Goal: Task Accomplishment & Management: Manage account settings

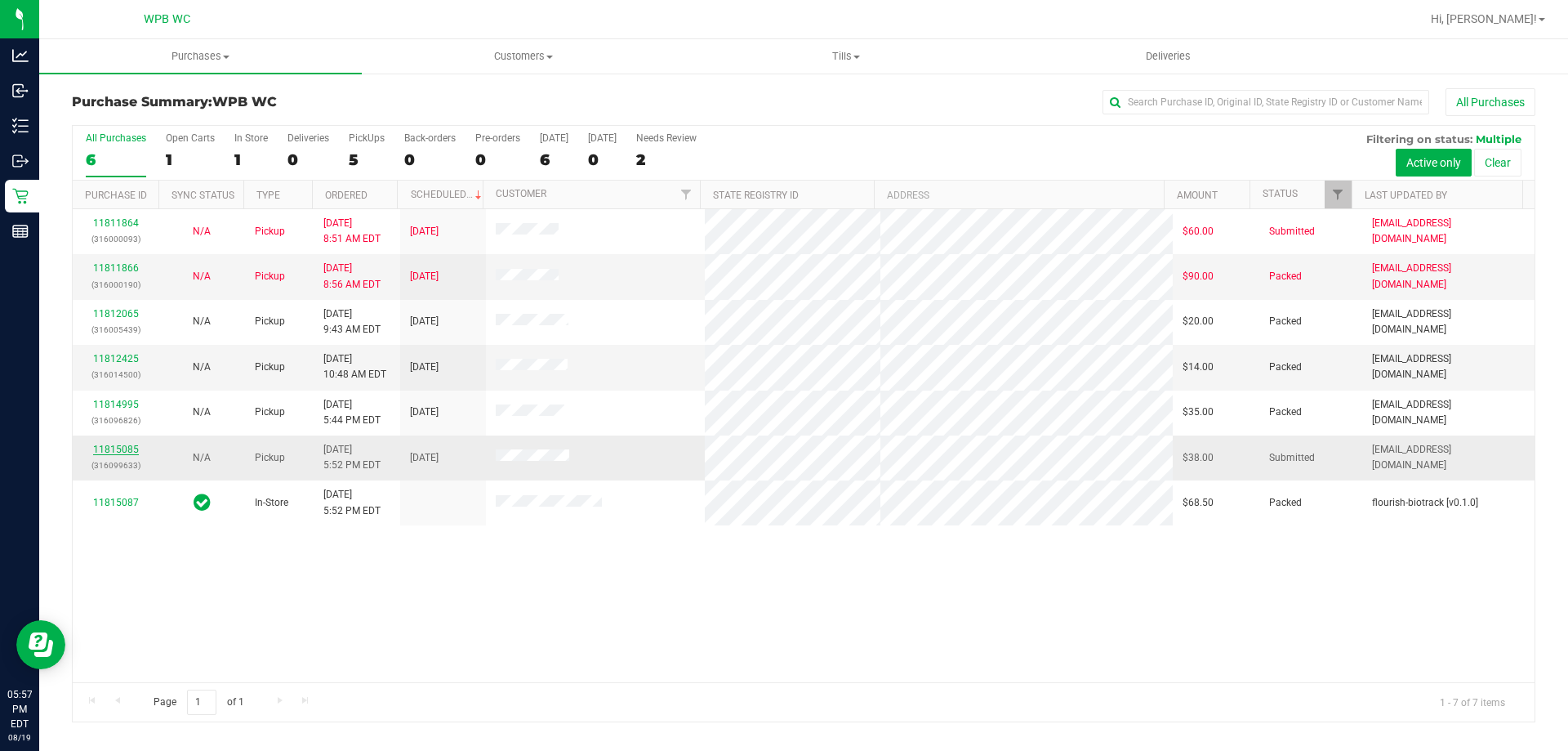
click at [116, 451] on link "11815085" at bounding box center [115, 449] width 46 height 12
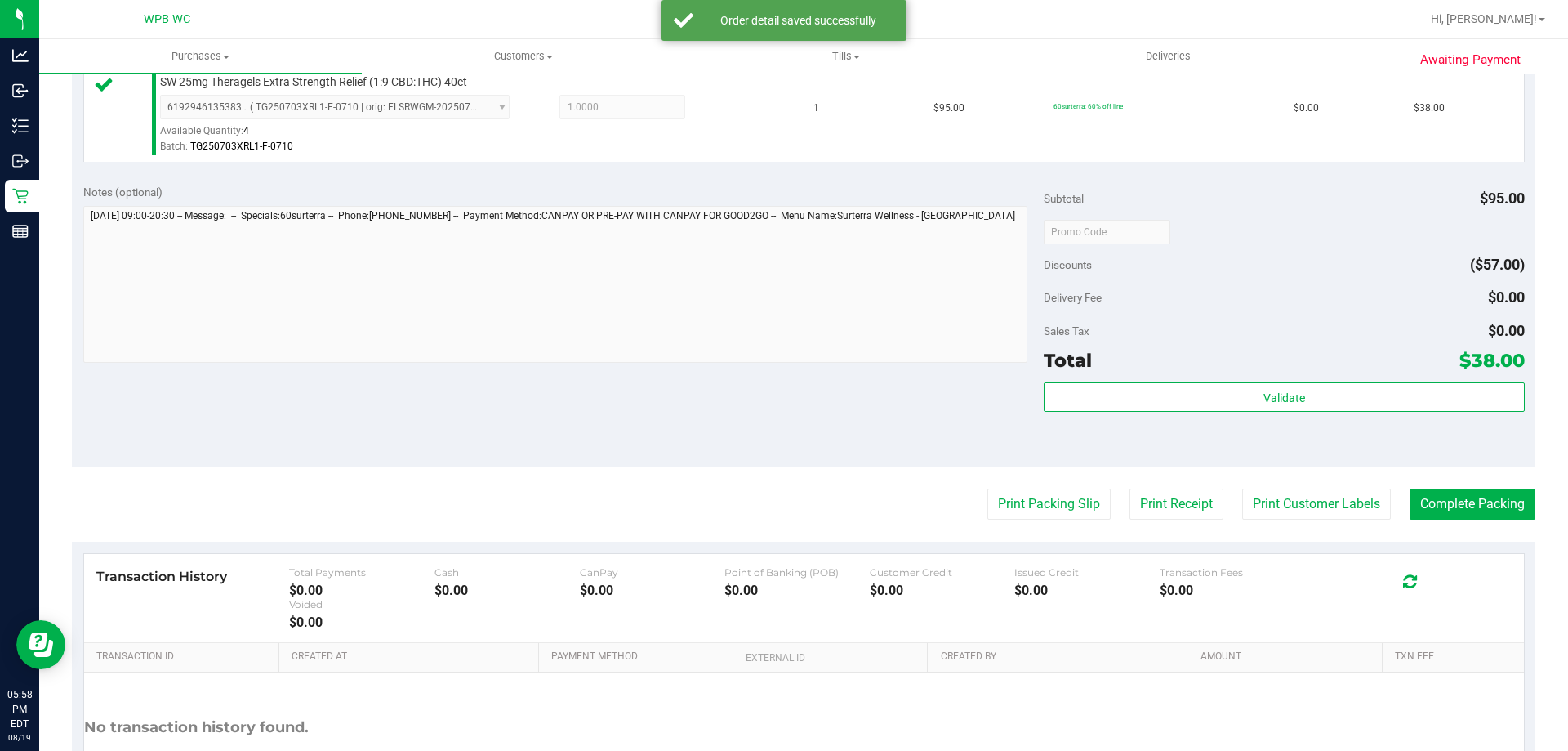
scroll to position [490, 0]
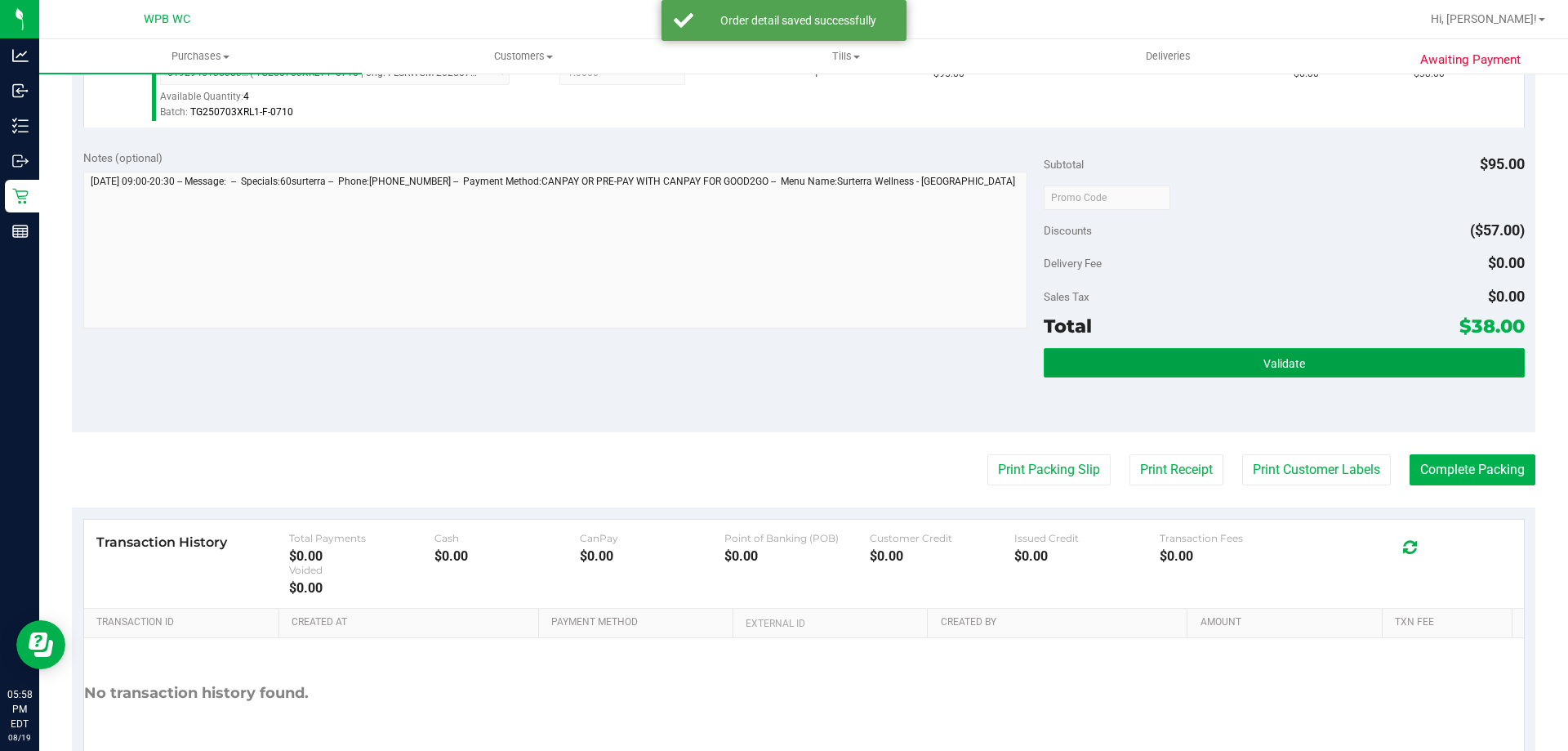
click at [1306, 371] on button "Validate" at bounding box center [1284, 363] width 480 height 29
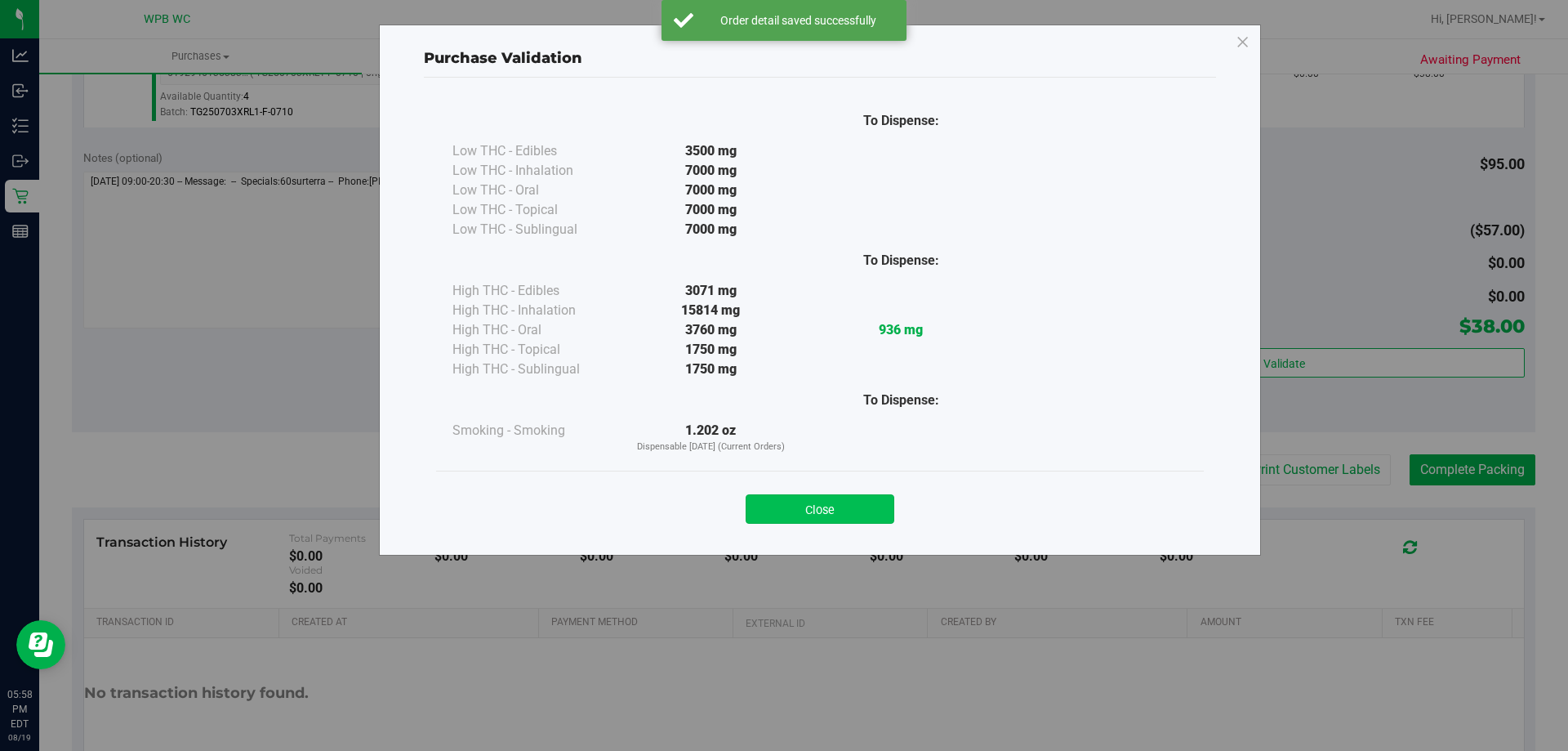
click at [807, 500] on button "Close" at bounding box center [820, 508] width 148 height 29
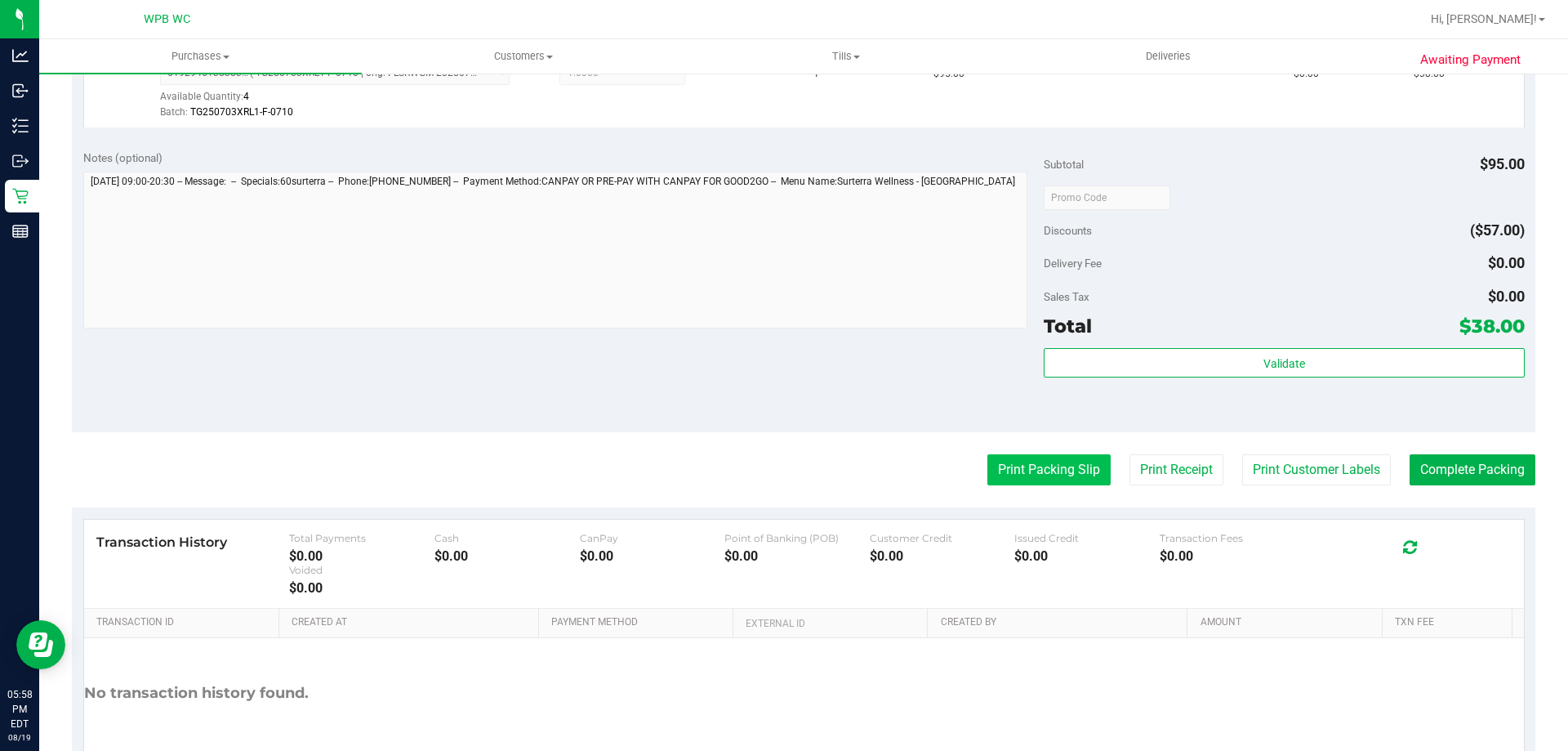
click at [998, 471] on button "Print Packing Slip" at bounding box center [1049, 470] width 123 height 31
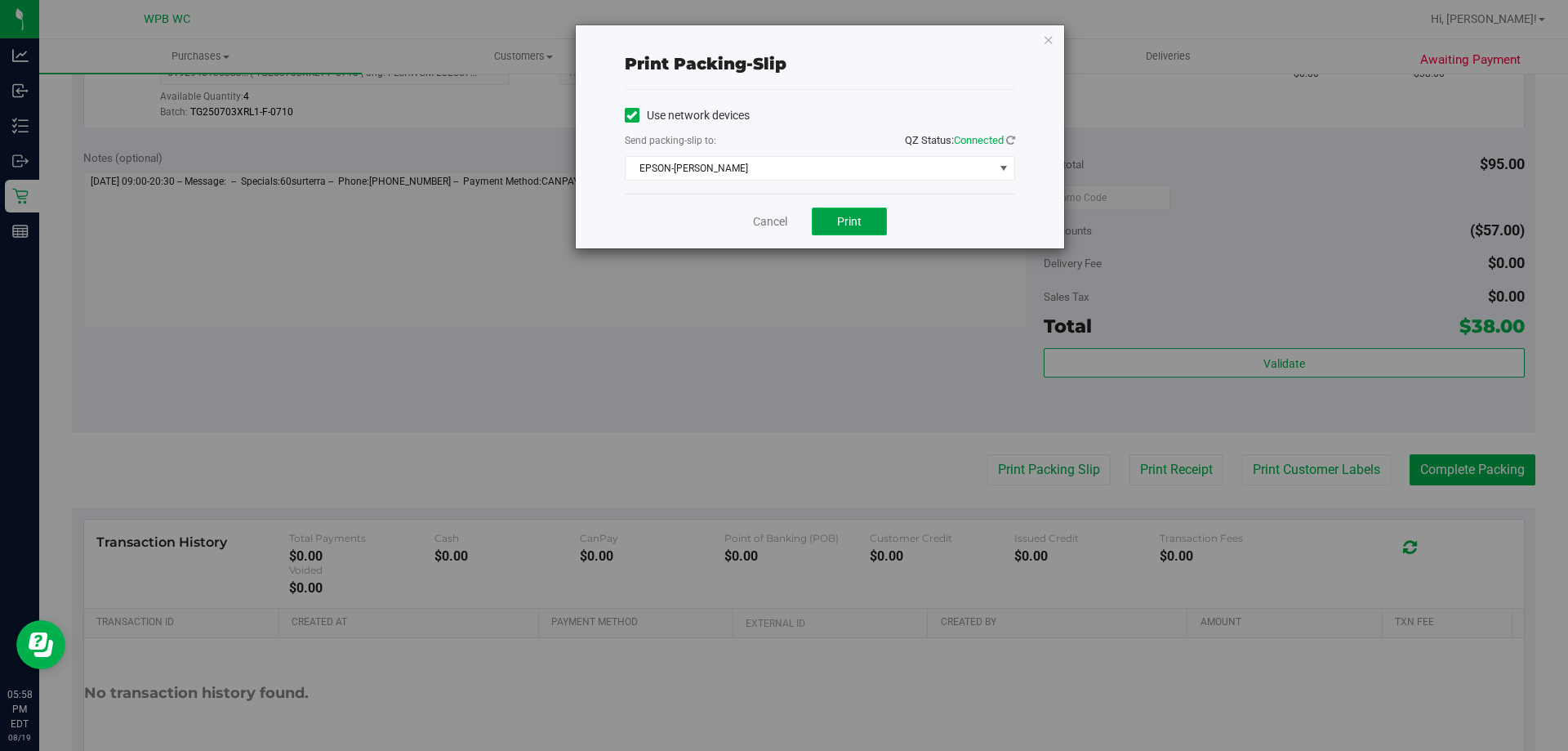
click at [866, 215] on button "Print" at bounding box center [849, 221] width 75 height 28
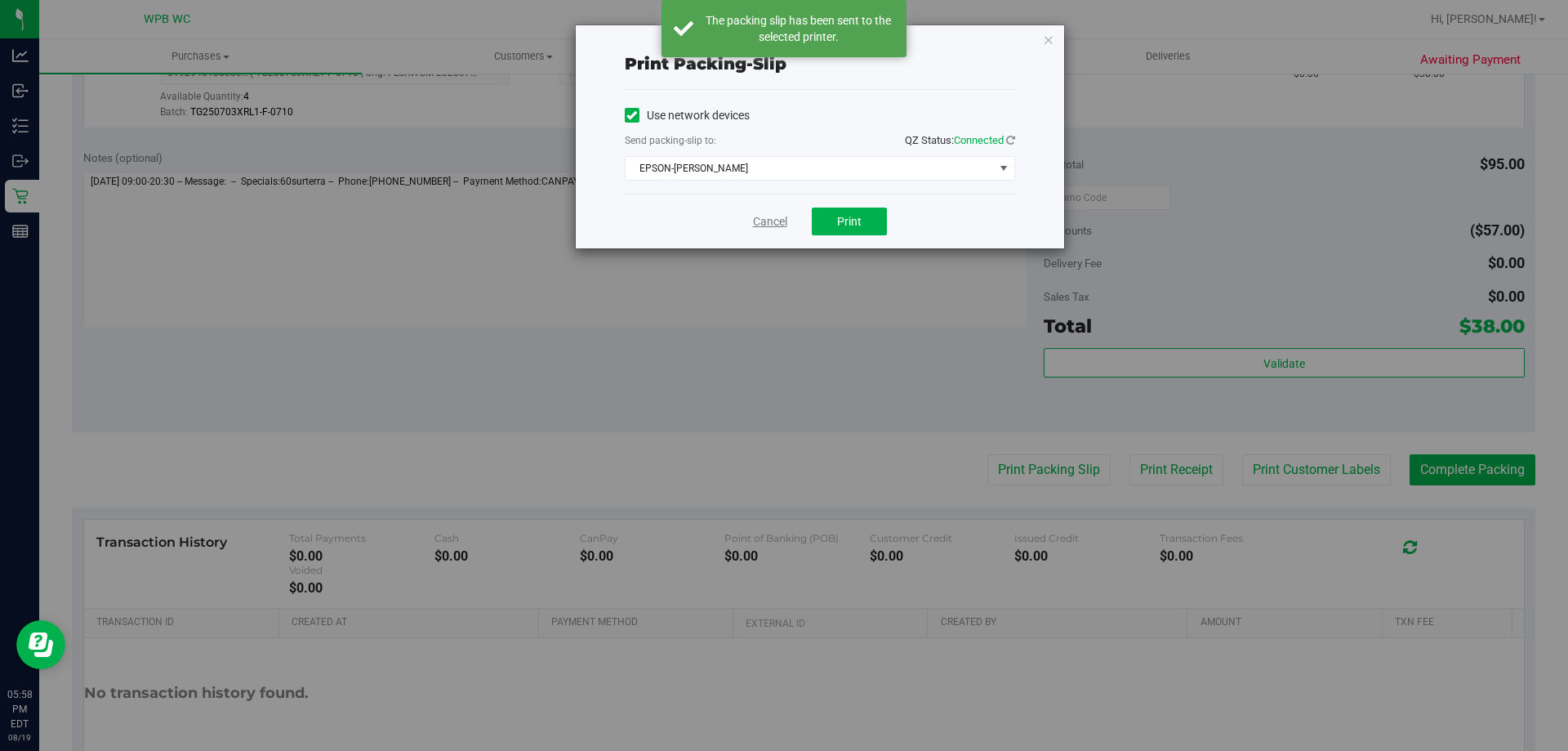
click at [770, 224] on link "Cancel" at bounding box center [769, 222] width 34 height 17
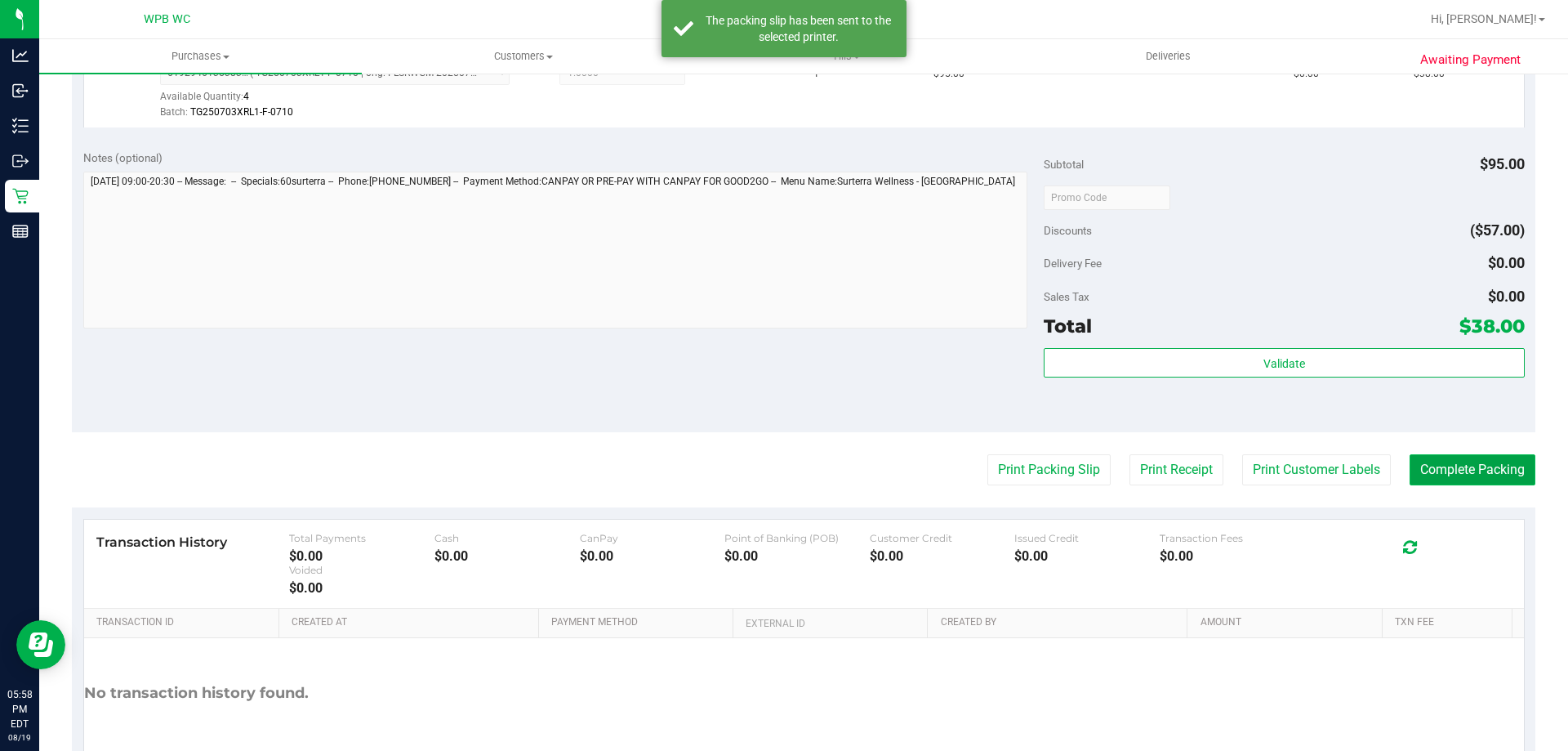
click at [1499, 459] on button "Complete Packing" at bounding box center [1473, 470] width 126 height 31
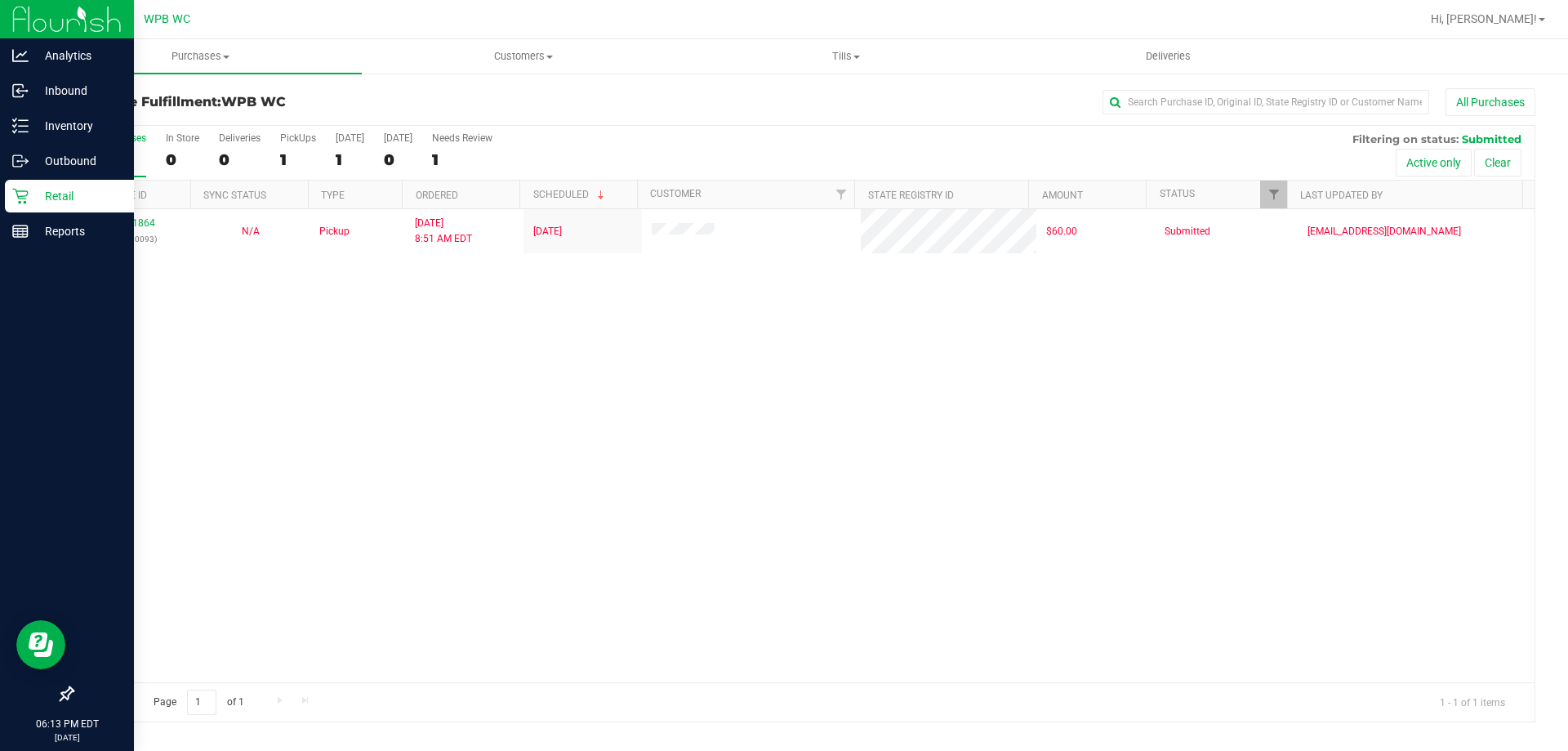
click at [28, 192] on icon at bounding box center [20, 196] width 16 height 16
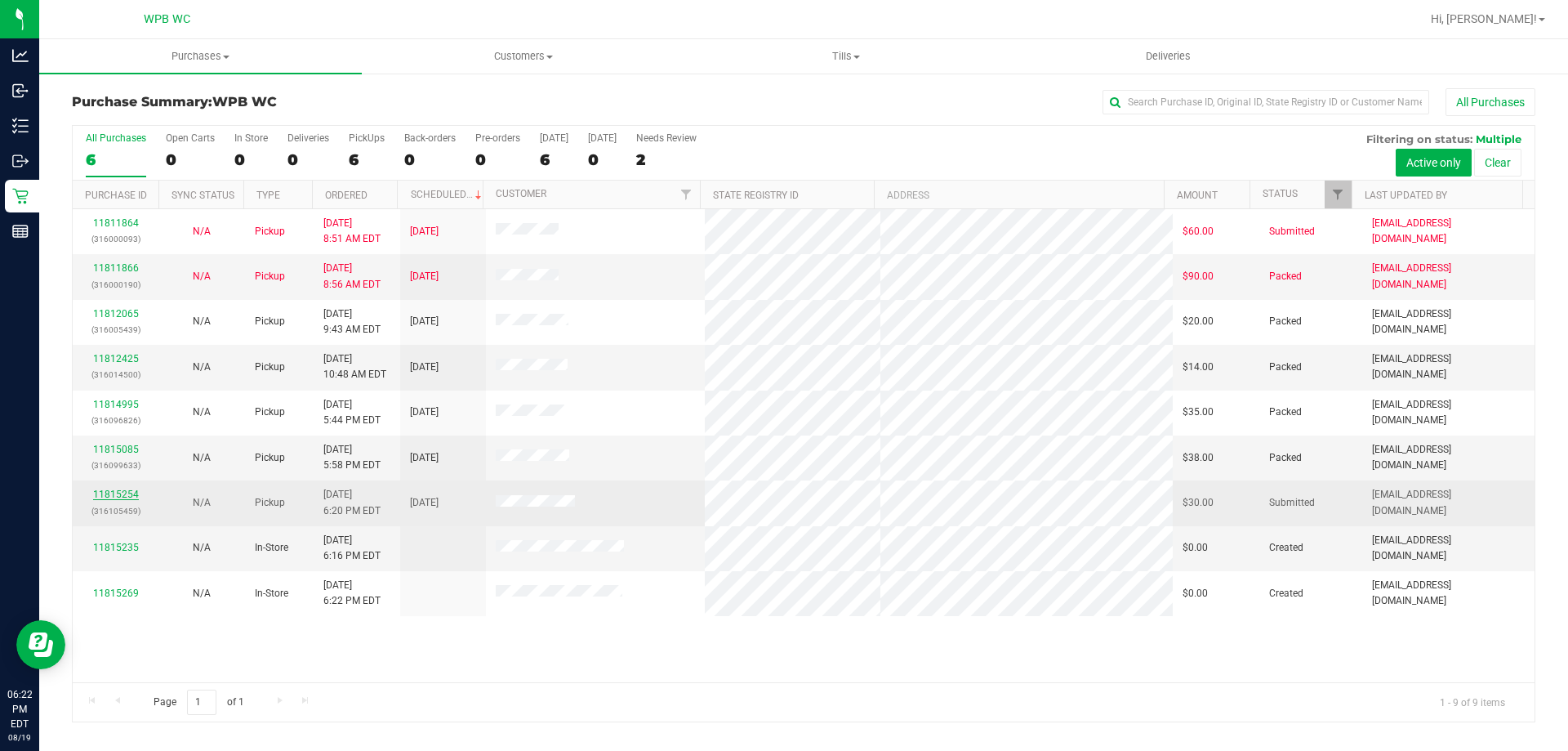
click at [131, 493] on link "11815254" at bounding box center [115, 494] width 46 height 12
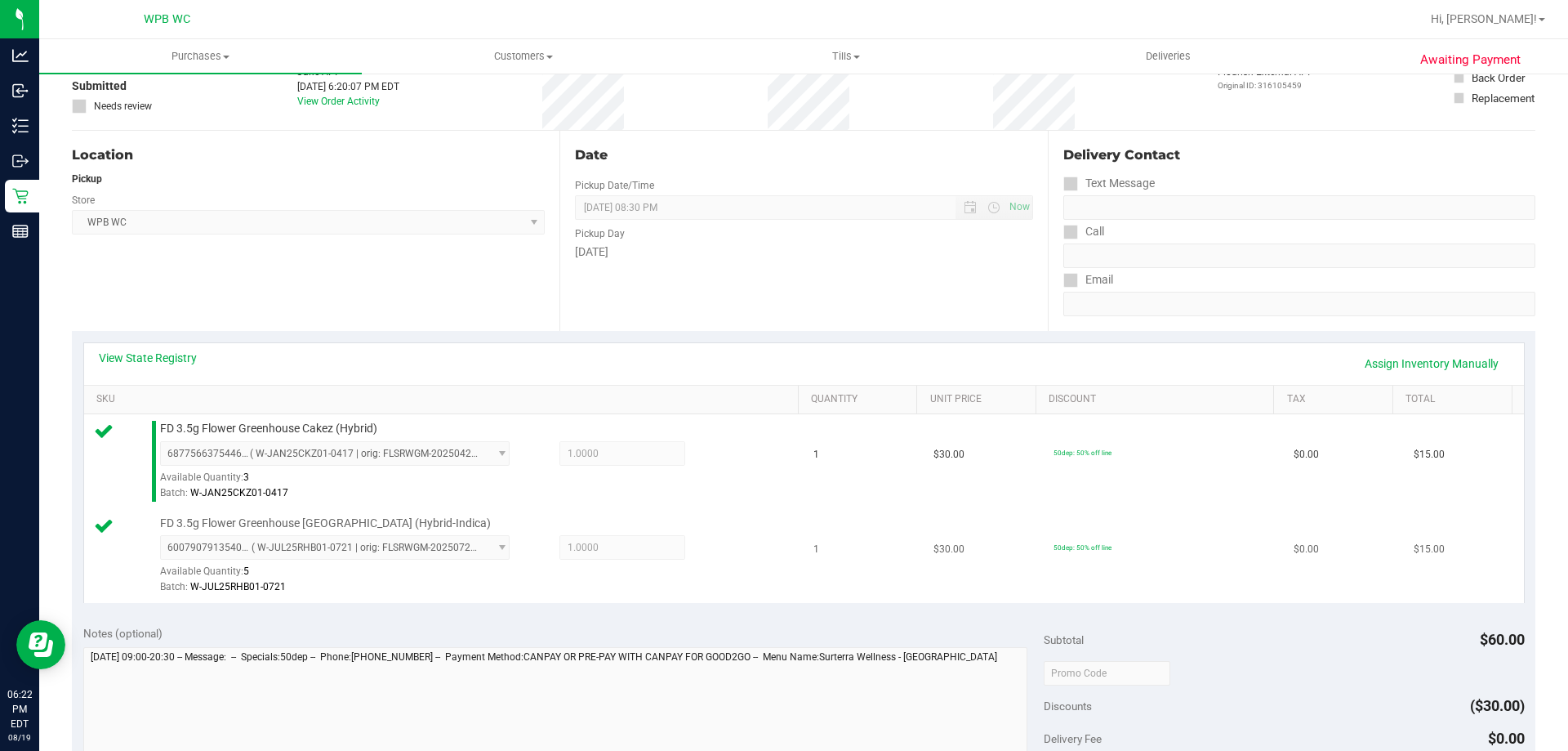
scroll to position [245, 0]
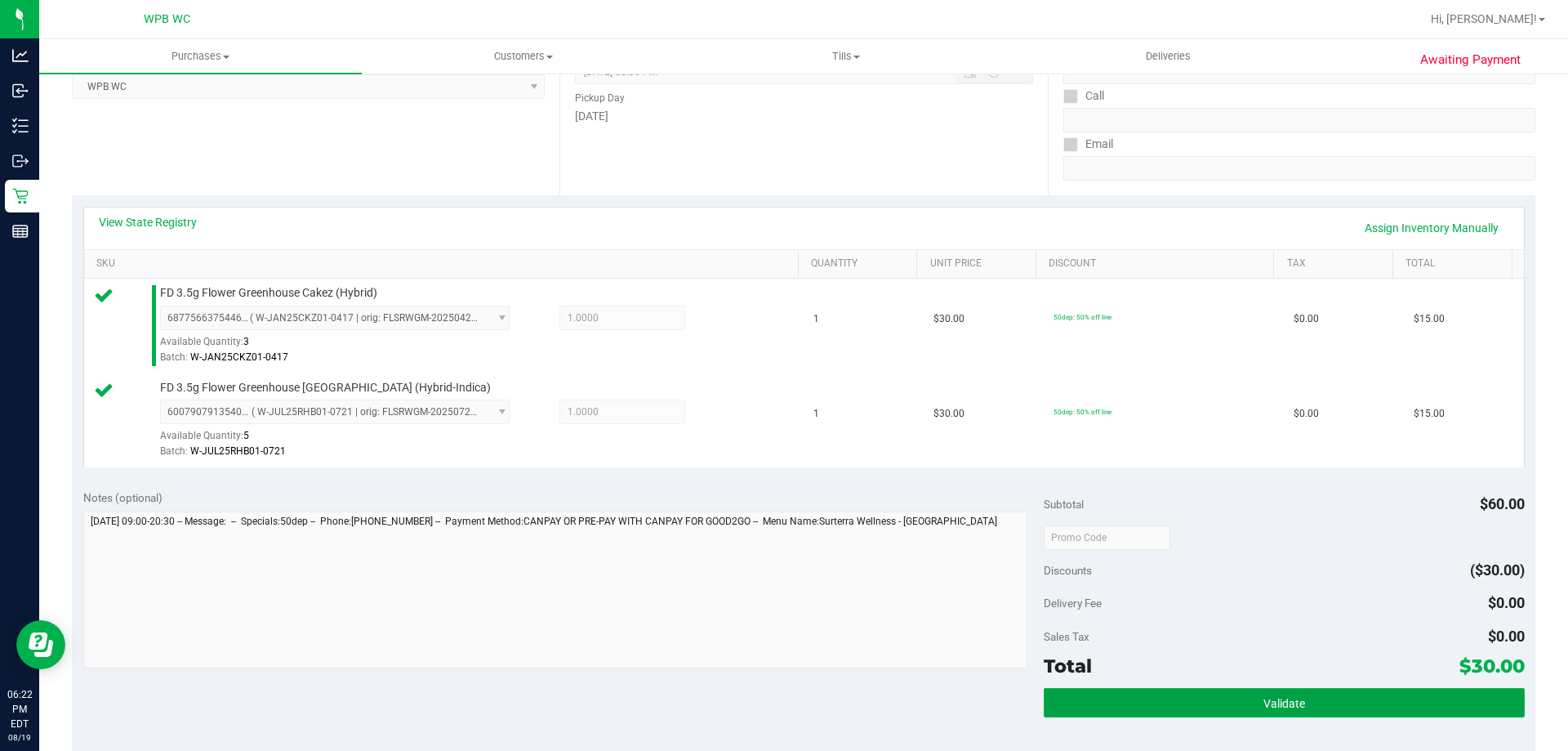
click at [1288, 689] on button "Validate" at bounding box center [1284, 702] width 480 height 29
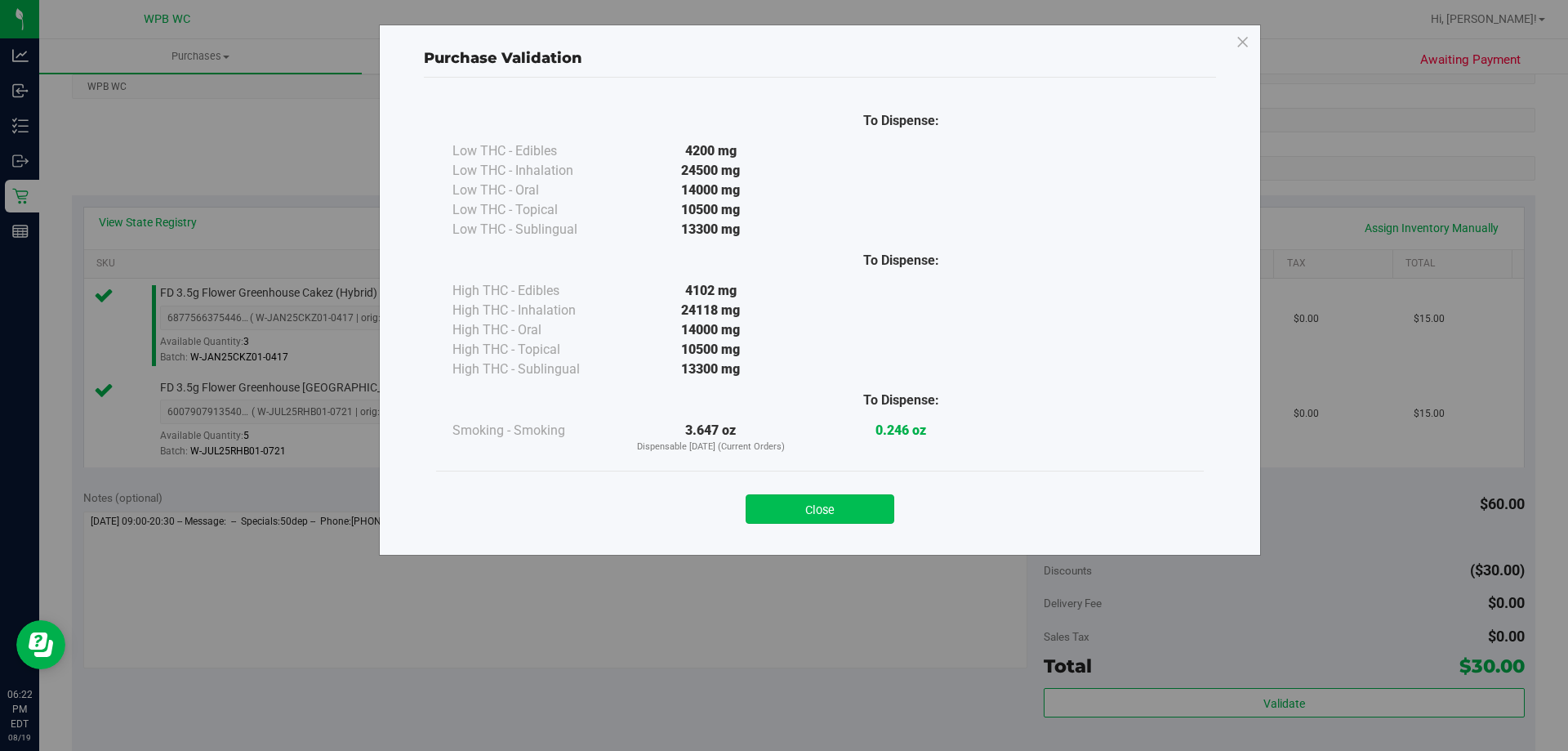
click at [798, 507] on button "Close" at bounding box center [820, 508] width 148 height 29
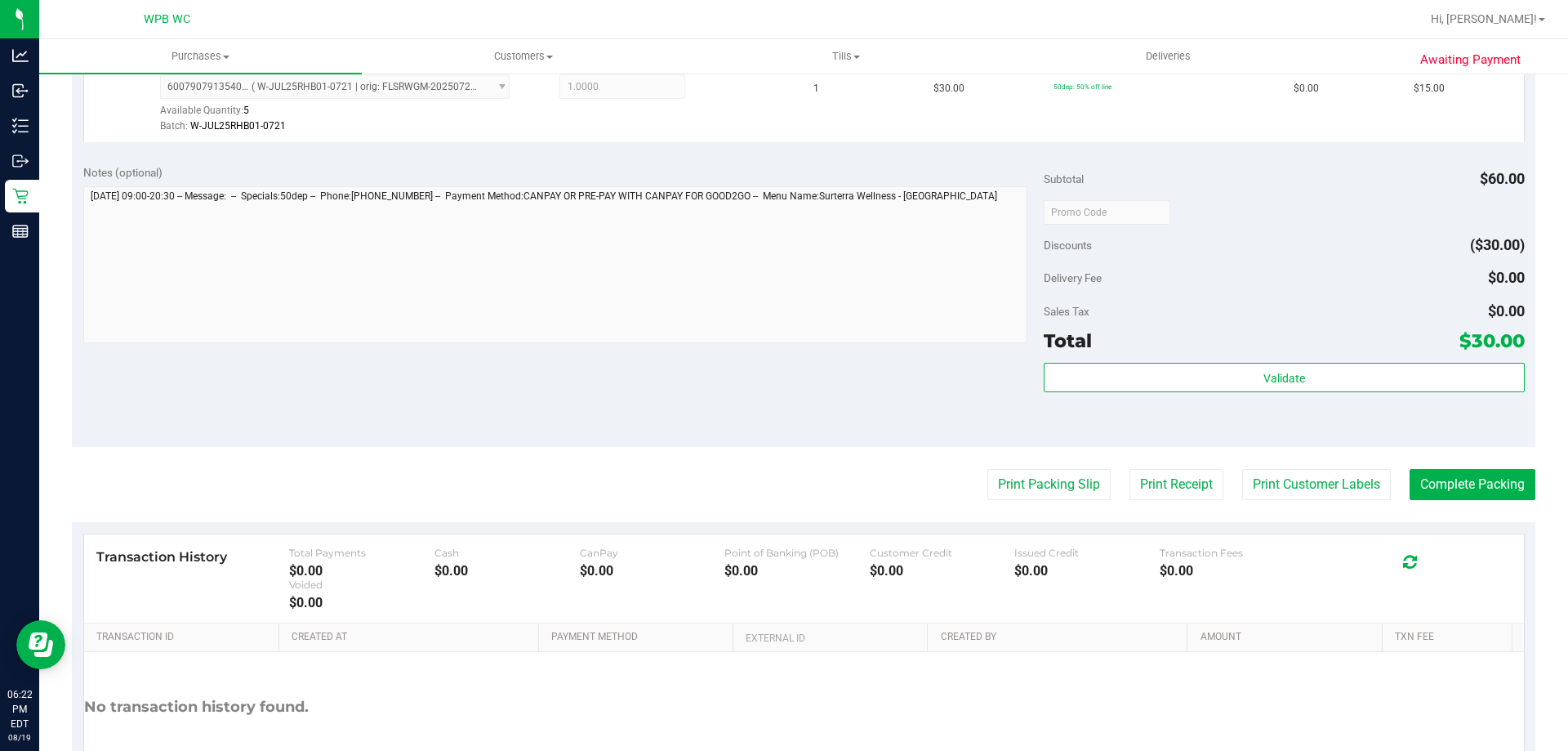
scroll to position [571, 0]
click at [1029, 483] on button "Print Packing Slip" at bounding box center [1049, 482] width 123 height 31
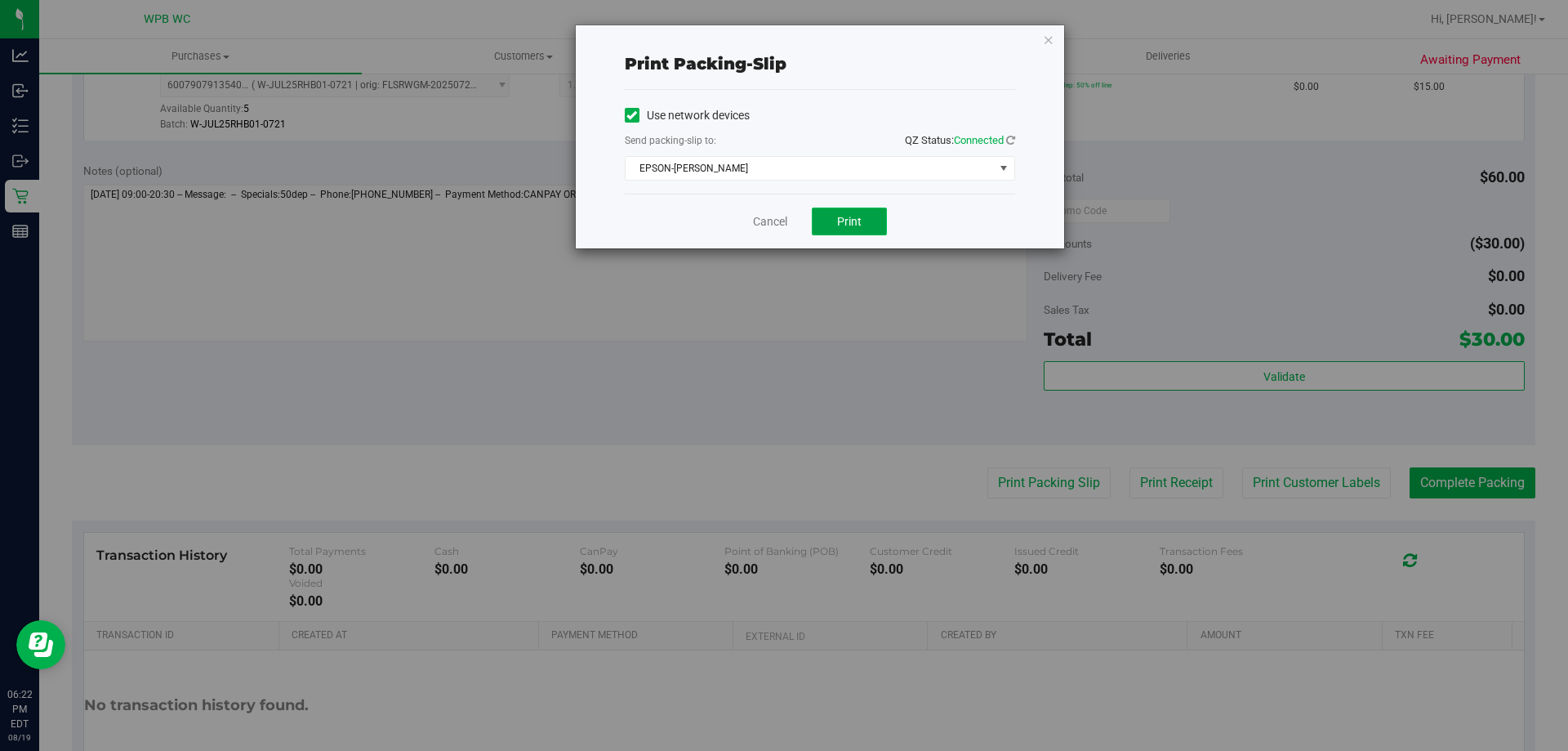
click at [837, 218] on span "Print" at bounding box center [849, 220] width 24 height 13
drag, startPoint x: 755, startPoint y: 209, endPoint x: 765, endPoint y: 224, distance: 18.0
click at [754, 212] on div "Cancel Print" at bounding box center [820, 220] width 390 height 54
click at [765, 224] on link "Cancel" at bounding box center [769, 222] width 34 height 17
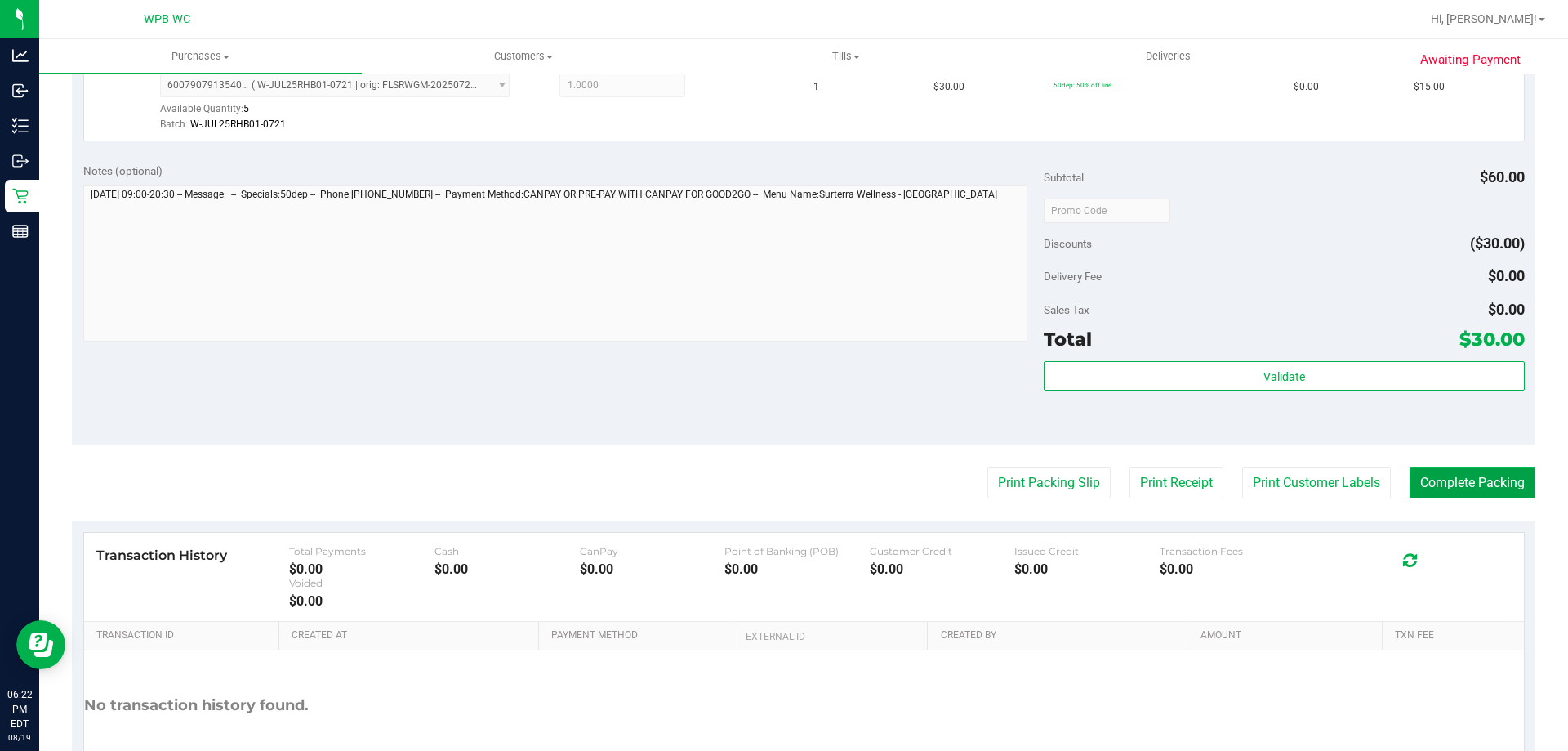
click at [1433, 470] on button "Complete Packing" at bounding box center [1473, 482] width 126 height 31
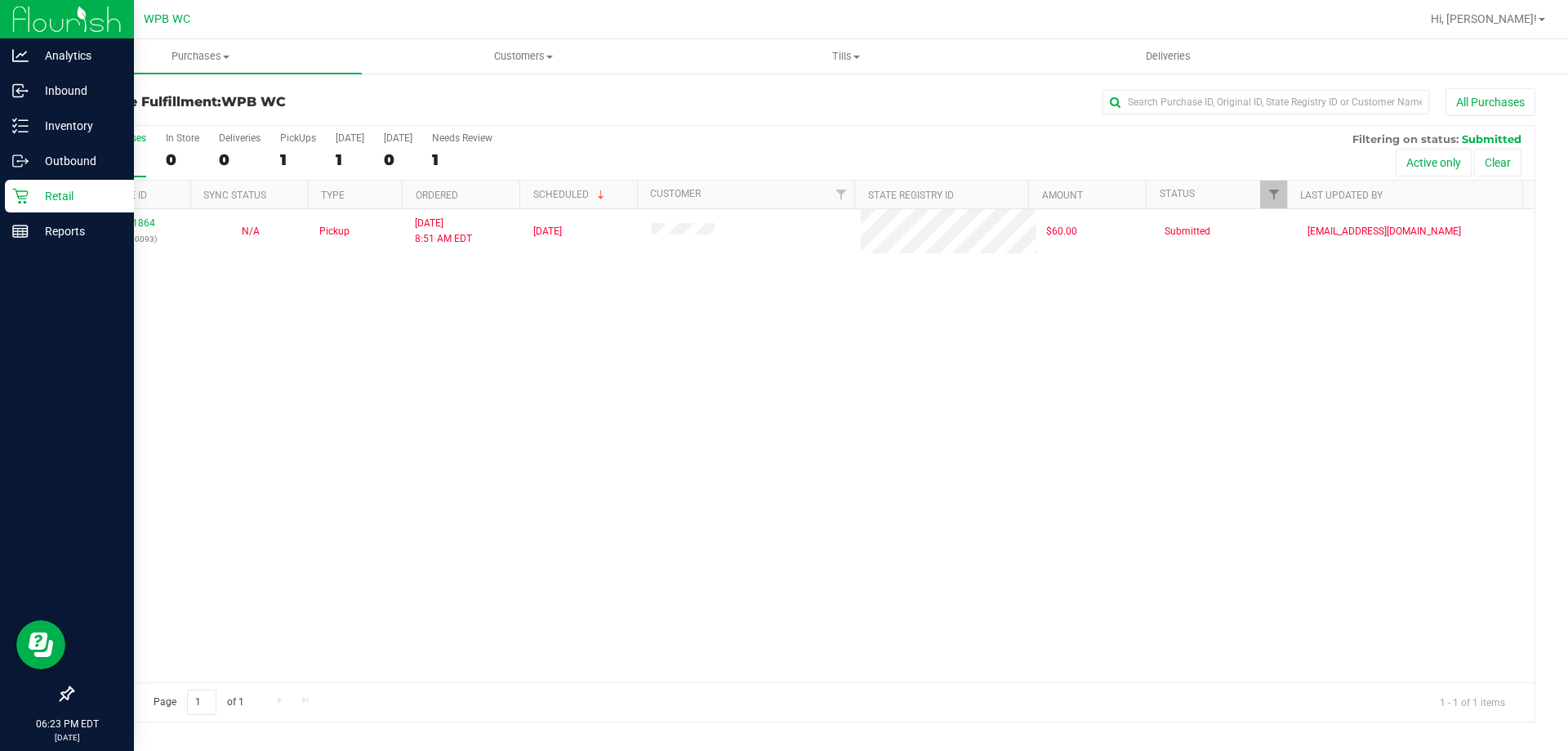
click at [35, 194] on p "Retail" at bounding box center [77, 196] width 98 height 19
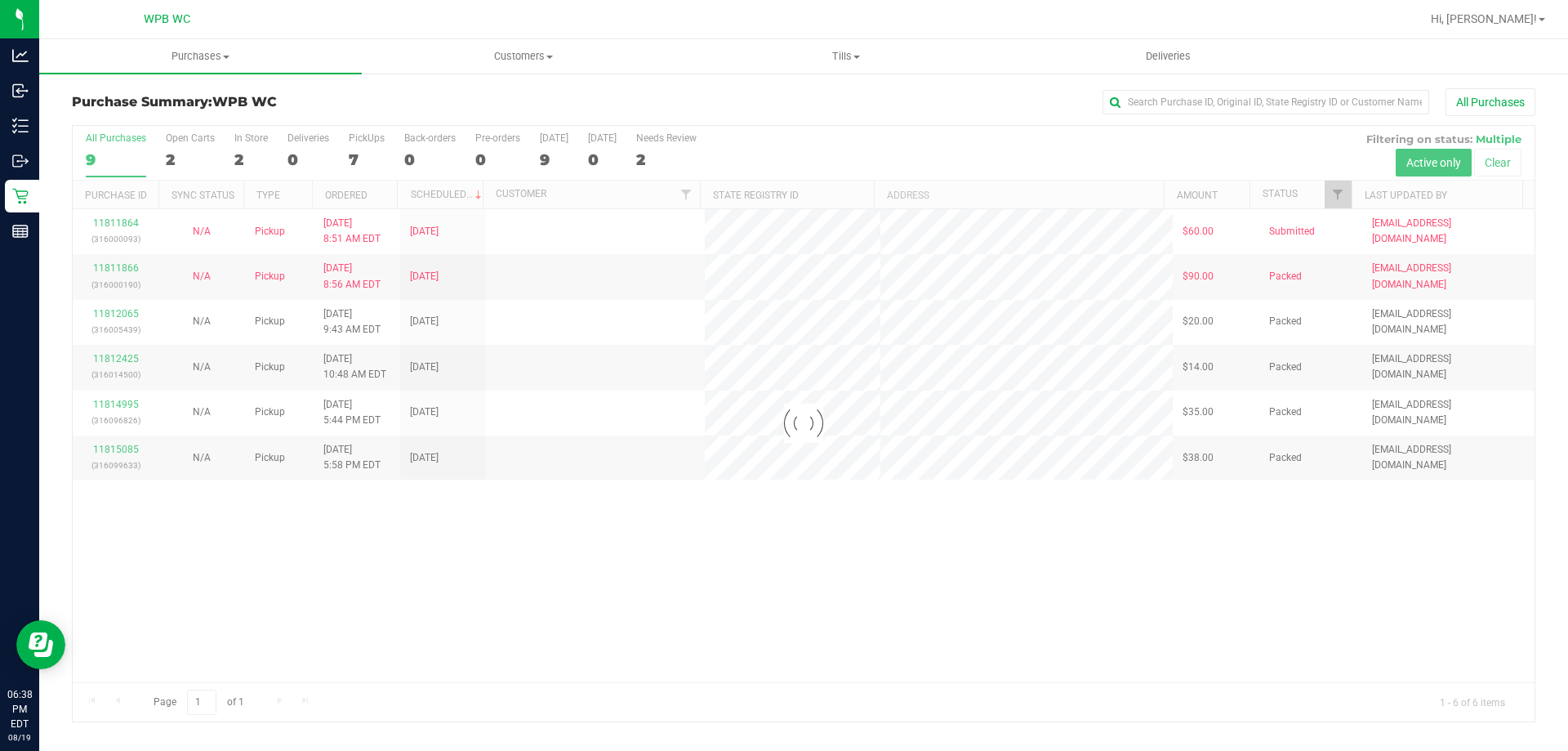
click at [99, 156] on div at bounding box center [803, 424] width 1462 height 596
click at [99, 155] on div "9" at bounding box center [115, 159] width 60 height 18
click at [0, 0] on input "All Purchases 9" at bounding box center [0, 0] width 0 height 0
click at [99, 156] on div at bounding box center [803, 424] width 1462 height 596
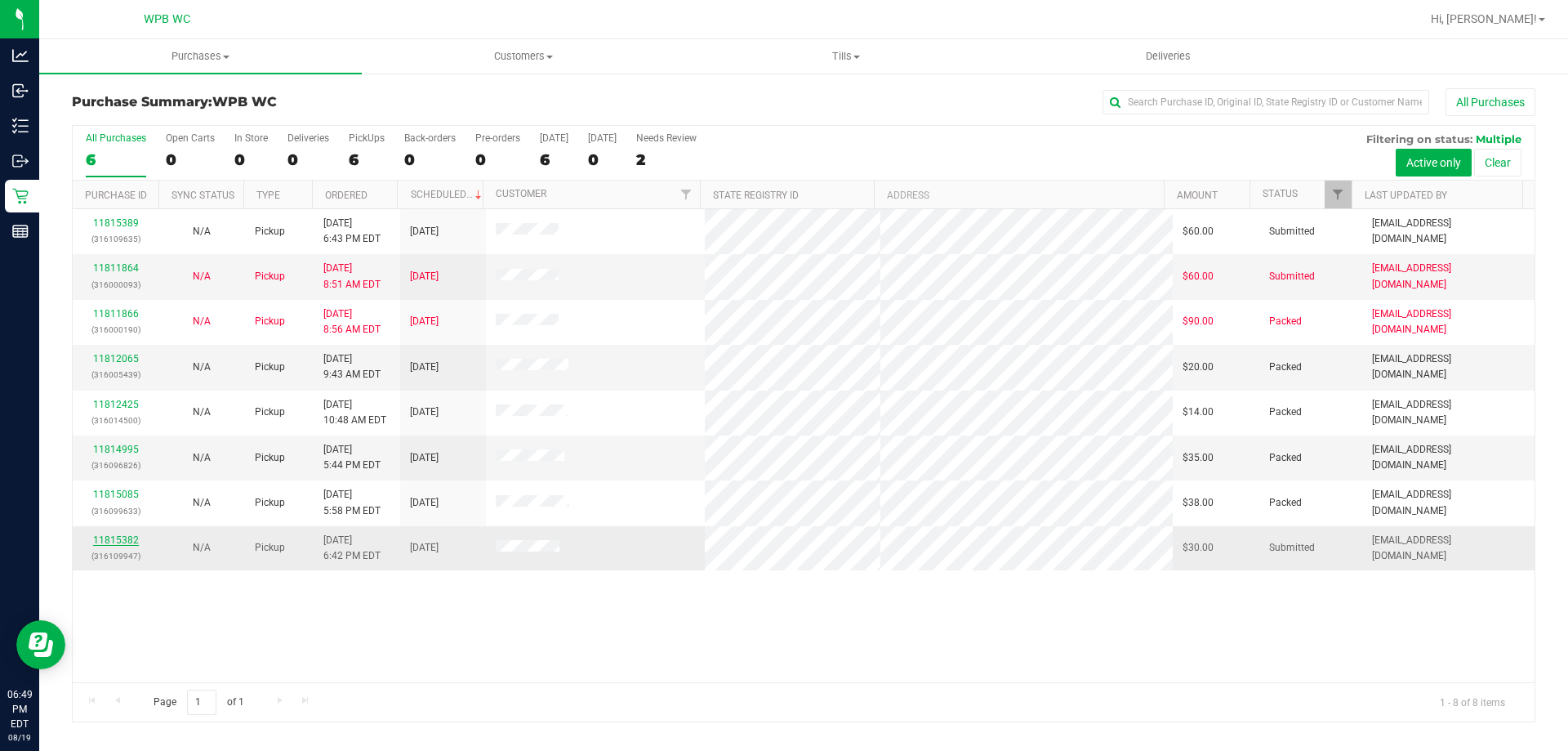
click at [113, 541] on link "11815382" at bounding box center [115, 540] width 46 height 12
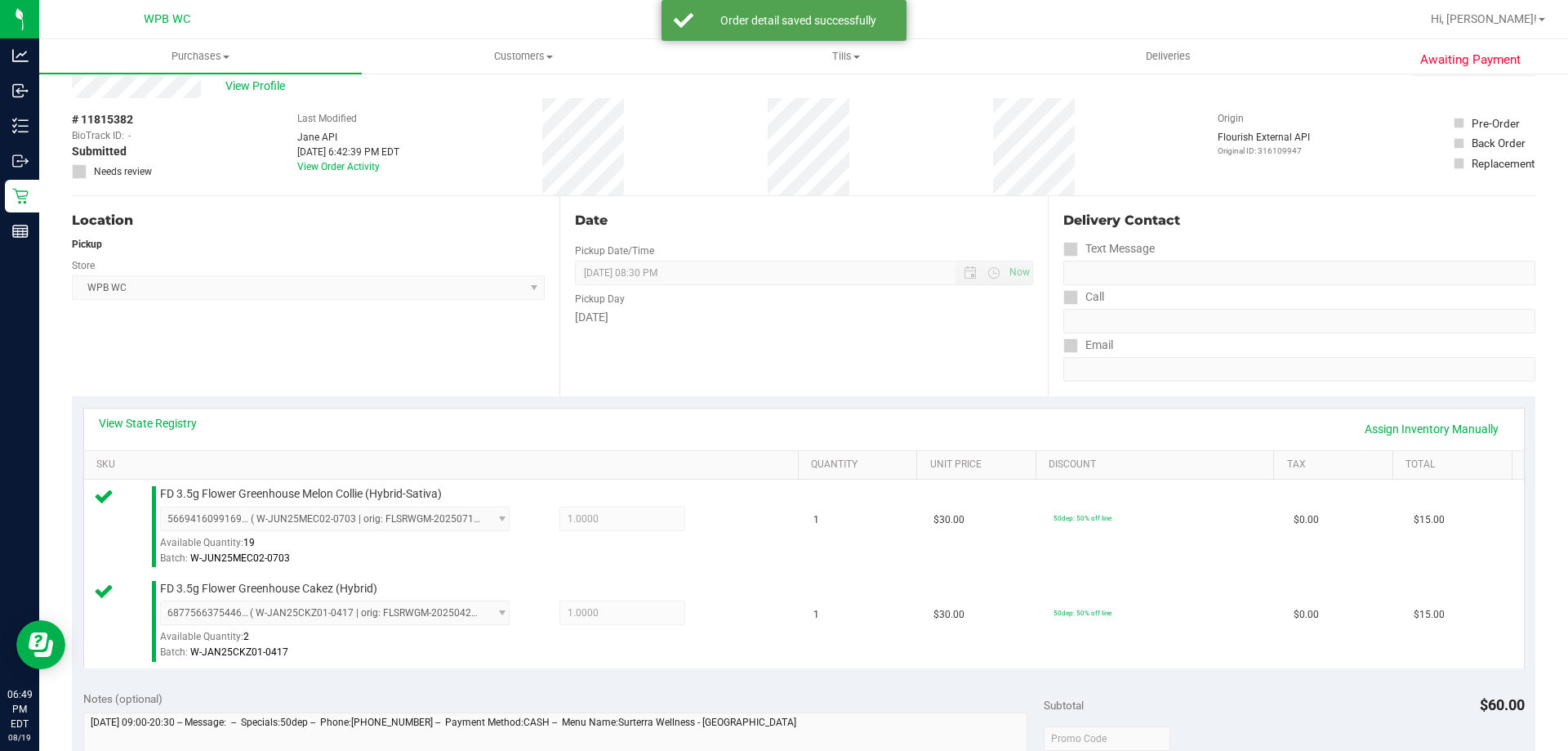
scroll to position [408, 0]
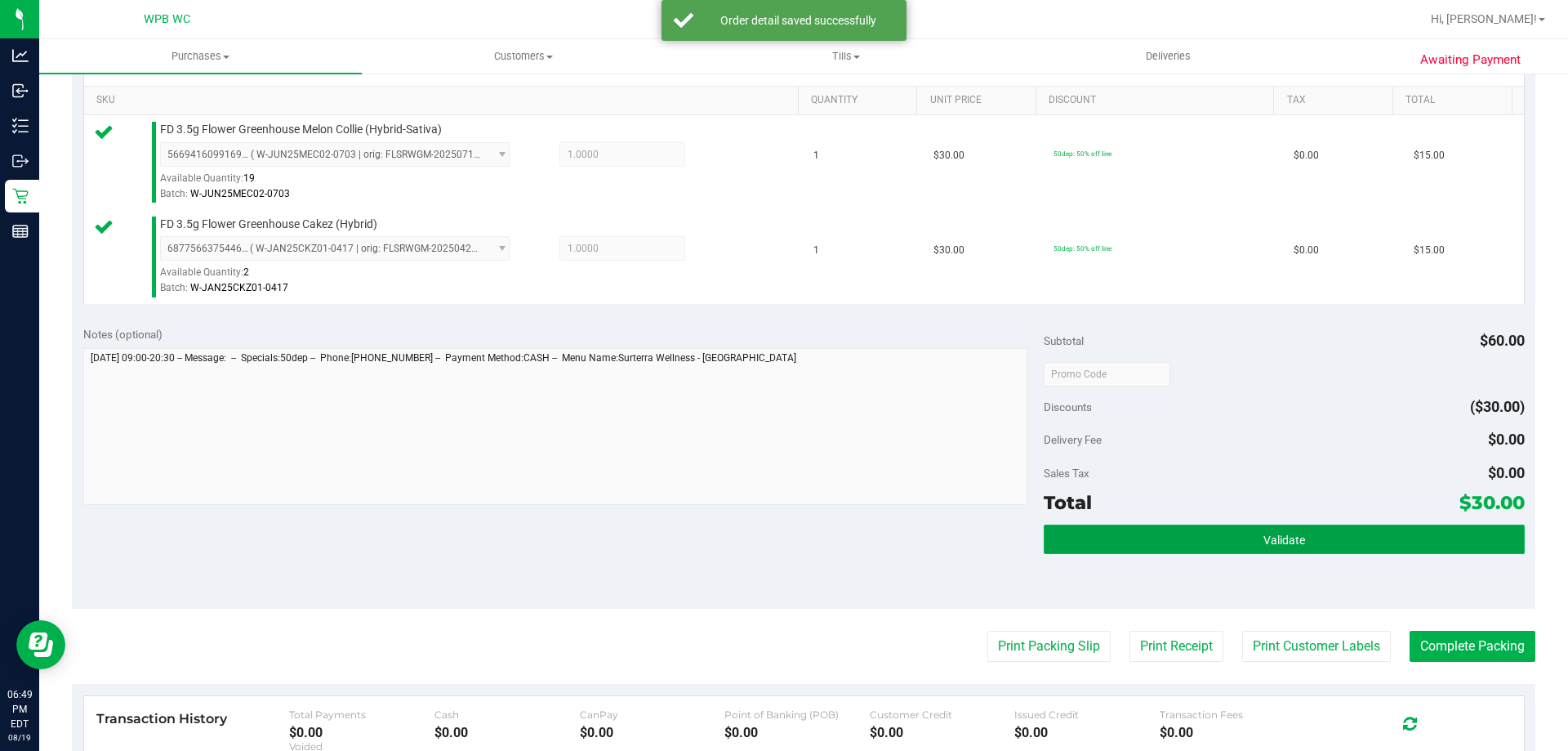
click at [1210, 535] on button "Validate" at bounding box center [1284, 539] width 480 height 29
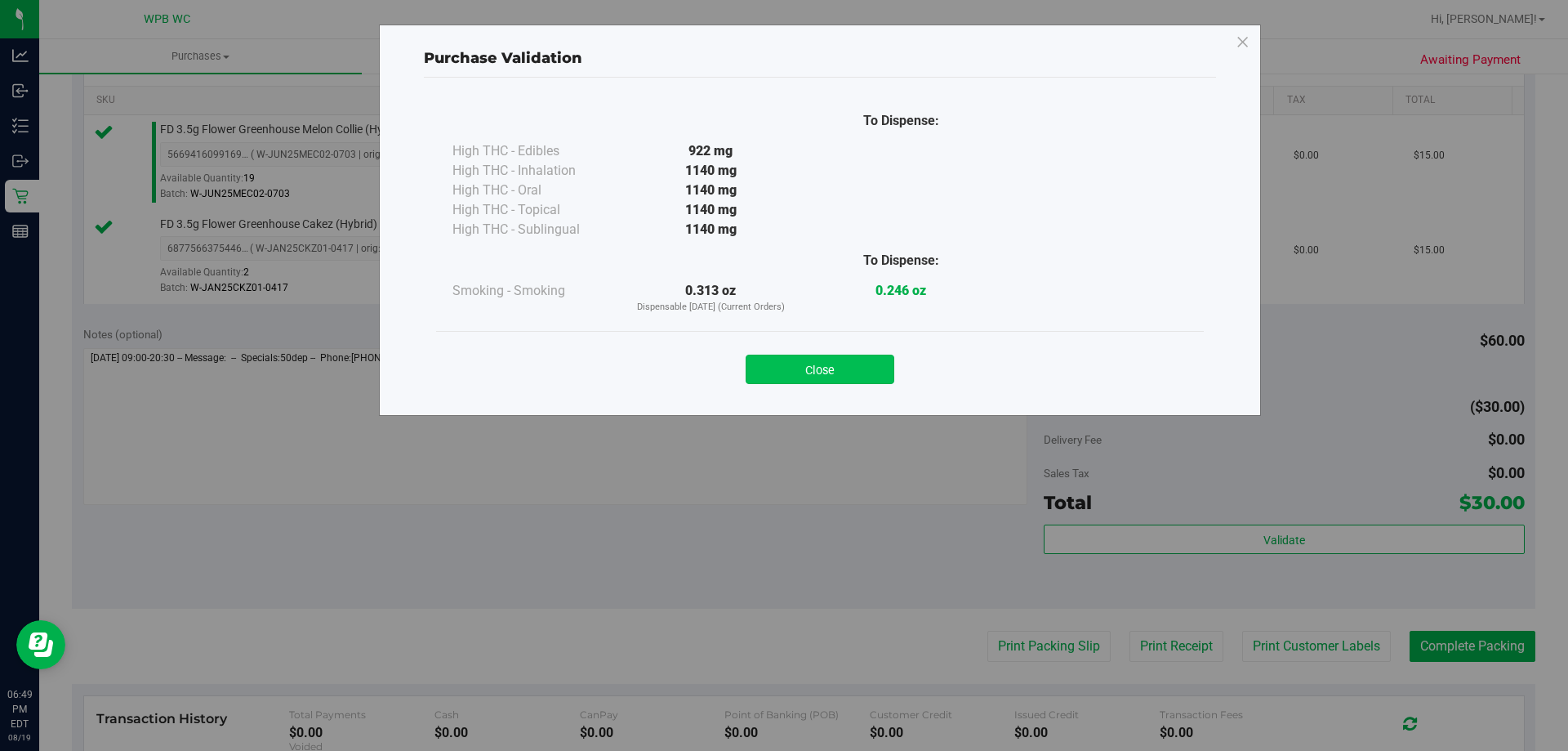
click at [832, 374] on button "Close" at bounding box center [820, 369] width 148 height 29
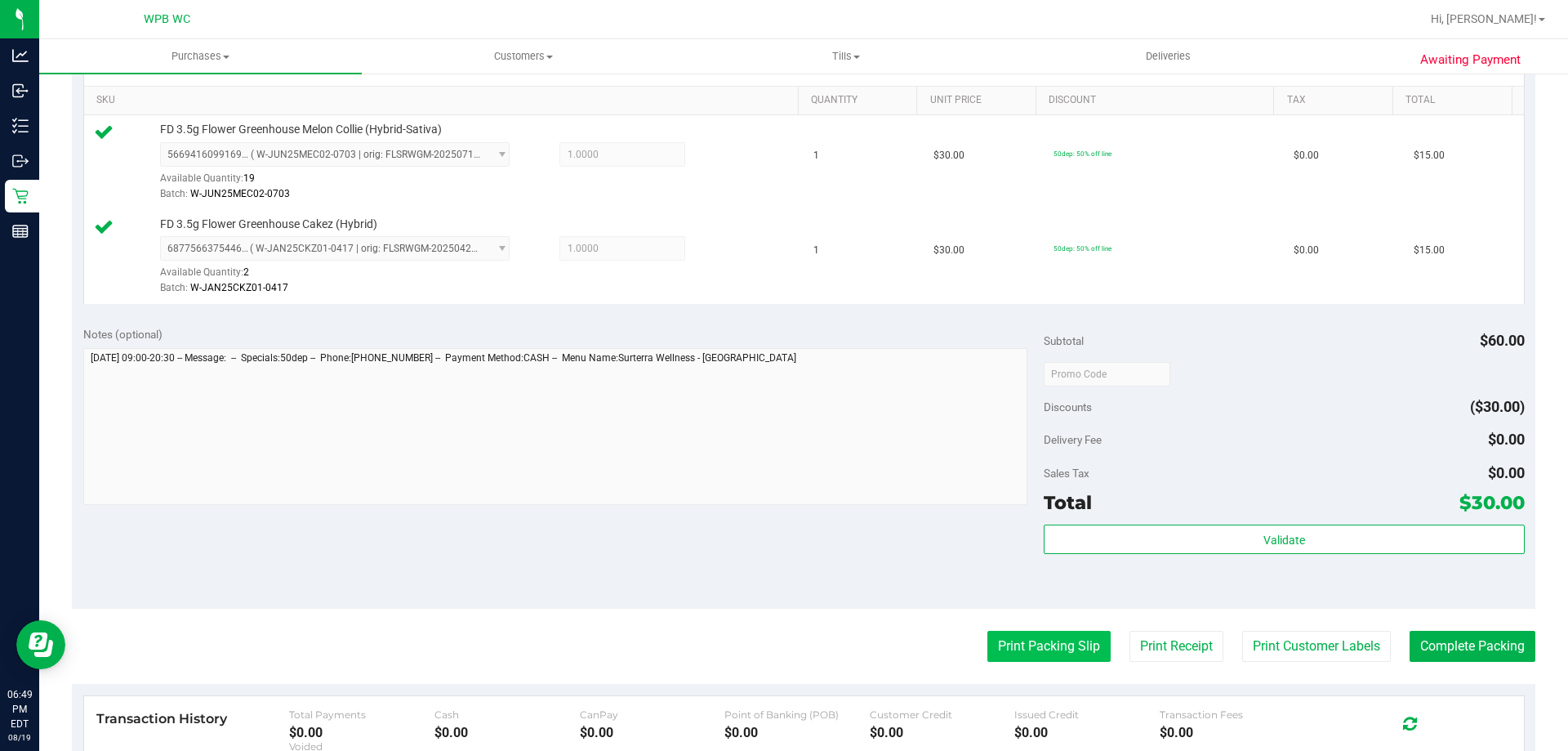
click at [1048, 642] on button "Print Packing Slip" at bounding box center [1049, 646] width 123 height 31
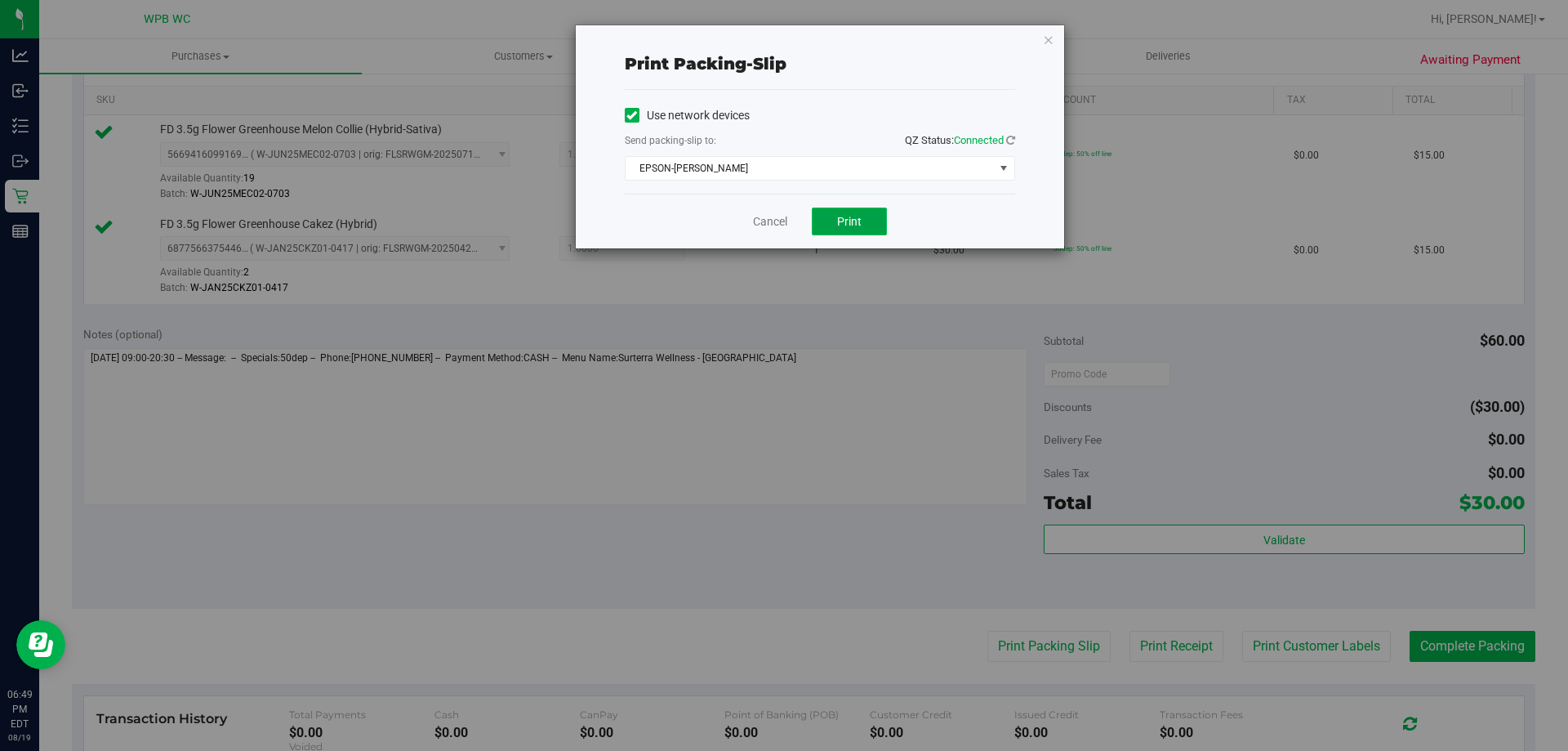
click at [831, 219] on button "Print" at bounding box center [849, 221] width 75 height 28
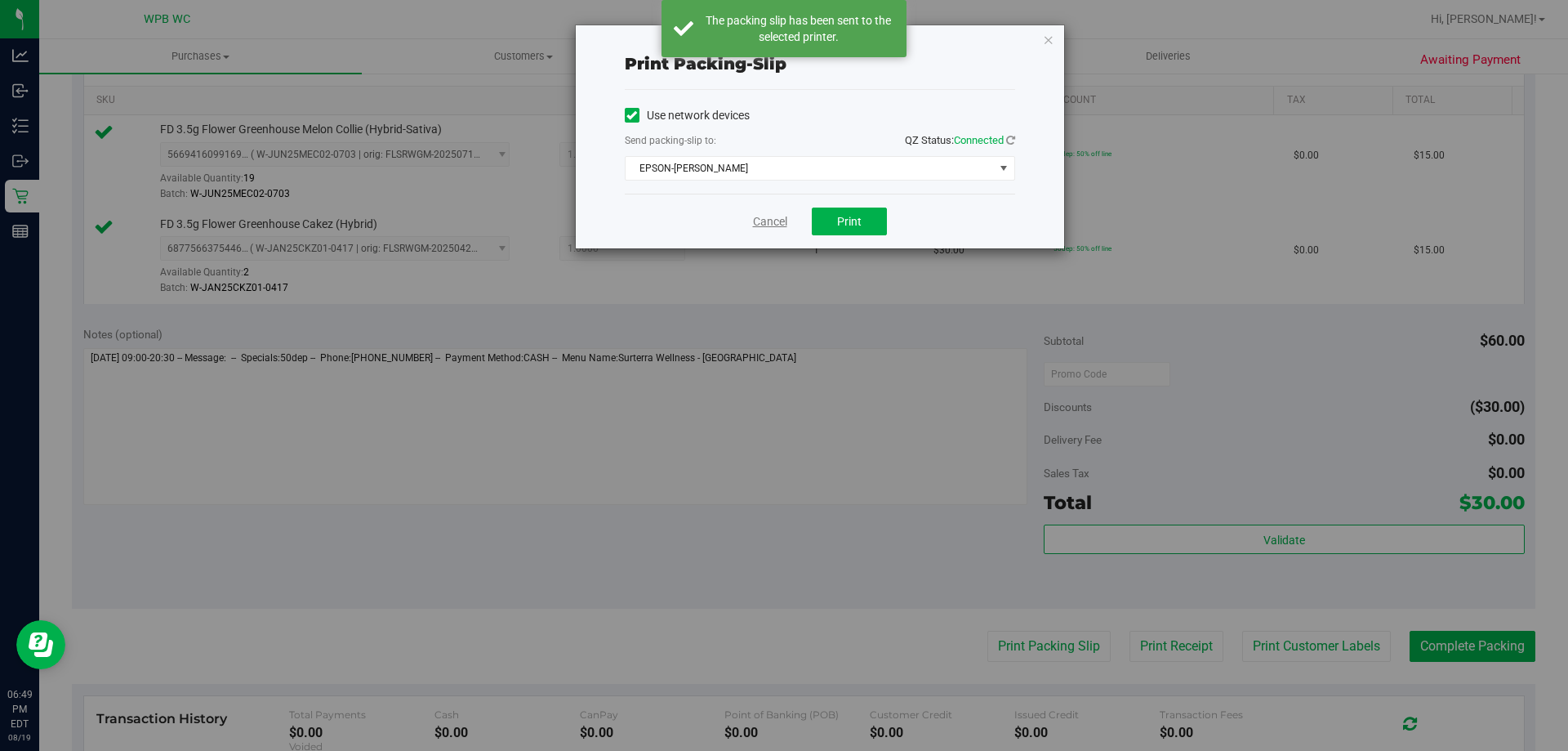
click at [772, 228] on link "Cancel" at bounding box center [769, 222] width 34 height 17
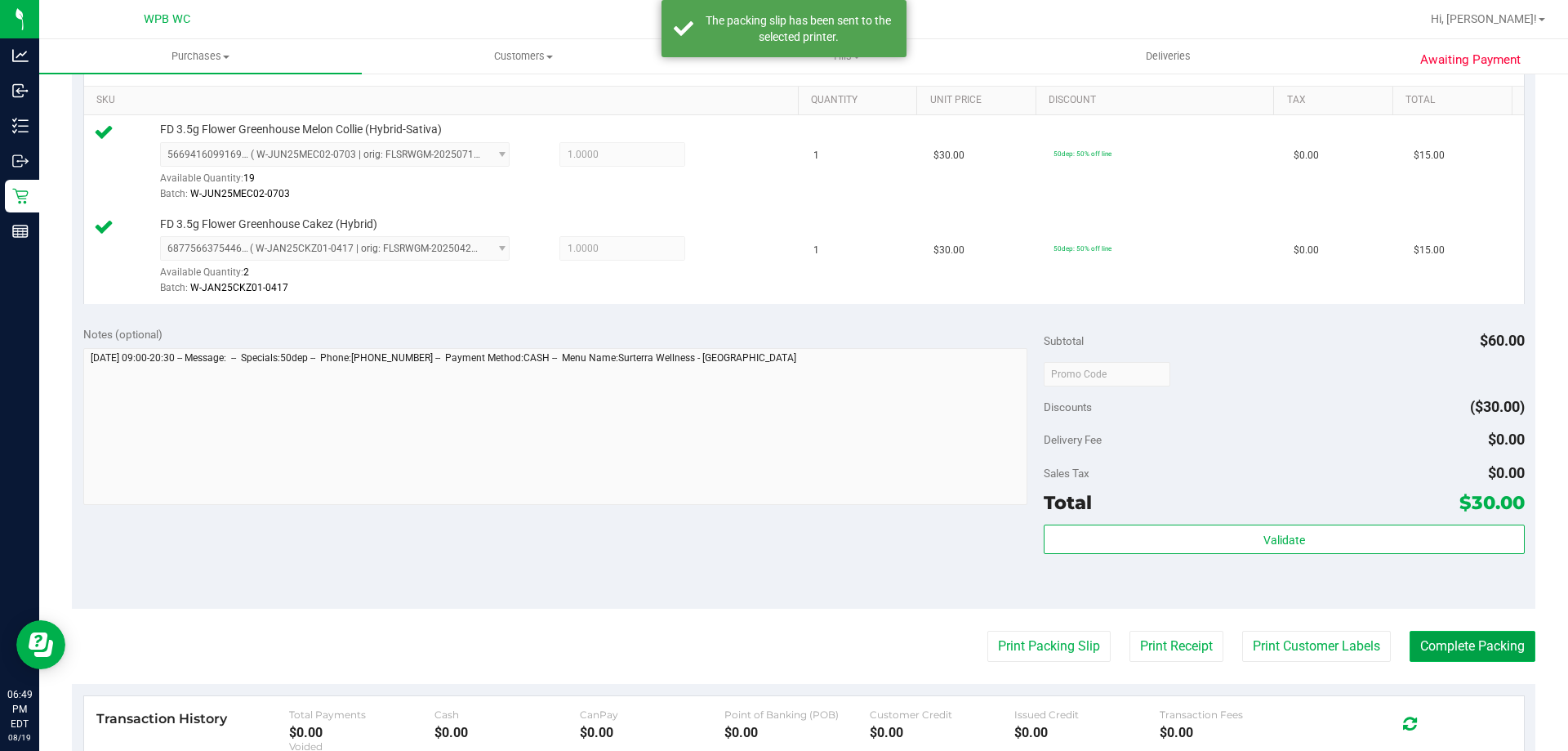
click at [1453, 659] on button "Complete Packing" at bounding box center [1473, 646] width 126 height 31
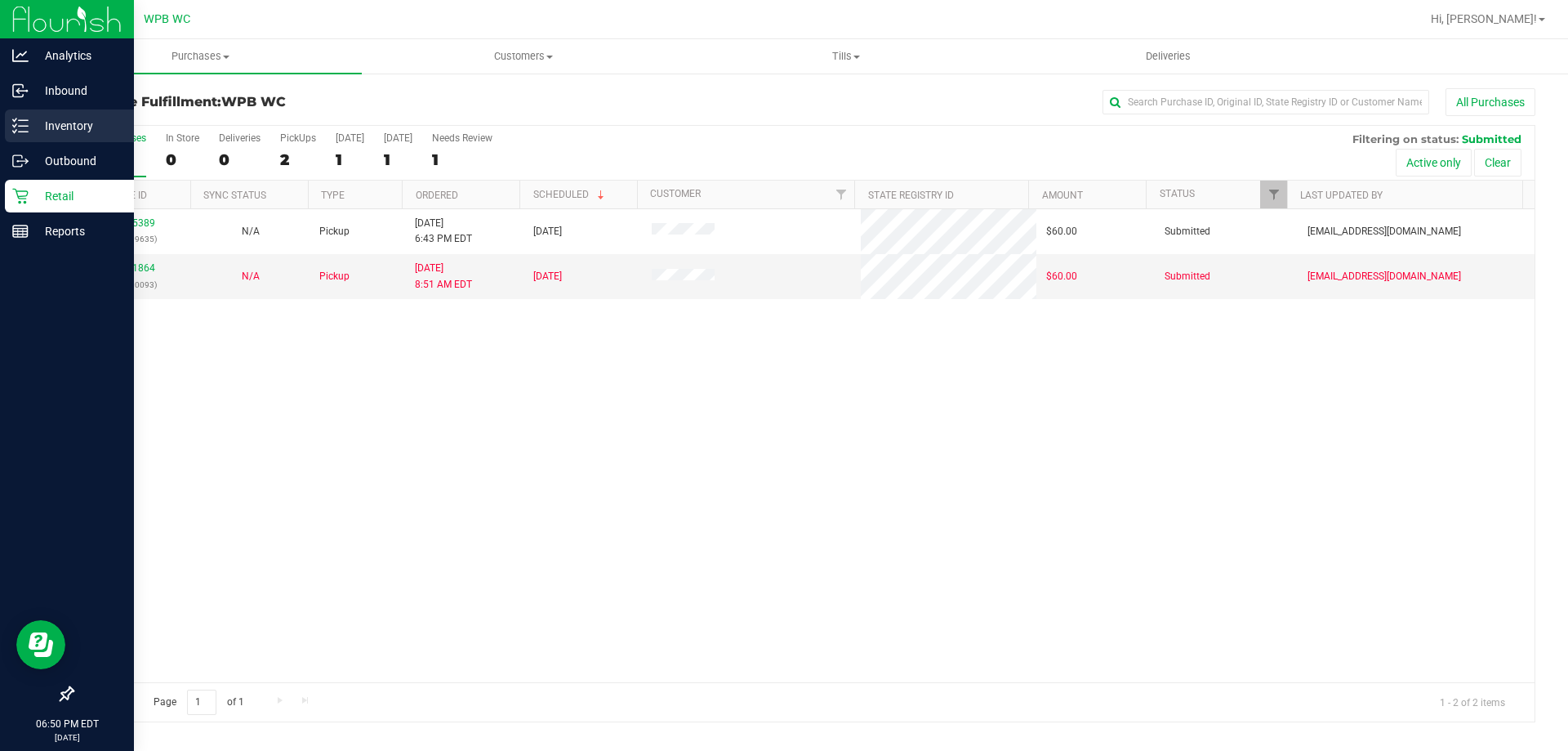
click at [39, 120] on p "Inventory" at bounding box center [77, 126] width 98 height 19
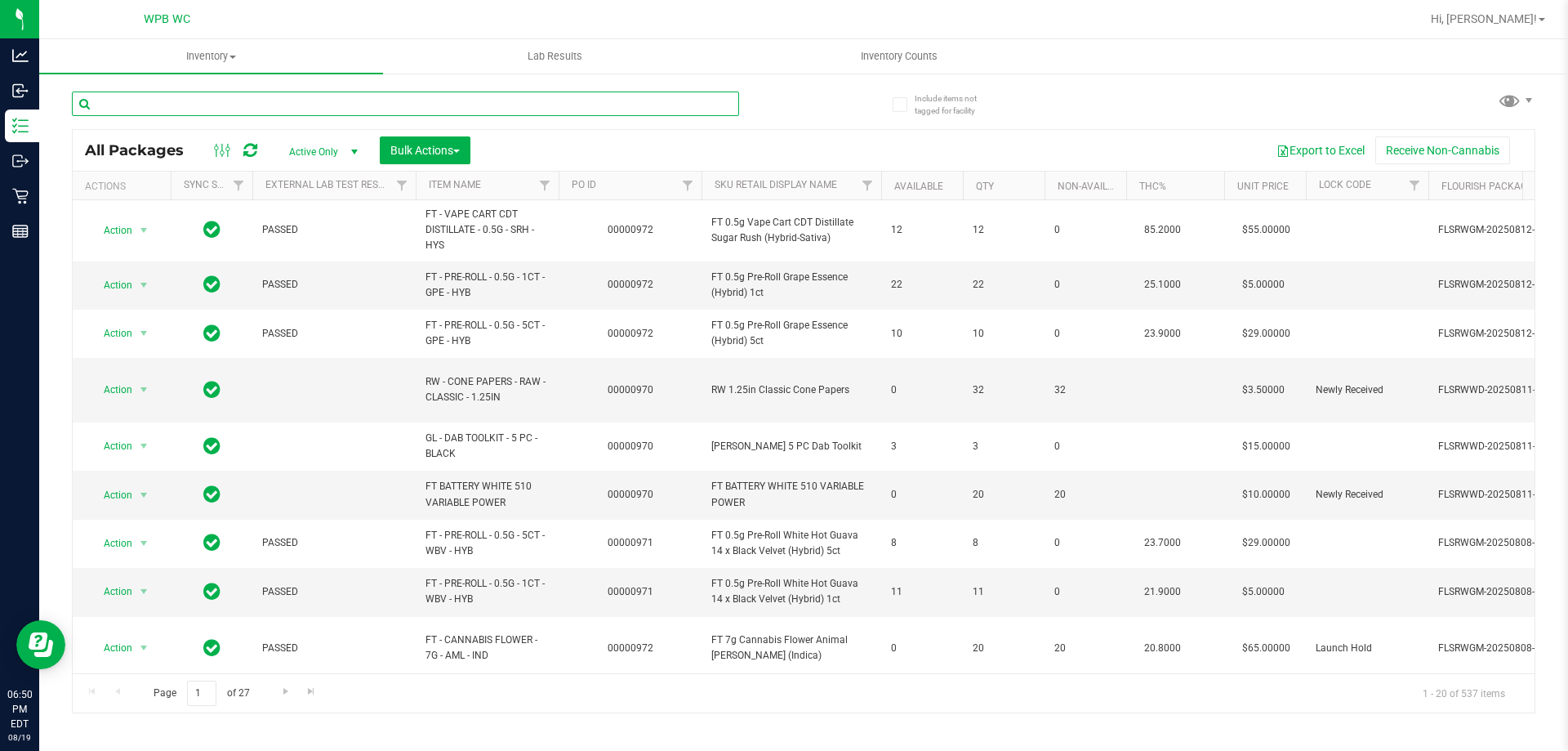
click at [218, 102] on input "text" at bounding box center [406, 103] width 668 height 24
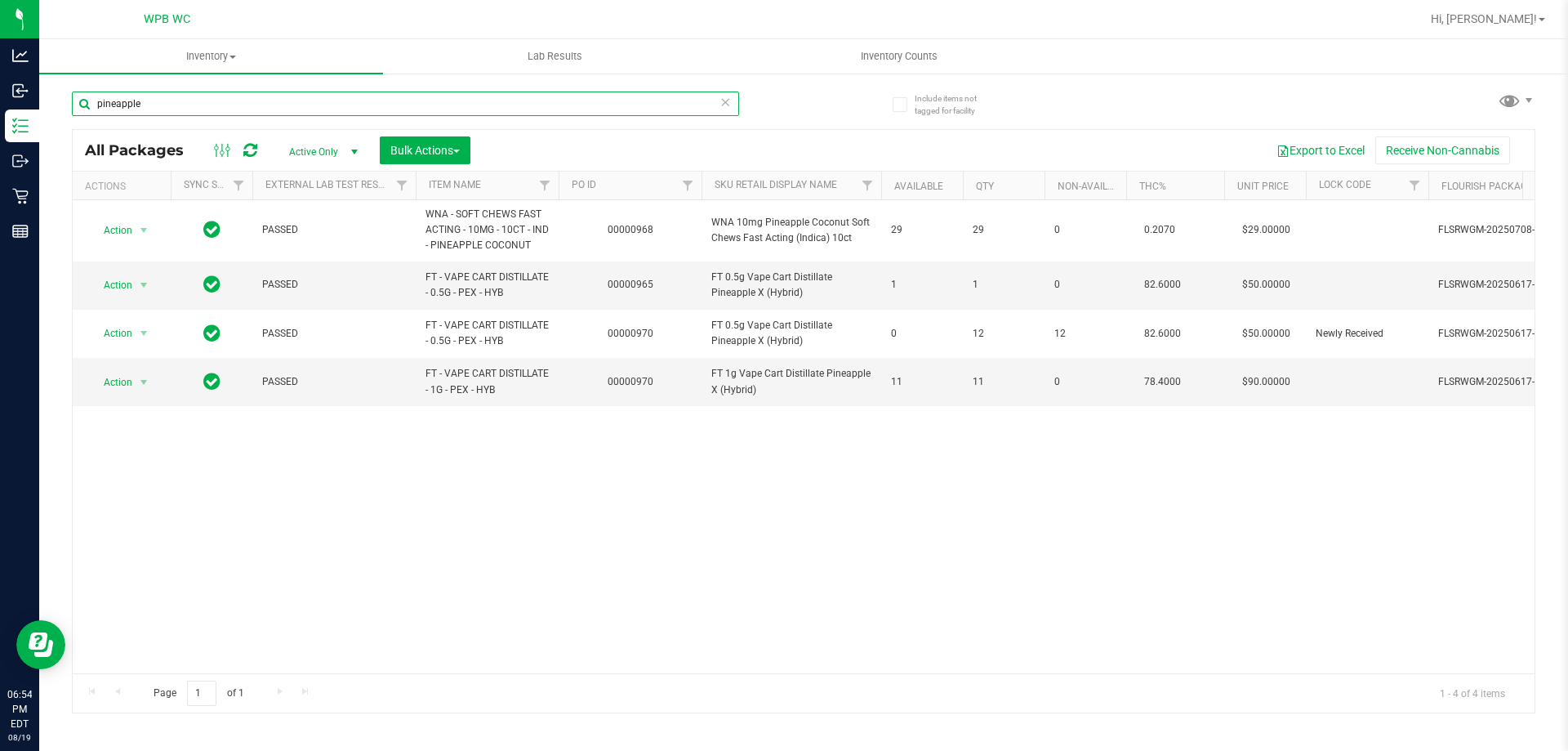
type input "pineapple"
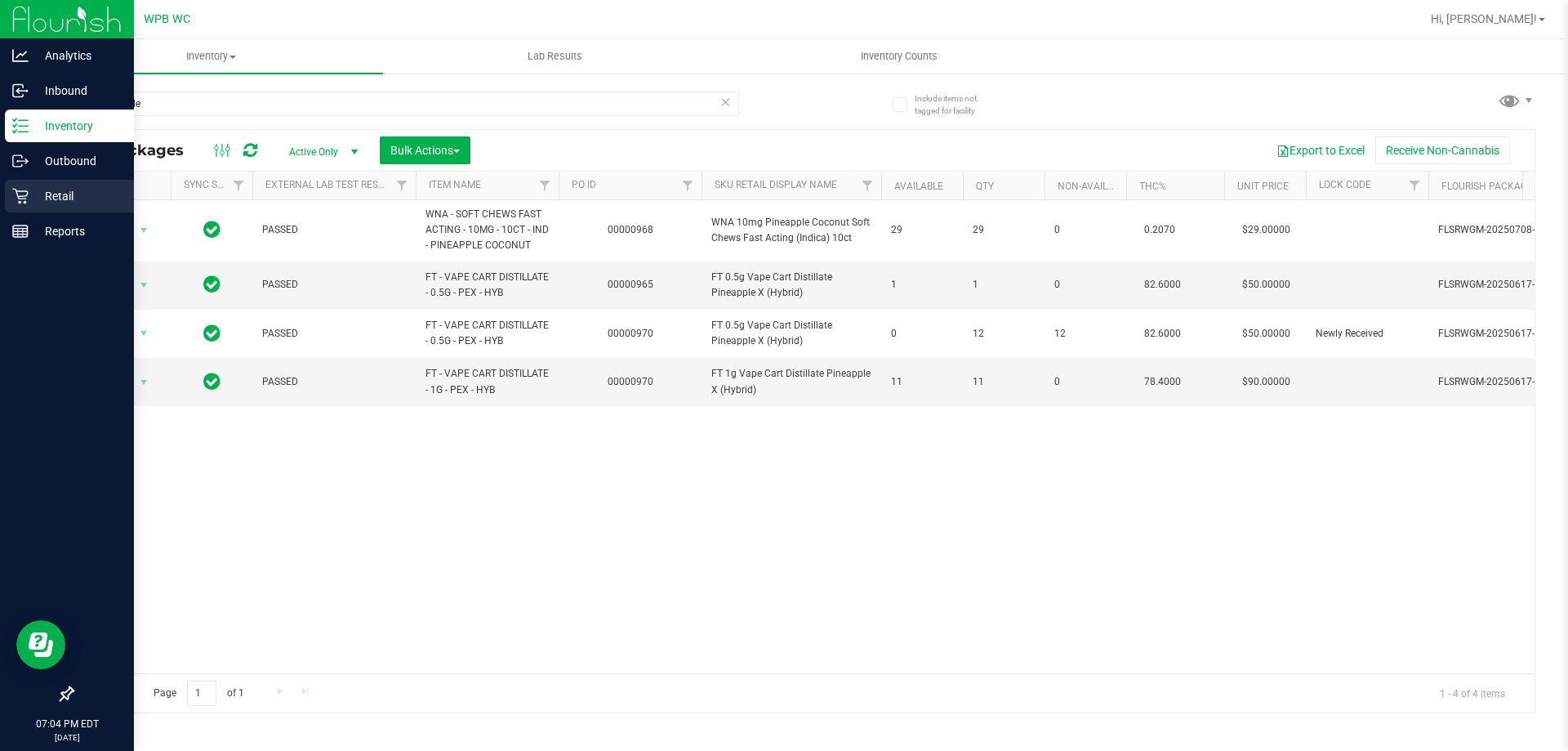
click at [55, 187] on p "Retail" at bounding box center [77, 196] width 98 height 19
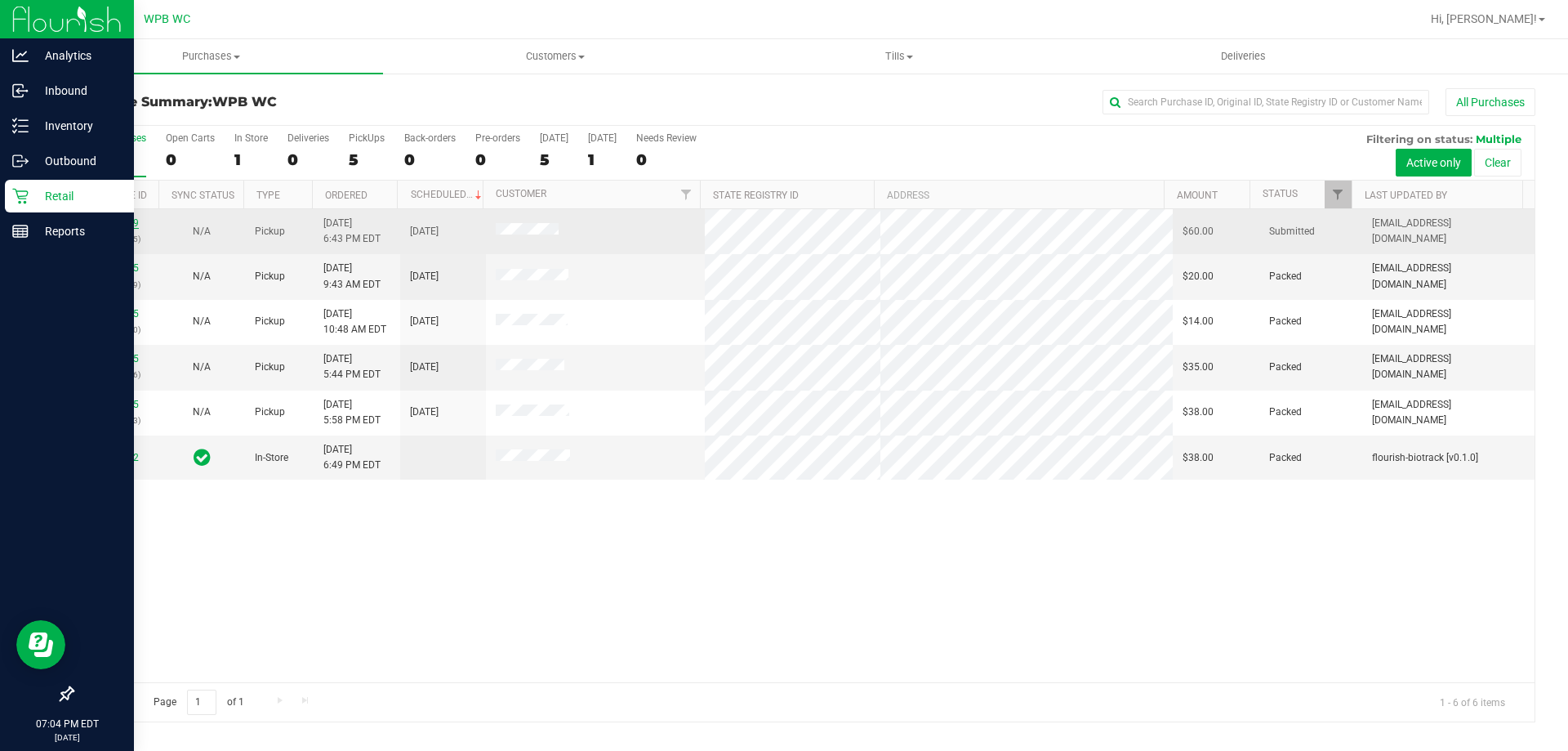
click at [106, 227] on link "11815389" at bounding box center [115, 223] width 46 height 12
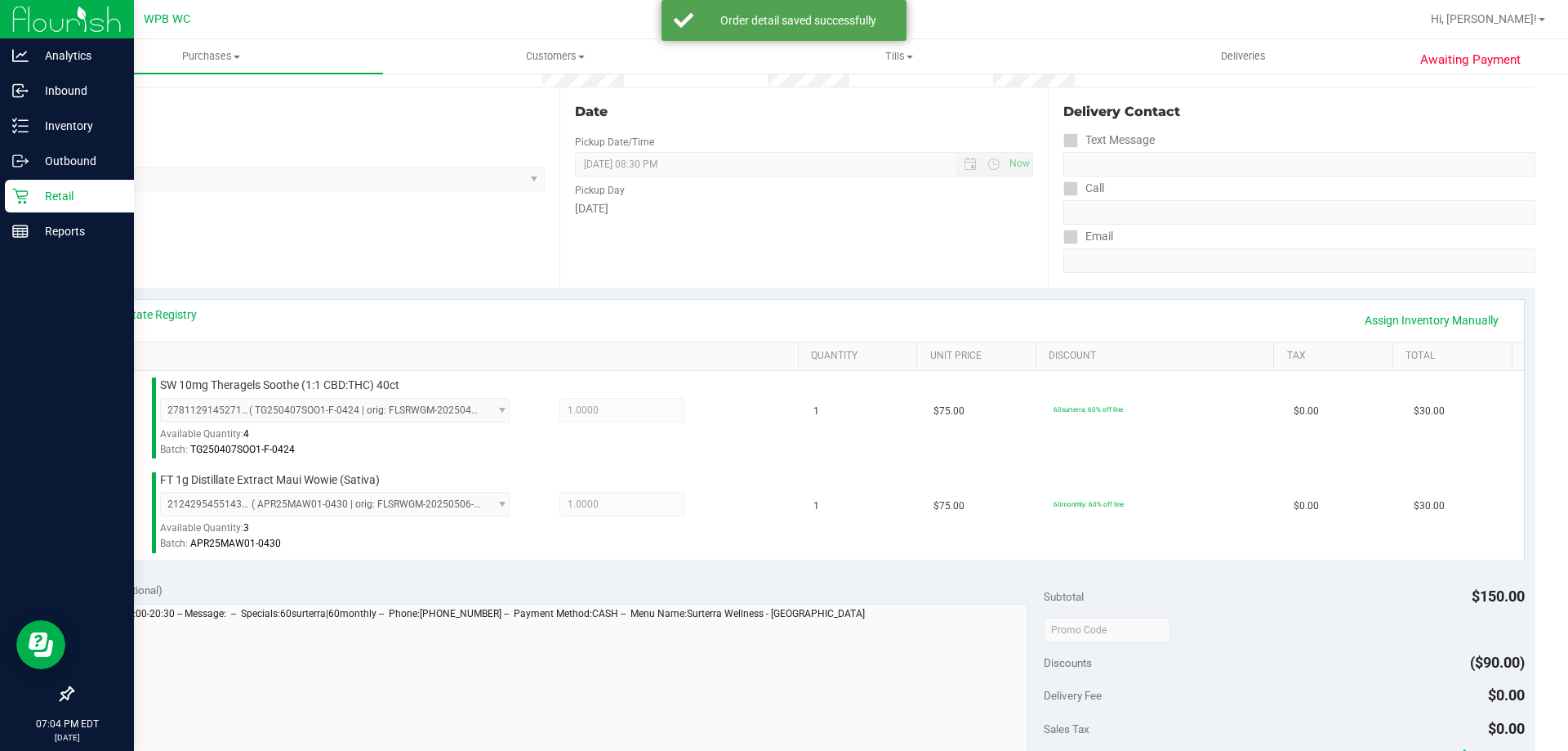
scroll to position [327, 0]
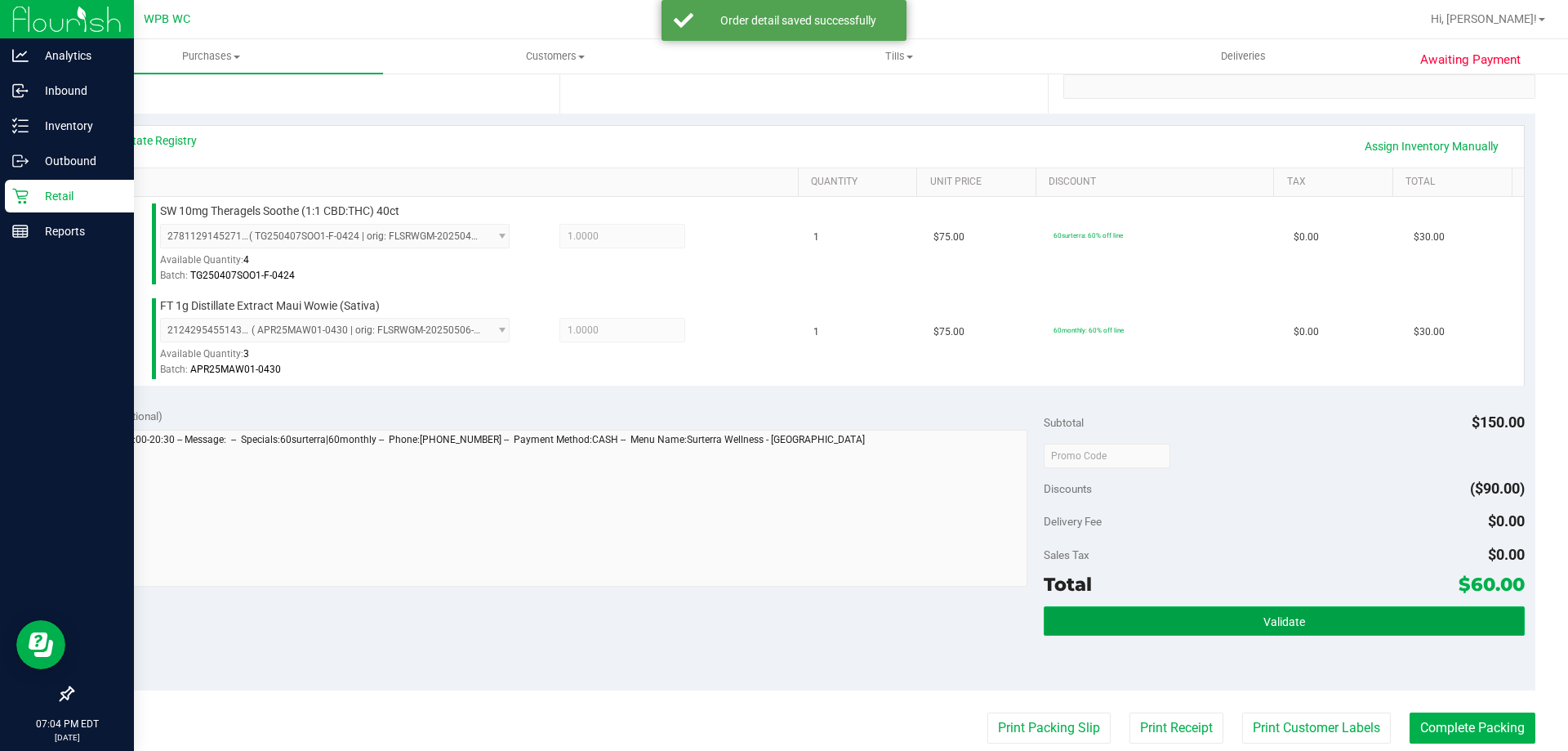
click at [1323, 616] on button "Validate" at bounding box center [1284, 621] width 480 height 29
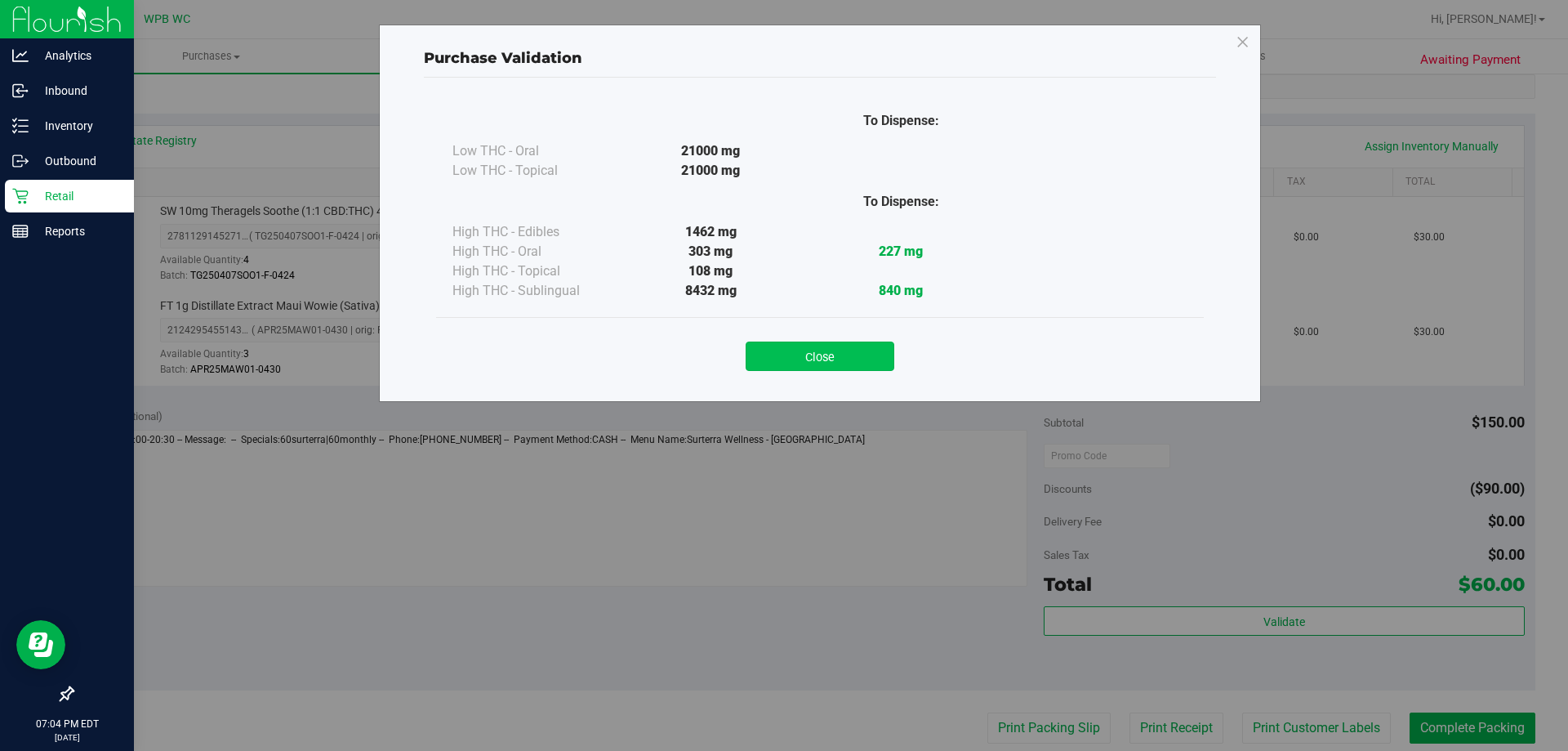
click at [865, 348] on button "Close" at bounding box center [820, 356] width 148 height 29
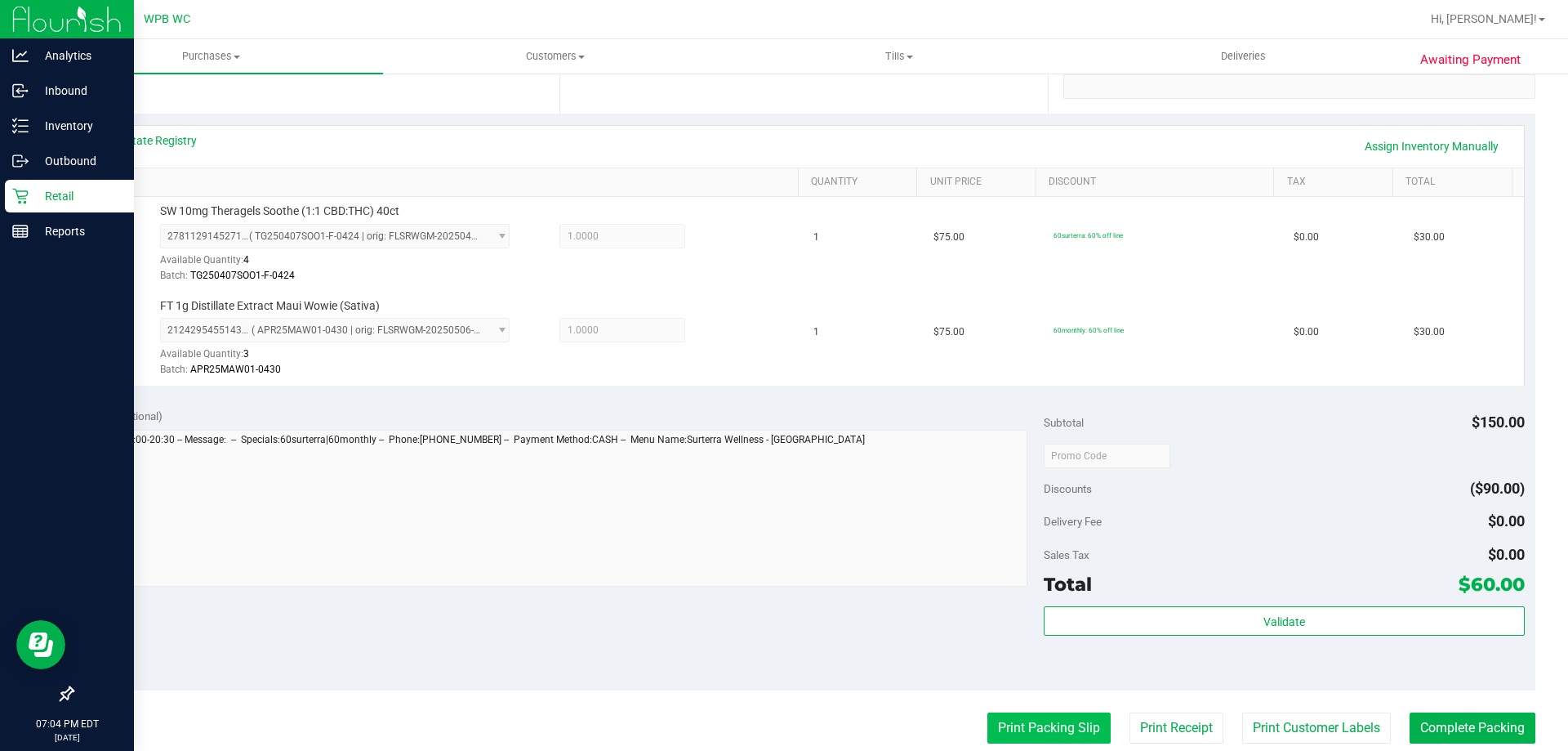
click at [1084, 730] on button "Print Packing Slip" at bounding box center [1049, 728] width 123 height 31
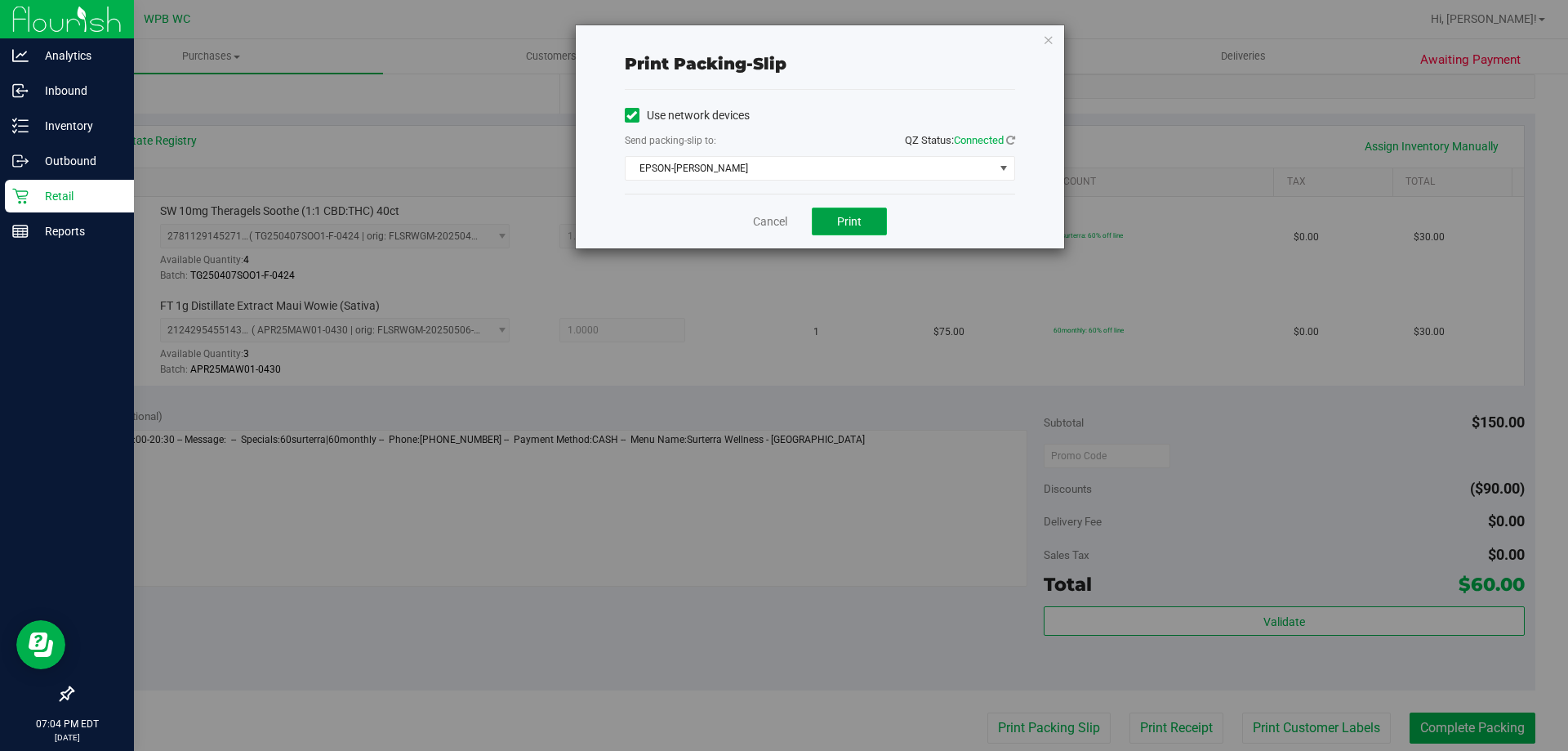
click at [873, 226] on button "Print" at bounding box center [849, 221] width 75 height 28
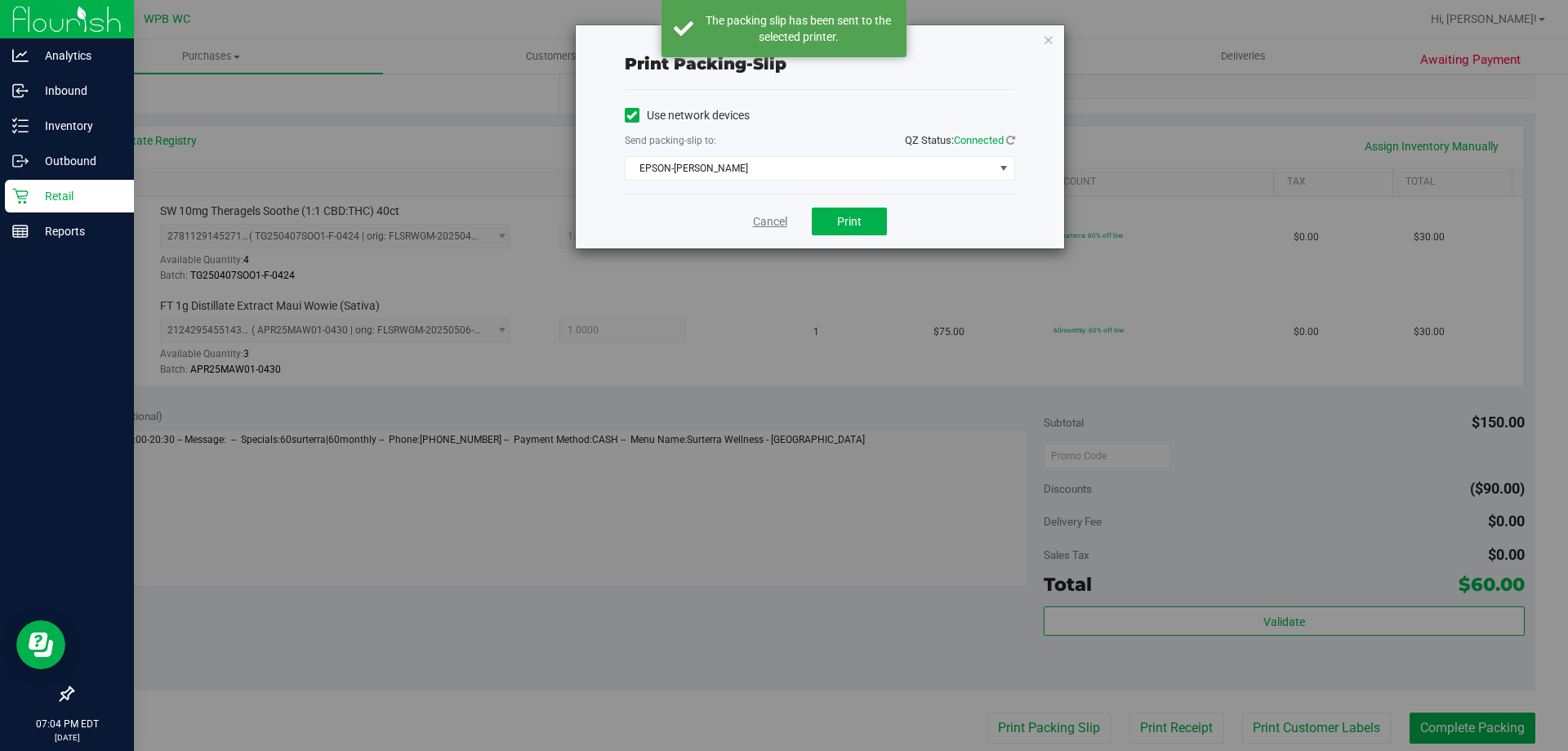
click at [768, 222] on link "Cancel" at bounding box center [769, 222] width 34 height 17
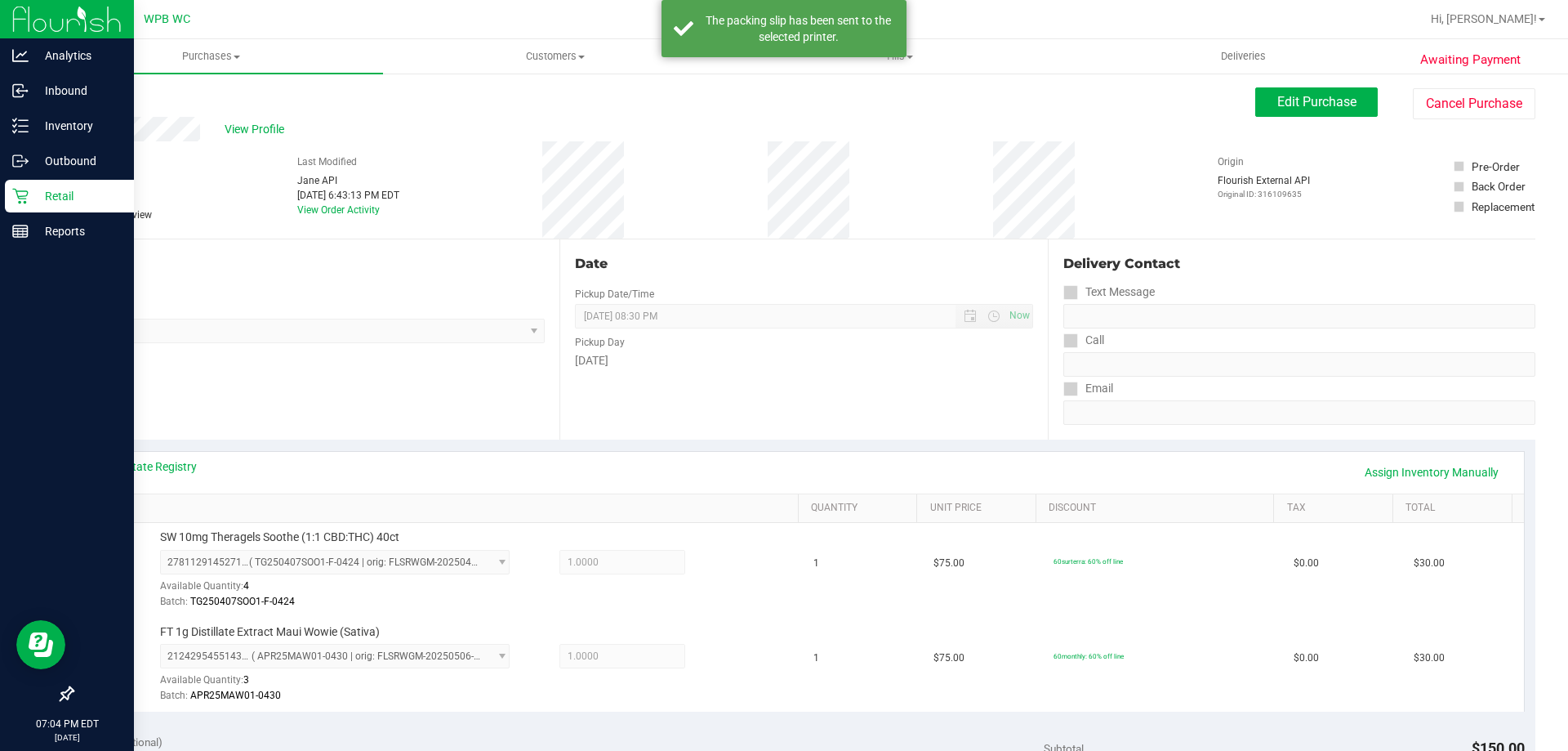
scroll to position [0, 0]
click at [1290, 110] on span "Edit Purchase" at bounding box center [1318, 103] width 80 height 16
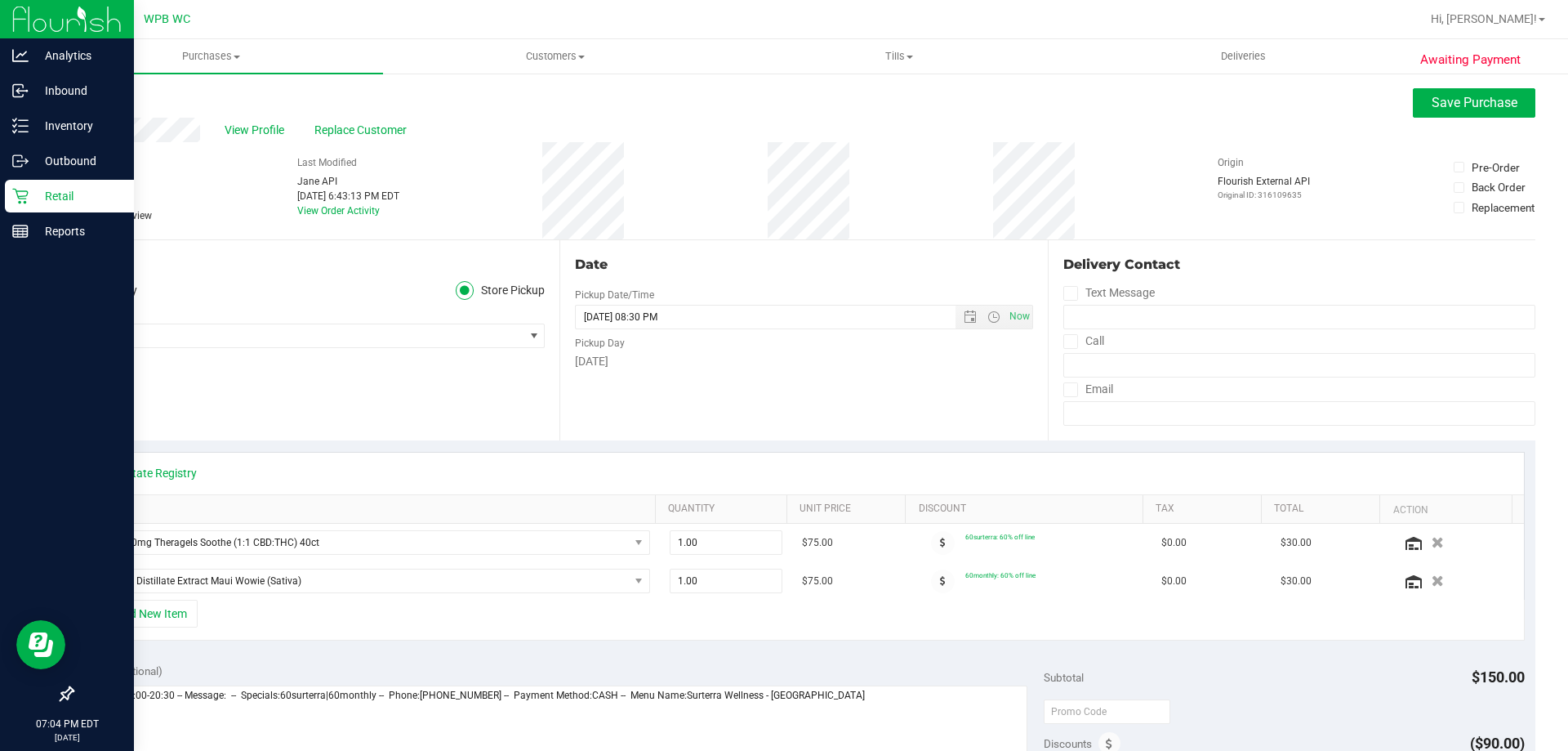
click at [78, 215] on icon at bounding box center [80, 215] width 11 height 0
click at [0, 0] on input "Needs review" at bounding box center [0, 0] width 0 height 0
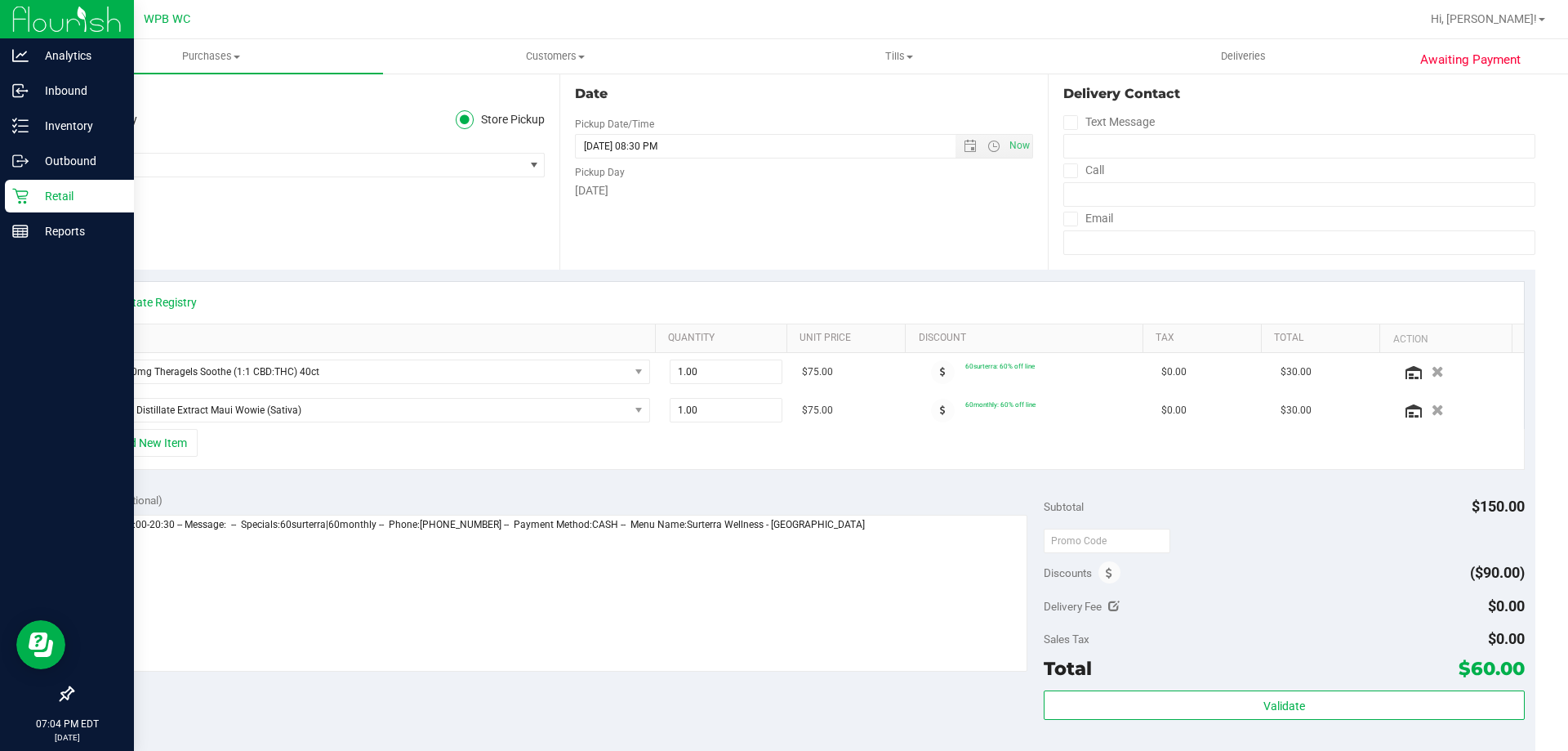
scroll to position [327, 0]
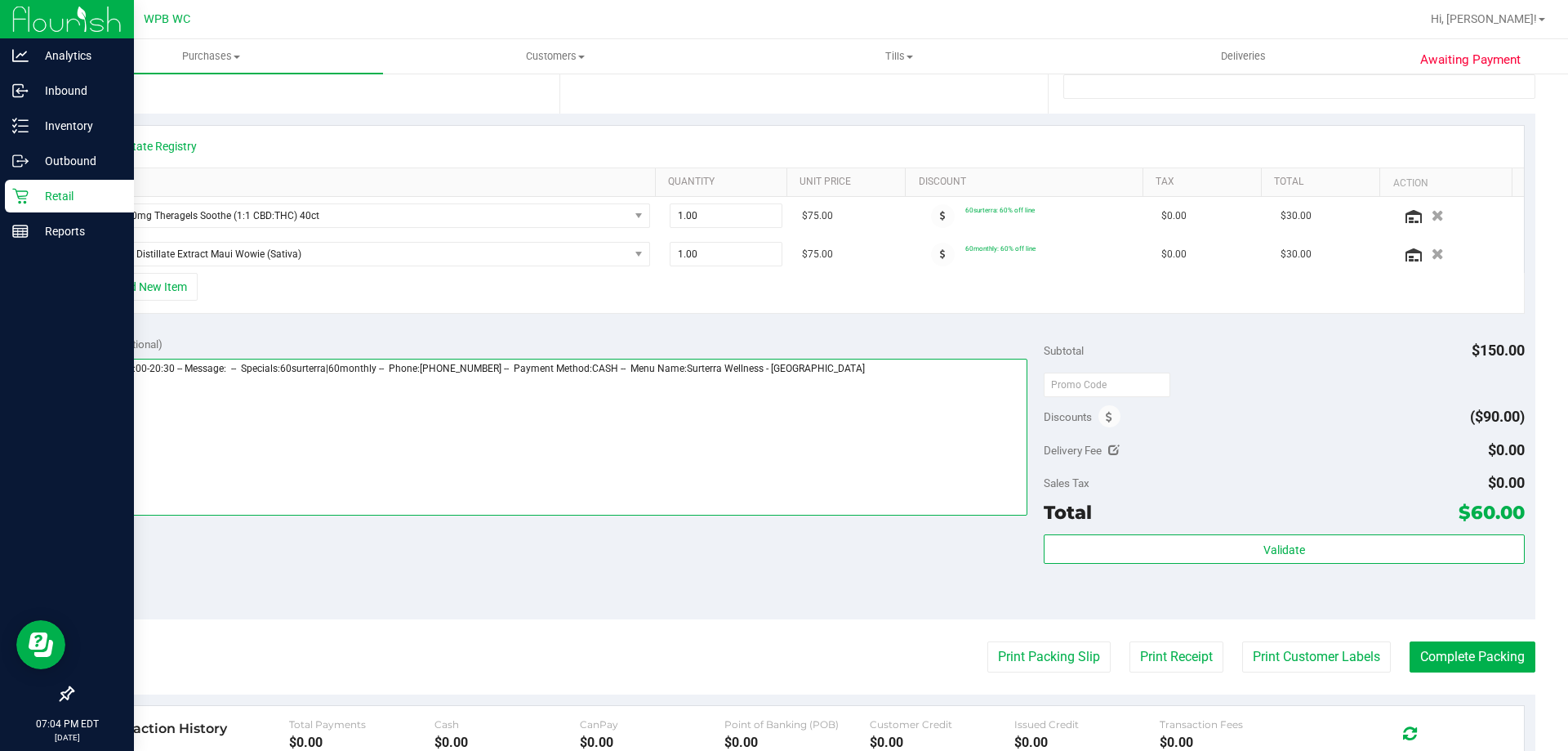
click at [945, 392] on textarea at bounding box center [556, 438] width 945 height 157
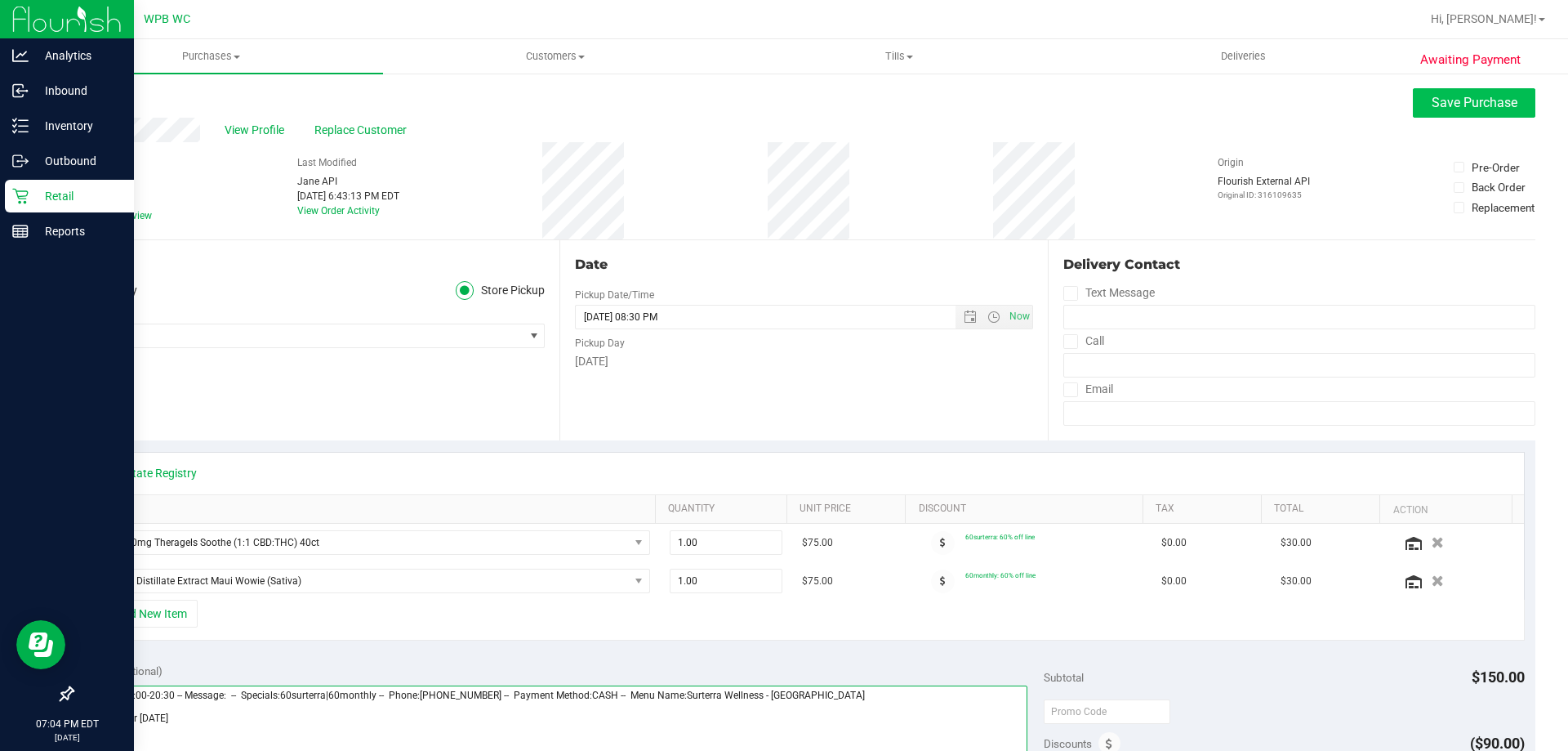
type textarea "[DATE] 09:00-20:30 -- Message: -- Specials:60surterra|60monthly -- Phone:[PHONE…"
click at [1453, 111] on button "Save Purchase" at bounding box center [1474, 103] width 122 height 29
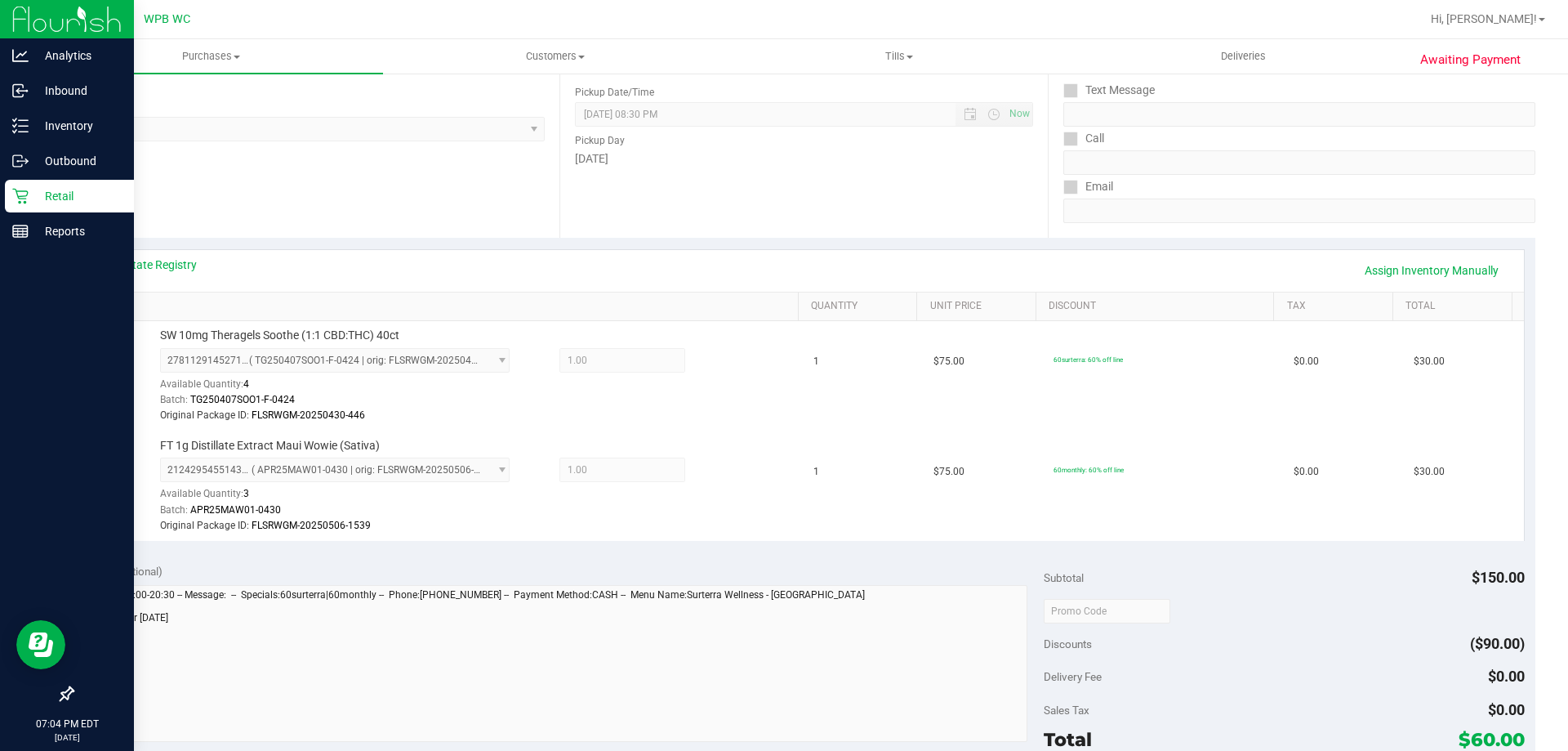
scroll to position [490, 0]
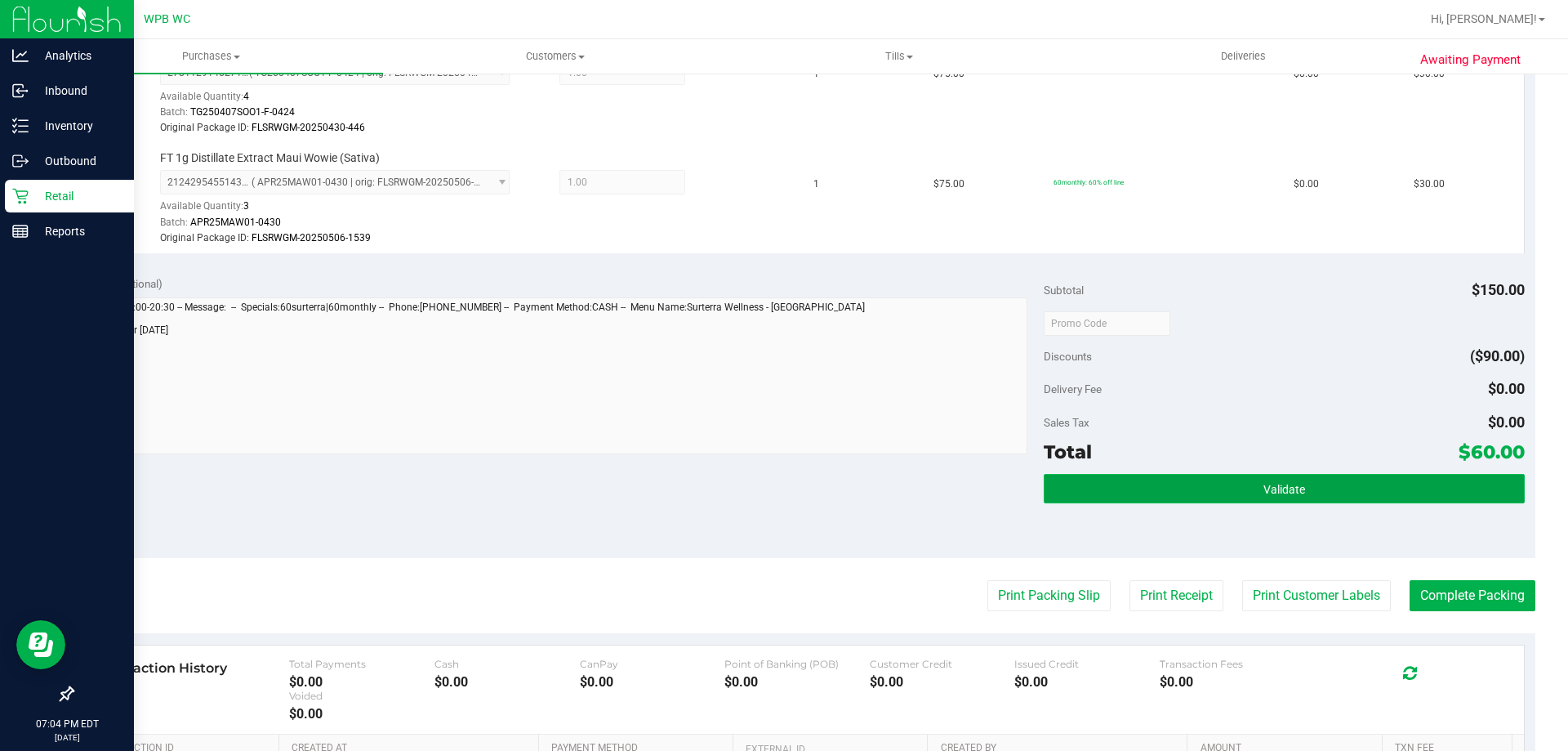
click at [1381, 492] on button "Validate" at bounding box center [1284, 488] width 480 height 29
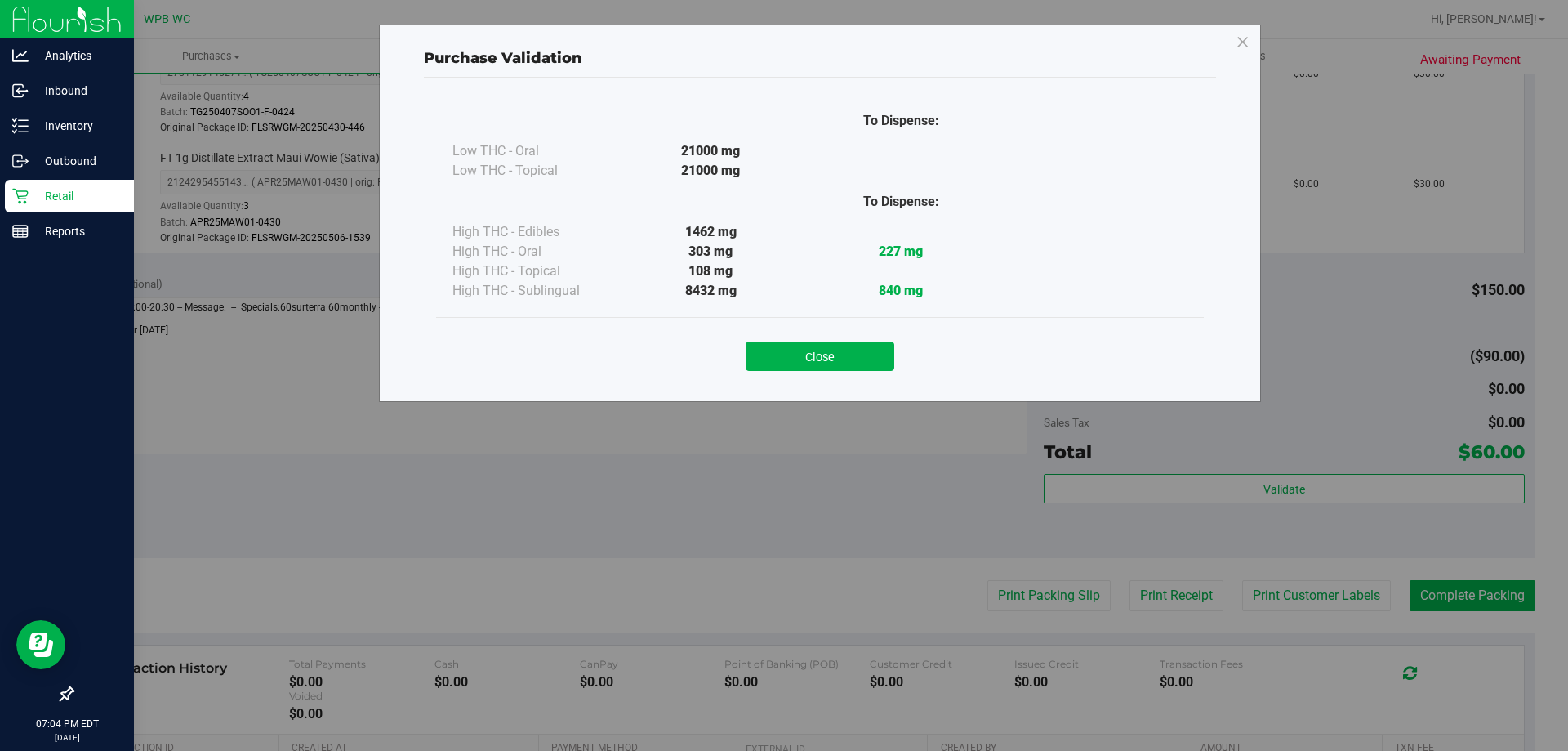
click at [1510, 599] on div "Purchase Validation To Dispense: Low THC - Oral 21000 mg" at bounding box center [790, 376] width 1581 height 751
click at [850, 355] on button "Close" at bounding box center [820, 356] width 148 height 29
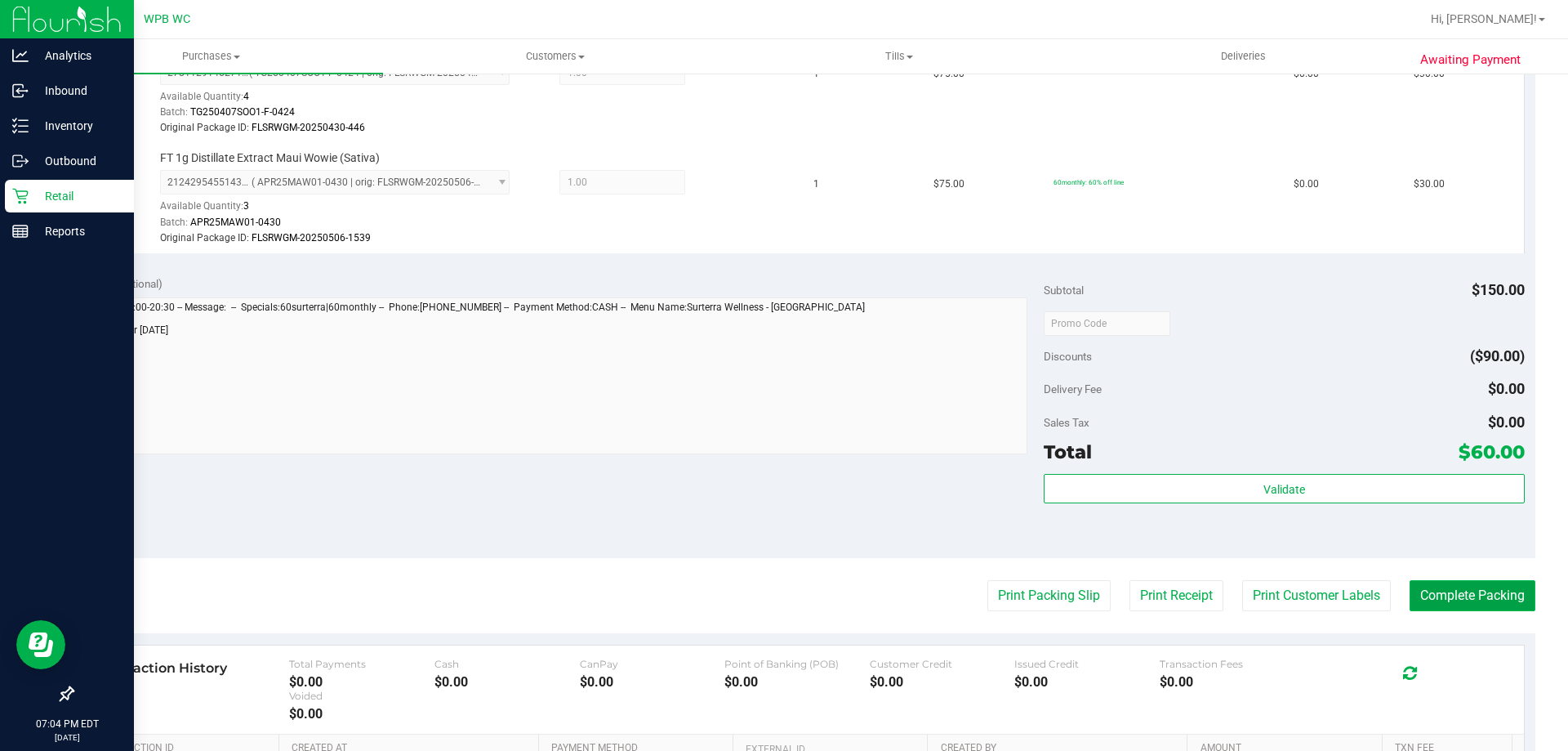
click at [1475, 596] on button "Complete Packing" at bounding box center [1473, 596] width 126 height 31
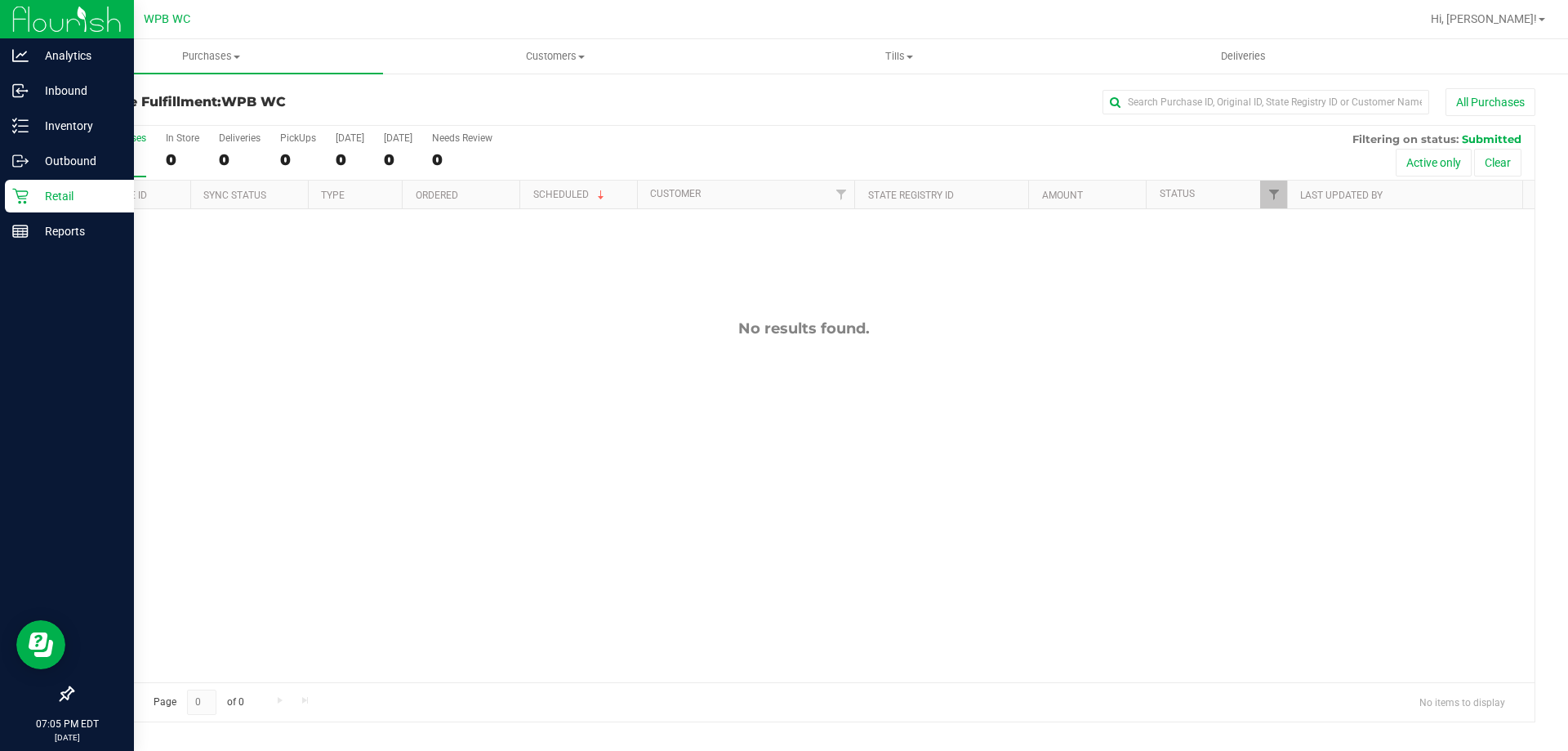
click at [42, 184] on div "Retail" at bounding box center [69, 196] width 129 height 33
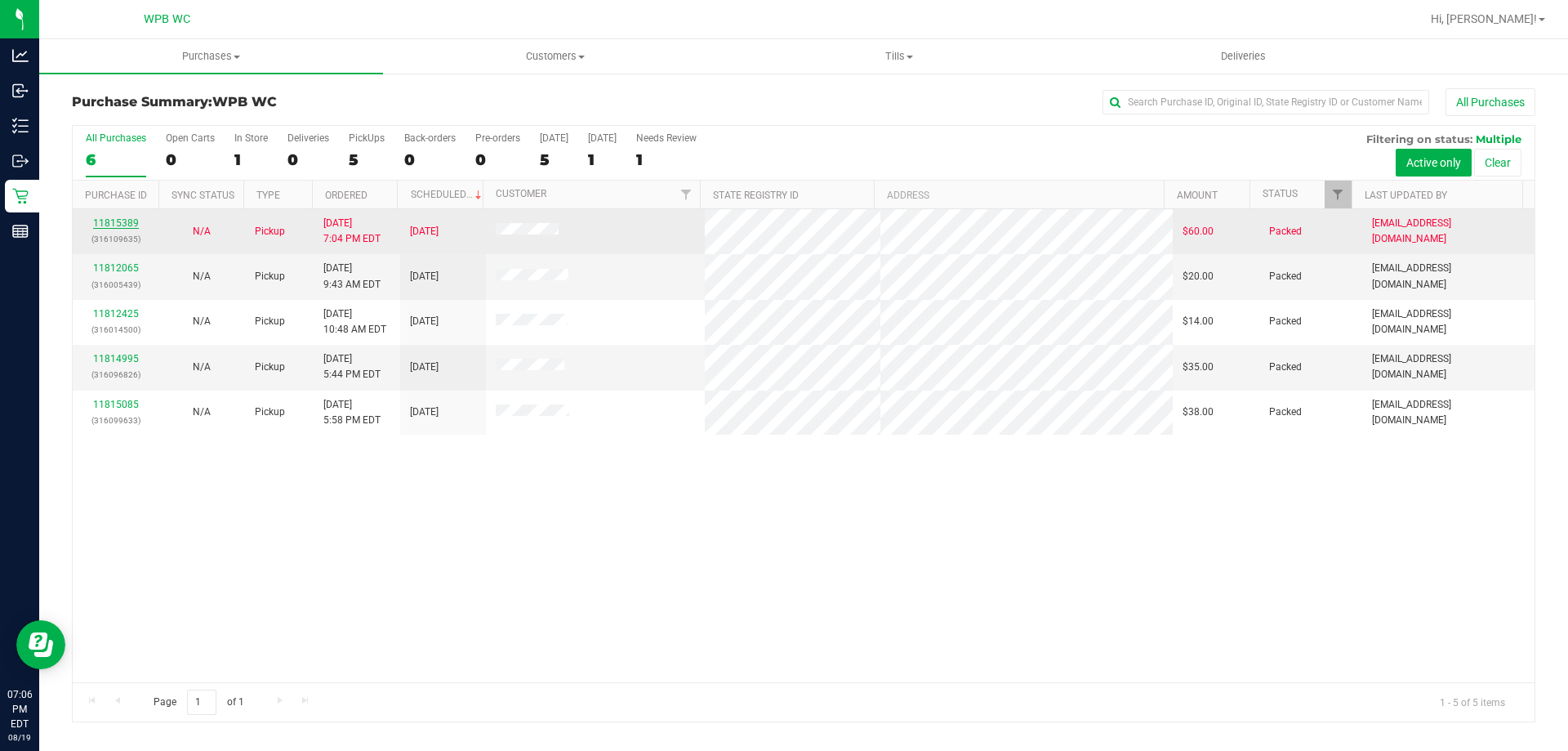
click at [106, 225] on link "11815389" at bounding box center [115, 223] width 46 height 12
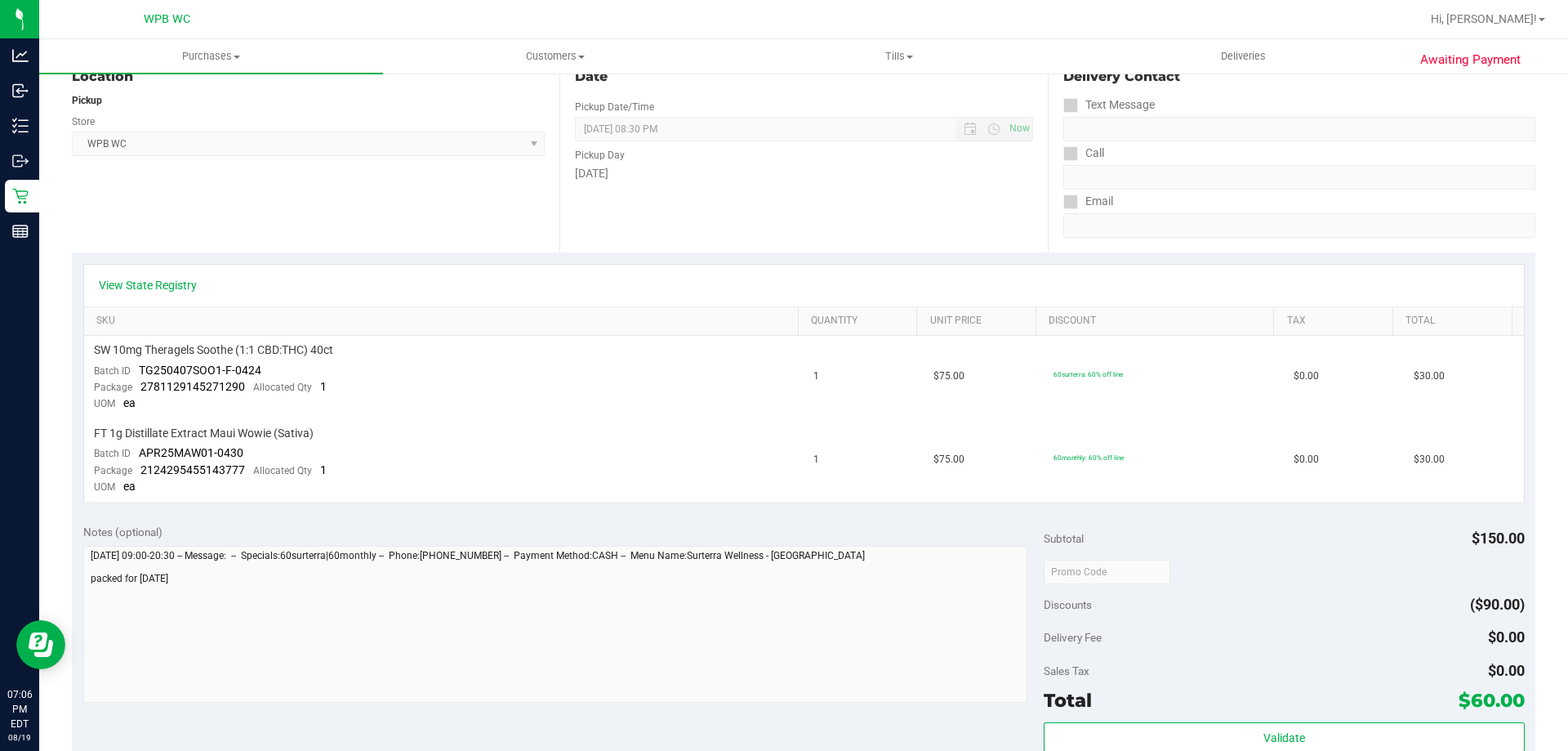
scroll to position [245, 0]
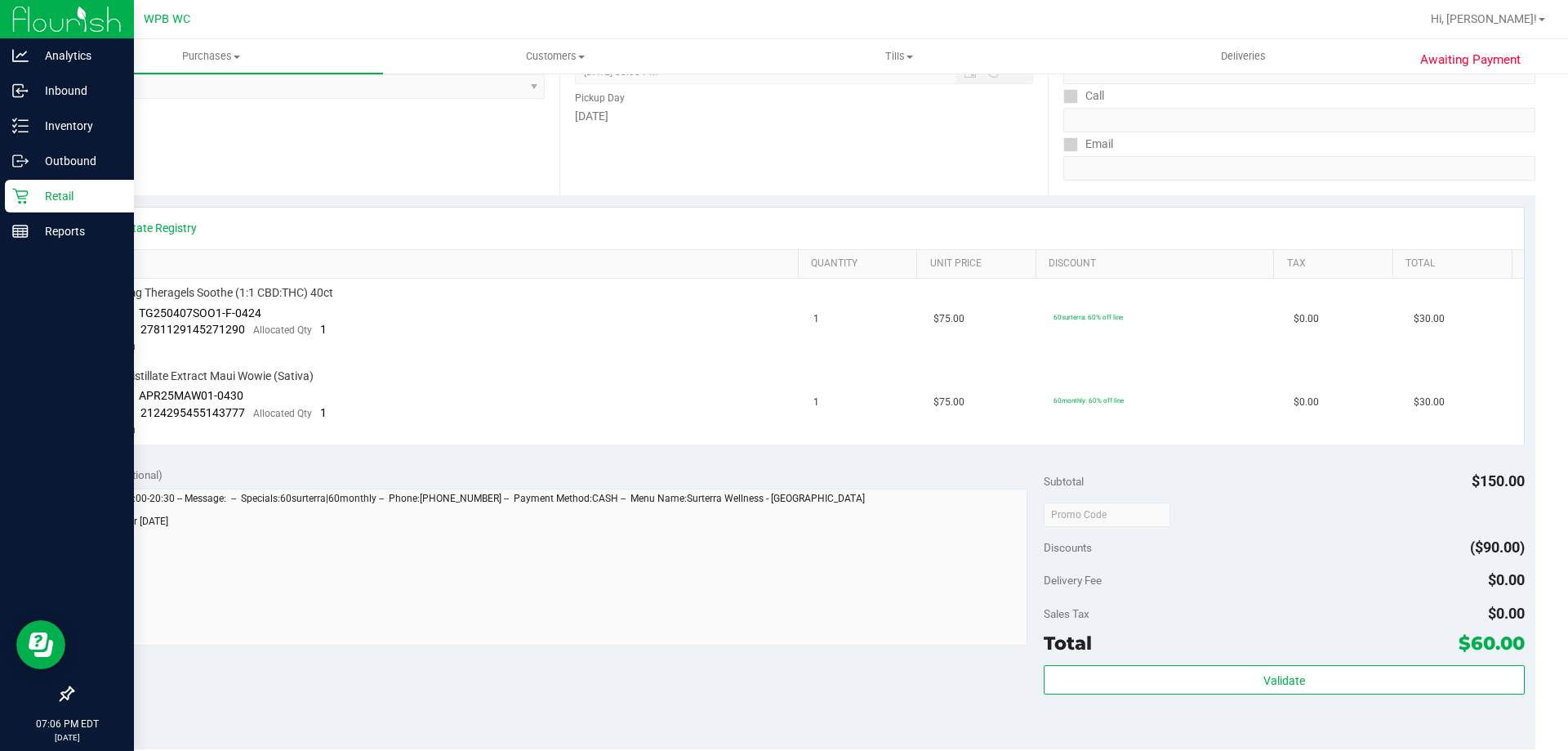
click at [16, 200] on icon at bounding box center [20, 196] width 16 height 16
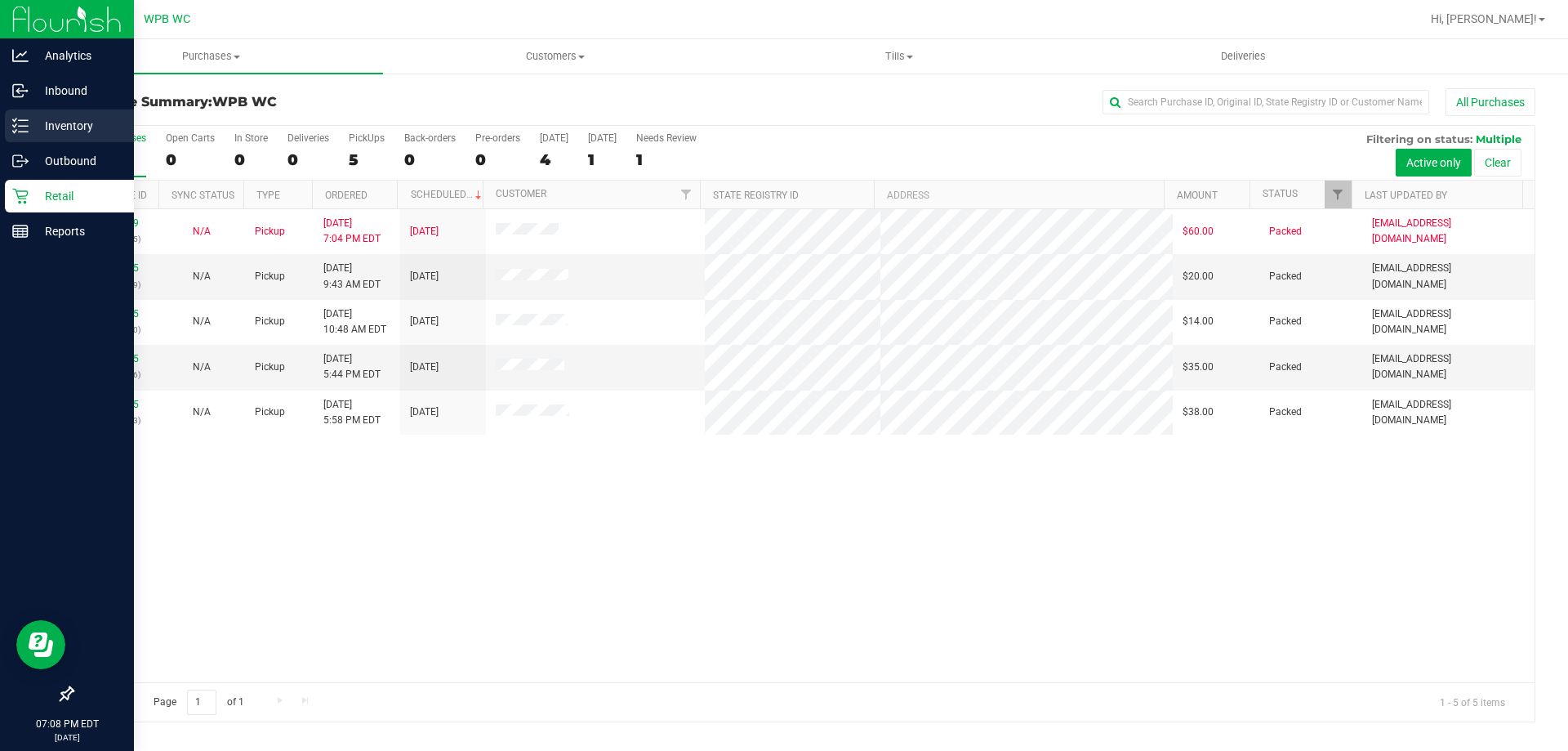
click at [21, 124] on icon at bounding box center [20, 125] width 16 height 16
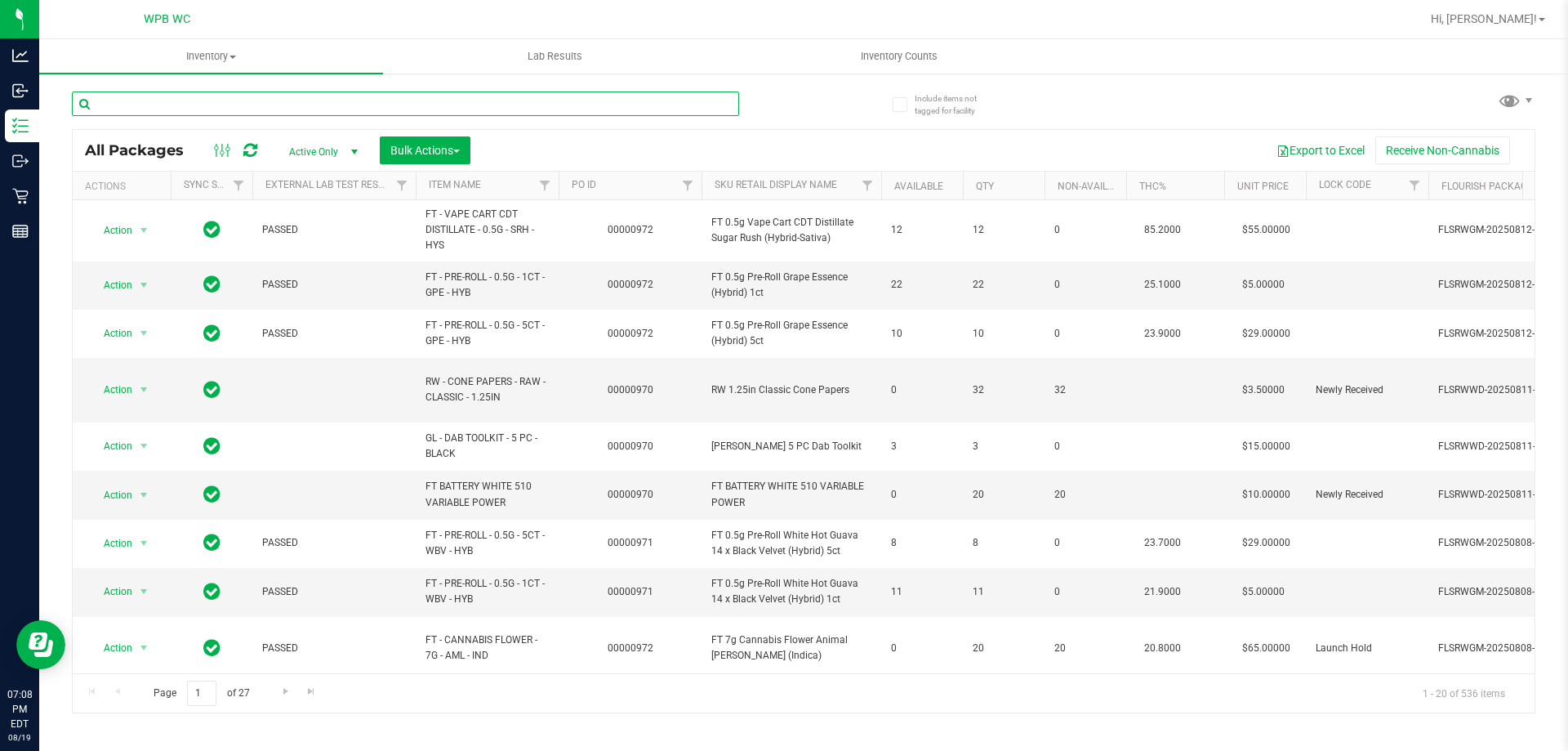
click at [254, 102] on input "text" at bounding box center [406, 103] width 668 height 24
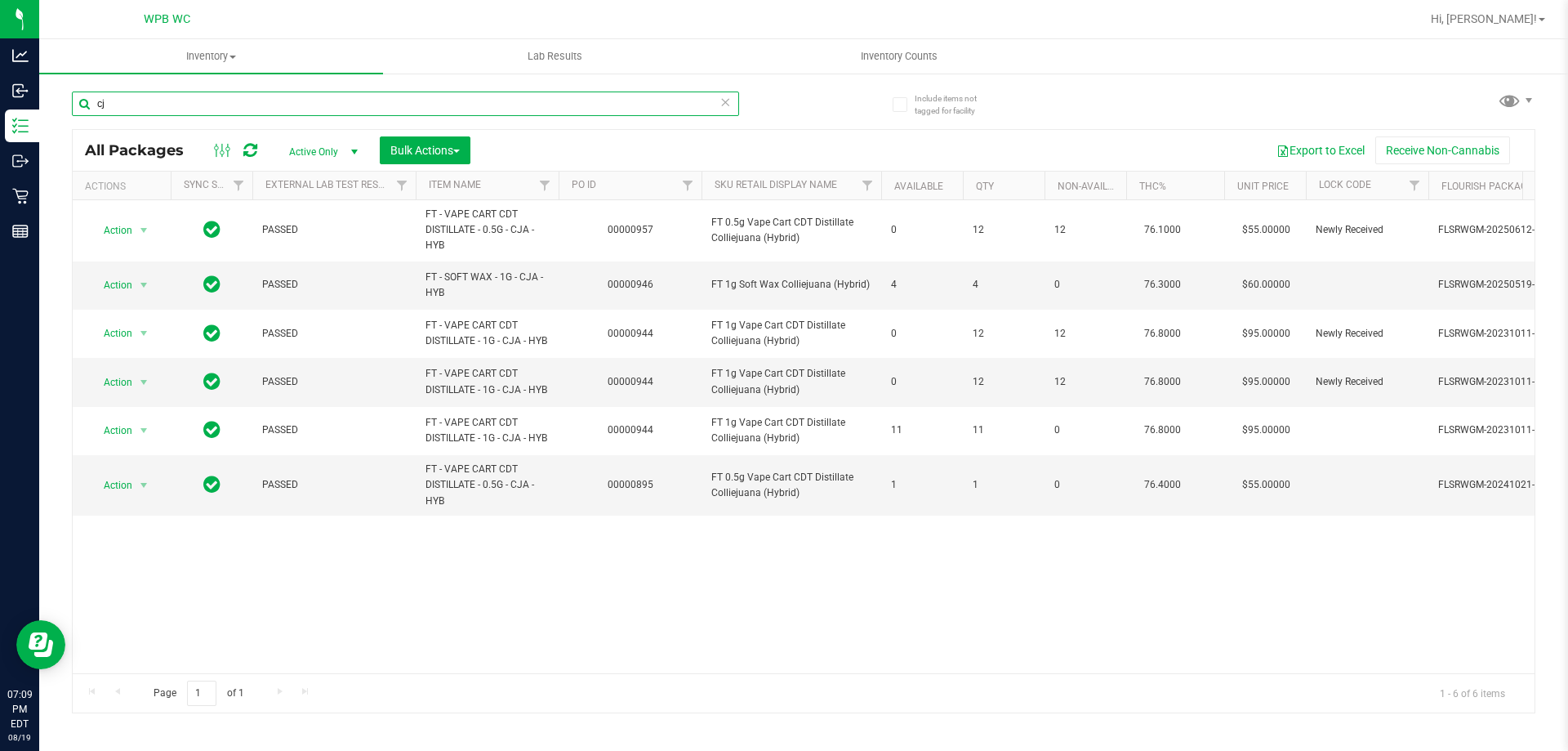
type input "c"
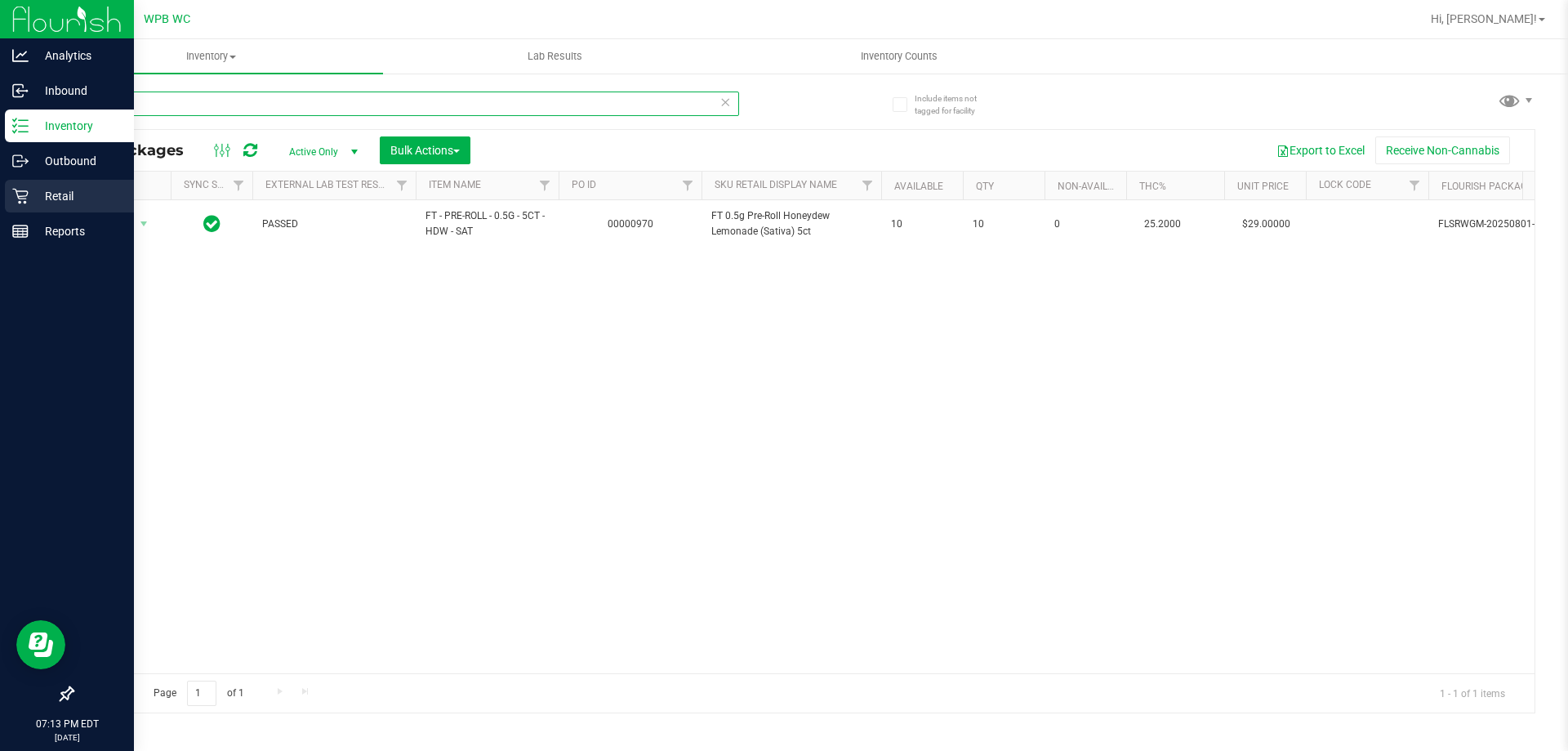
type input "hdw"
drag, startPoint x: 13, startPoint y: 195, endPoint x: 42, endPoint y: 194, distance: 29.0
click at [14, 195] on icon at bounding box center [20, 196] width 16 height 16
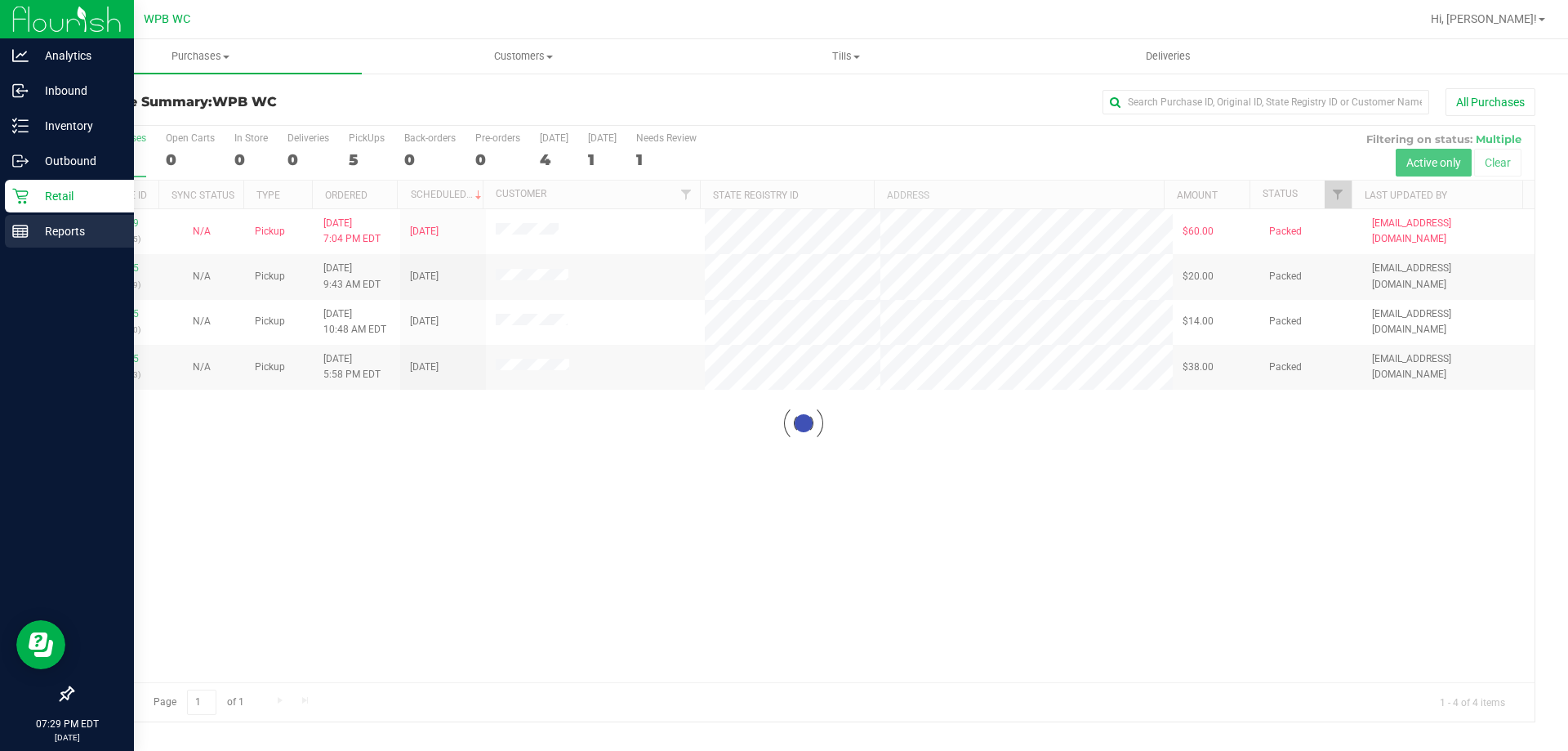
click at [34, 230] on p "Reports" at bounding box center [77, 231] width 98 height 19
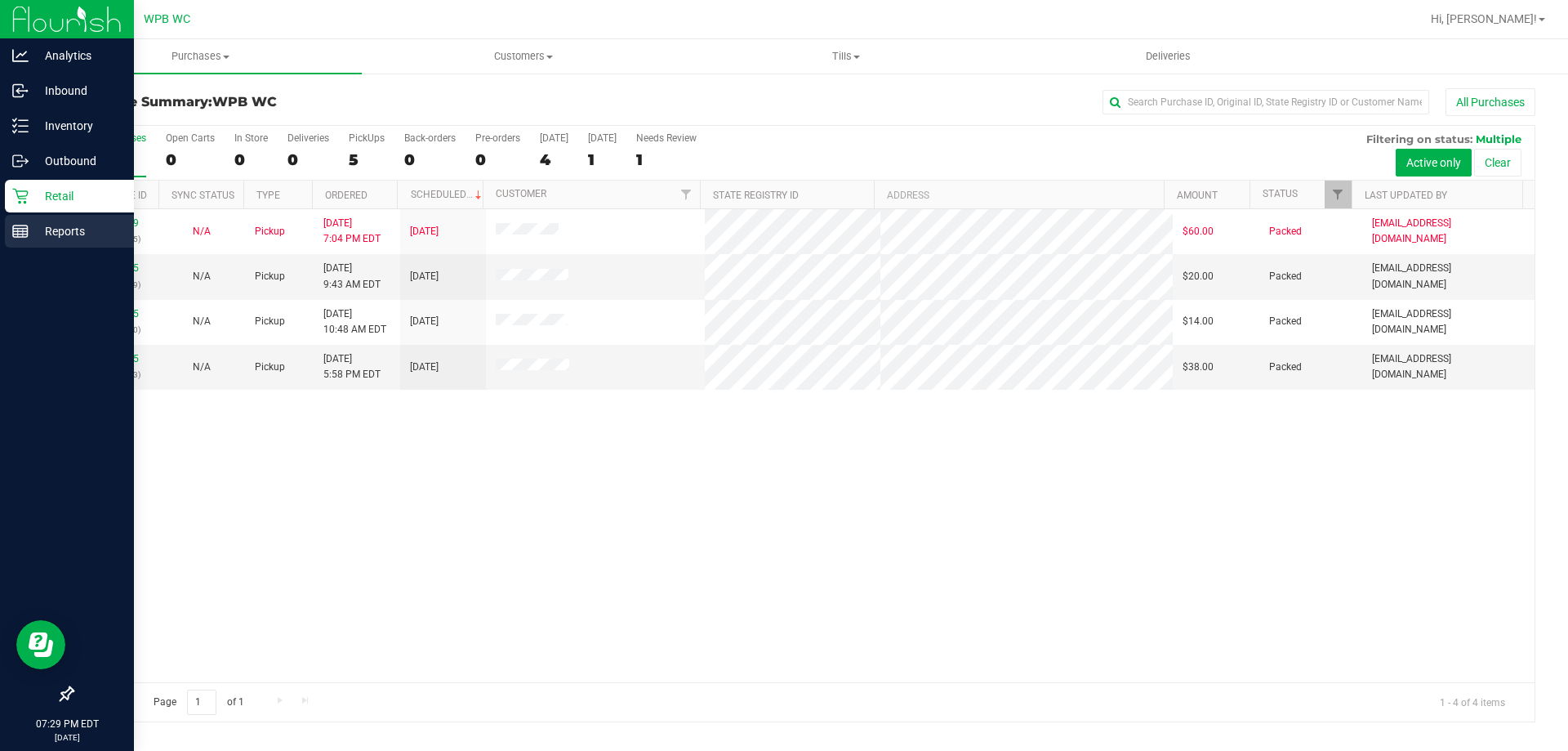
click at [35, 239] on p "Reports" at bounding box center [77, 231] width 98 height 19
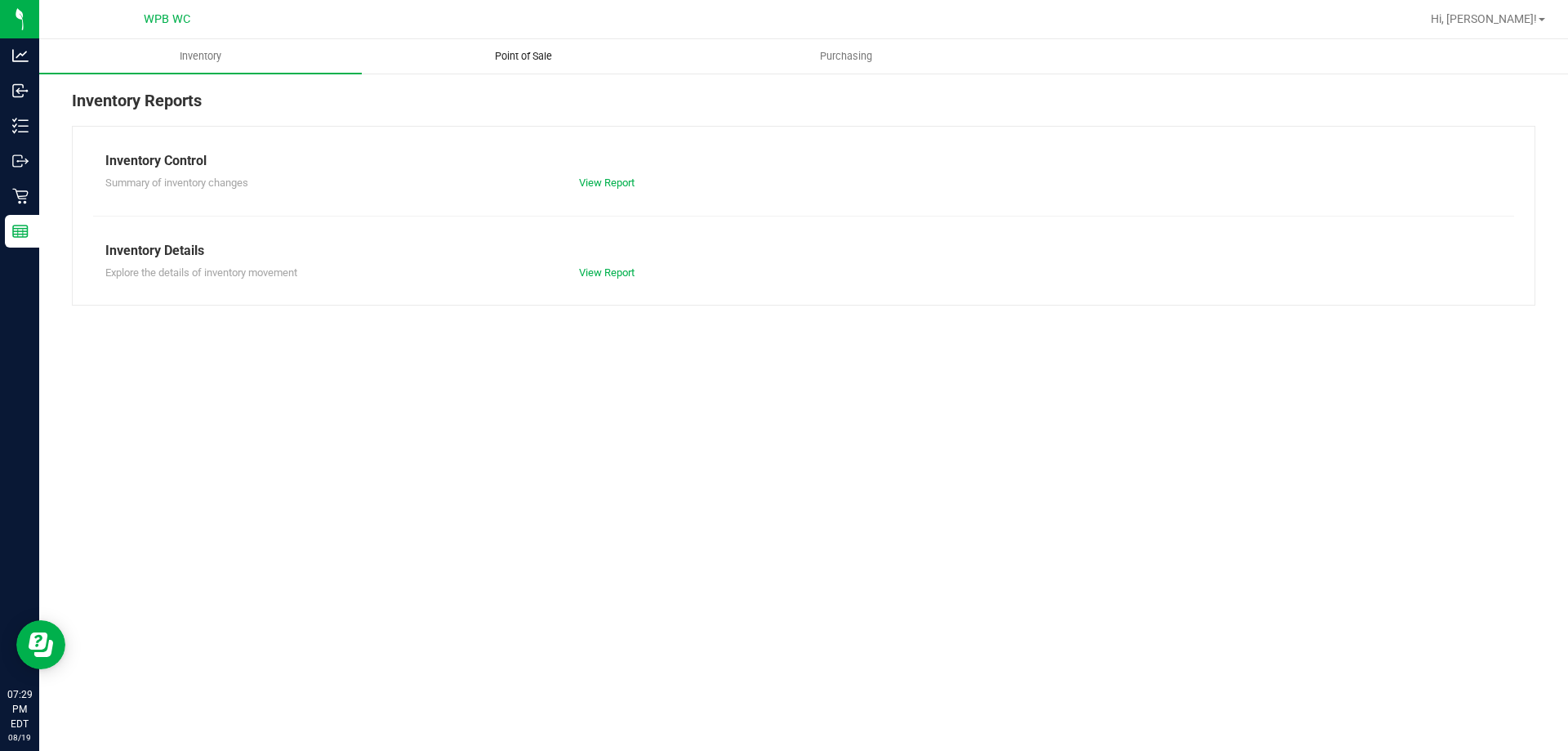
click at [499, 49] on span "Point of Sale" at bounding box center [523, 56] width 101 height 15
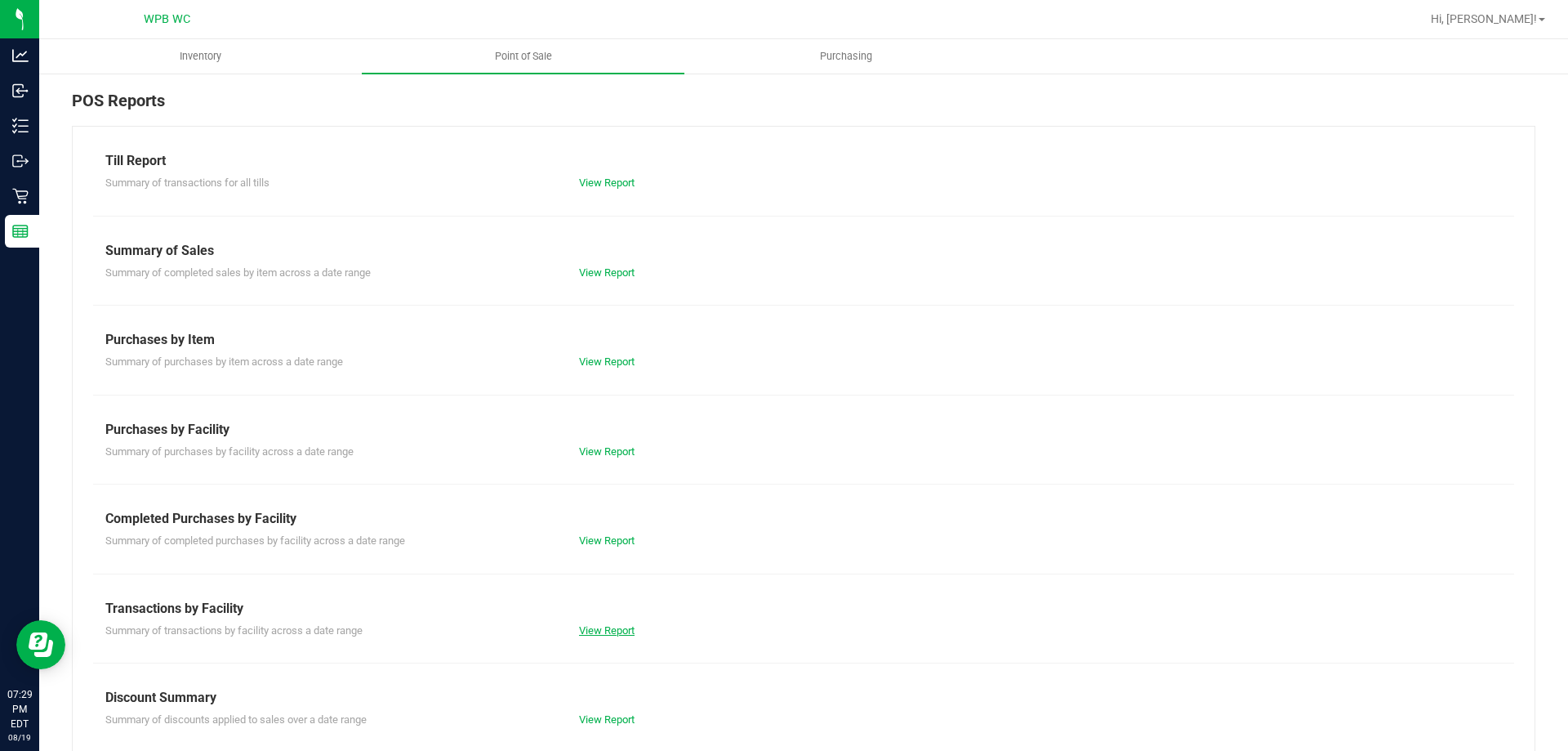
click at [589, 624] on link "View Report" at bounding box center [606, 630] width 55 height 13
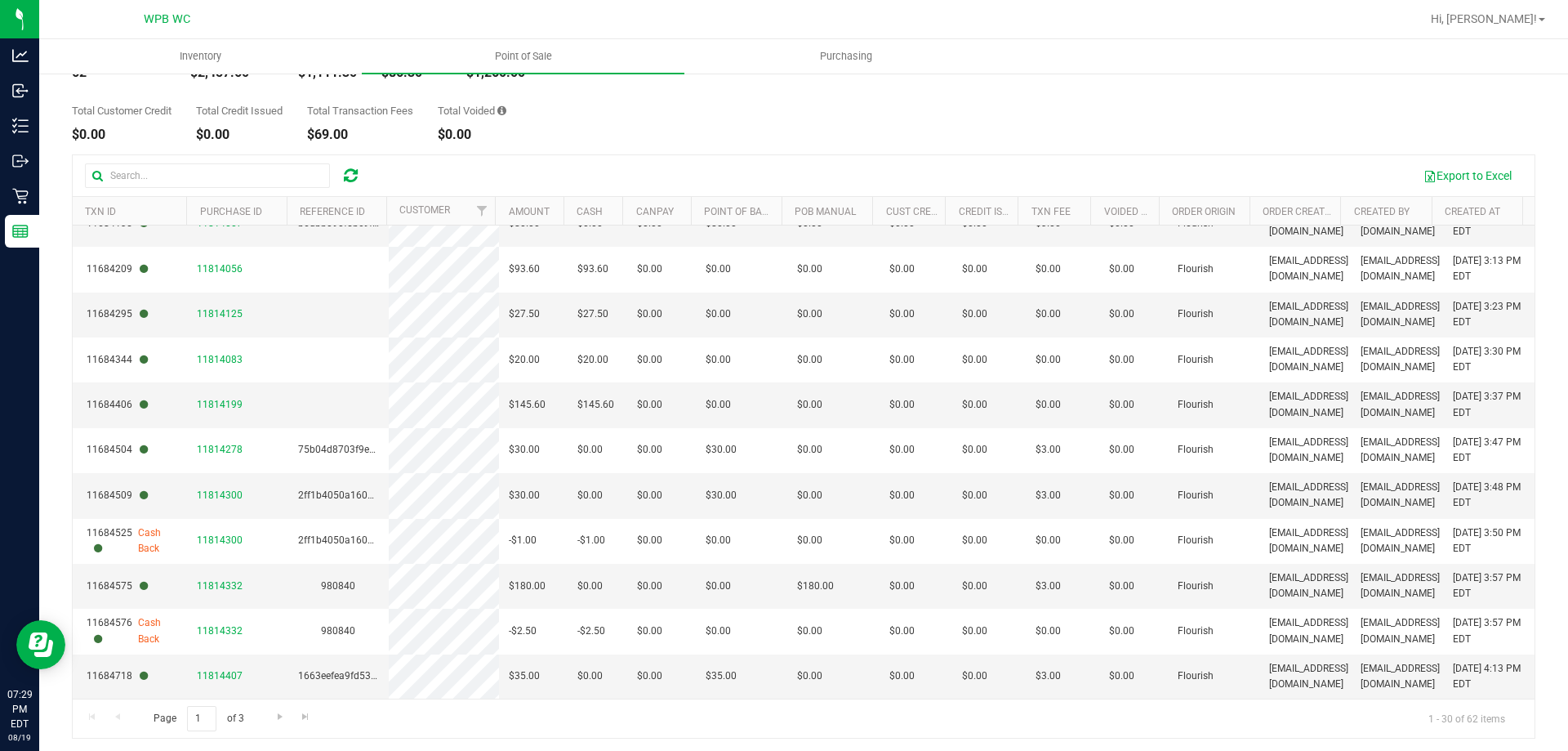
scroll to position [122, 0]
click at [304, 713] on span "Go to the last page" at bounding box center [305, 711] width 13 height 13
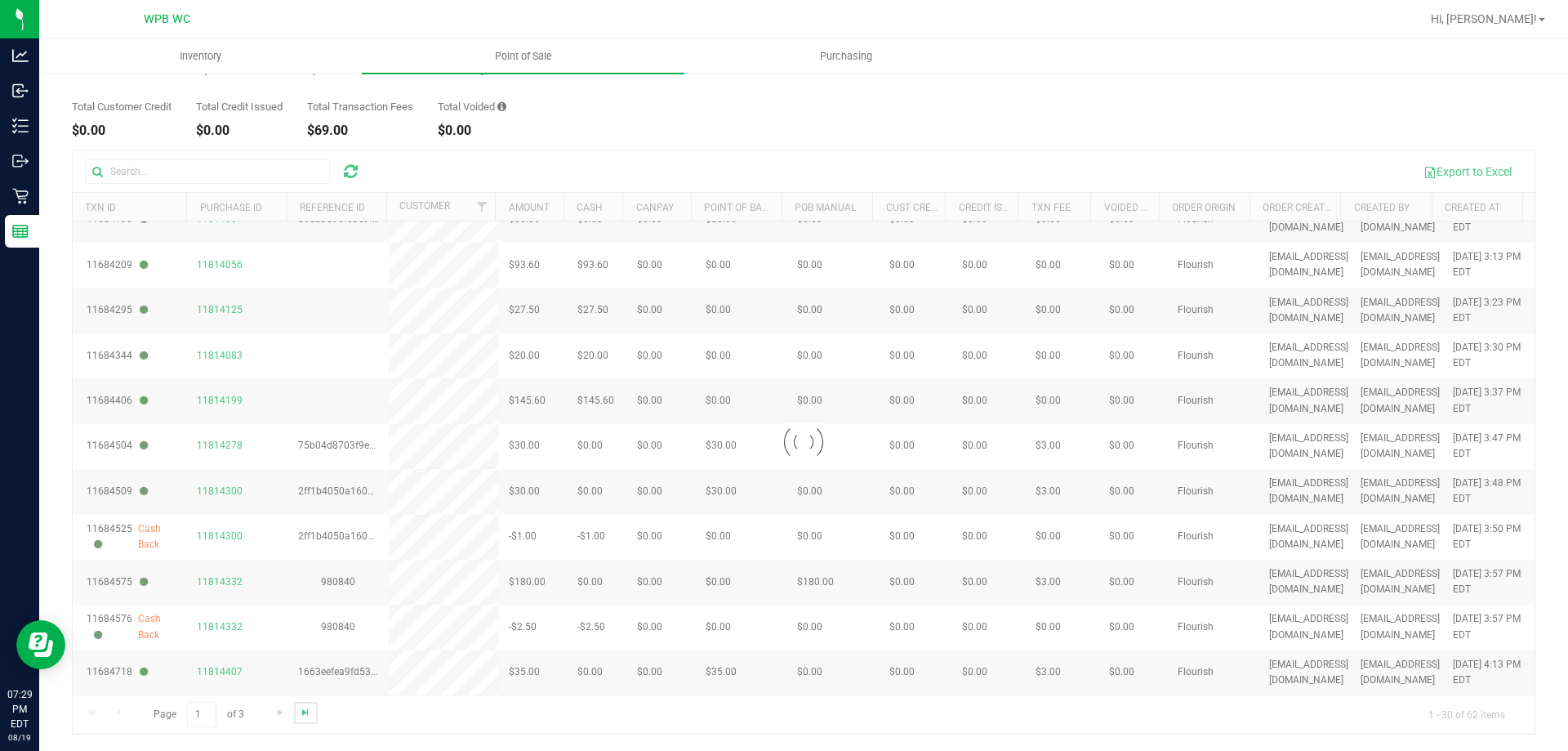
scroll to position [0, 0]
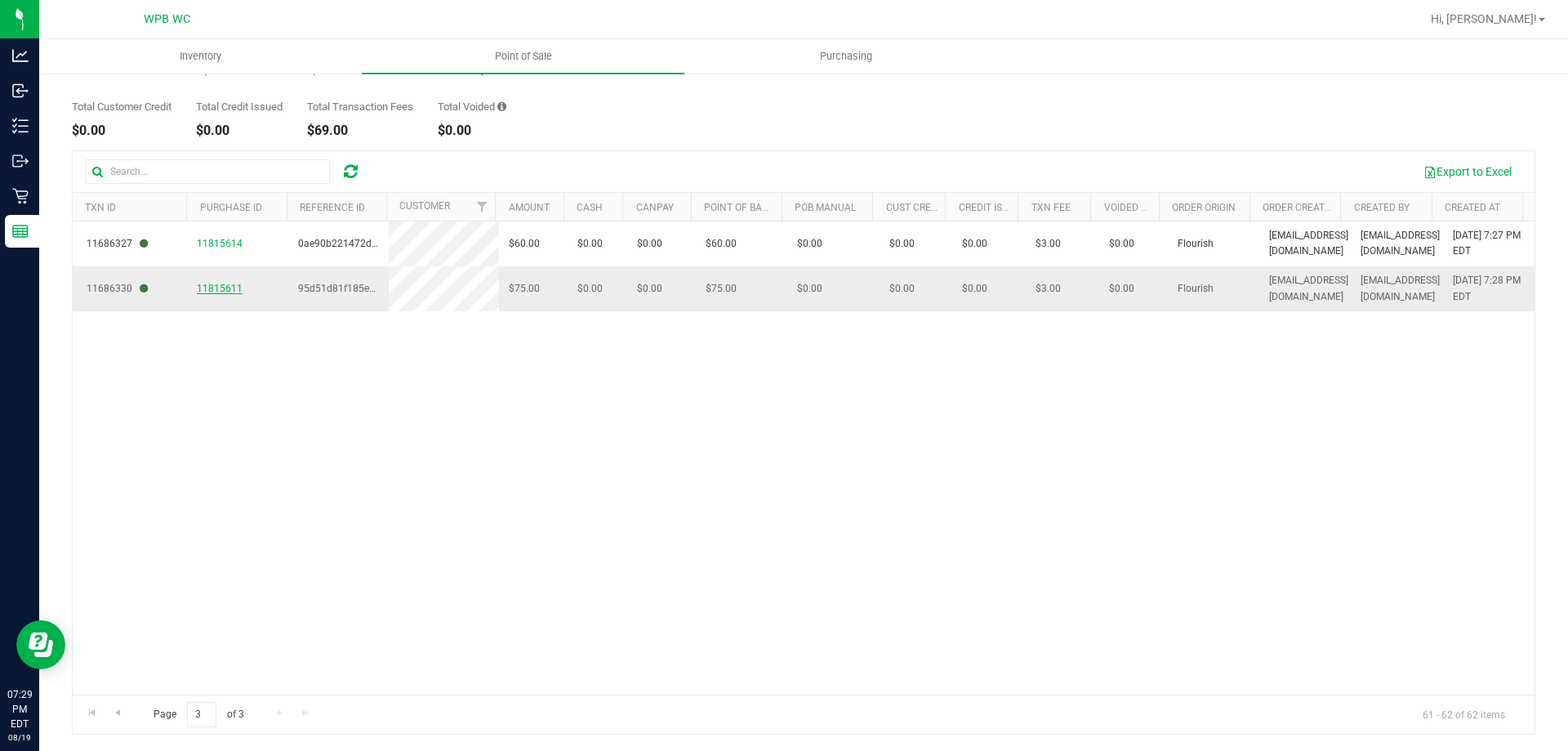
click at [218, 292] on span "11815611" at bounding box center [219, 288] width 46 height 12
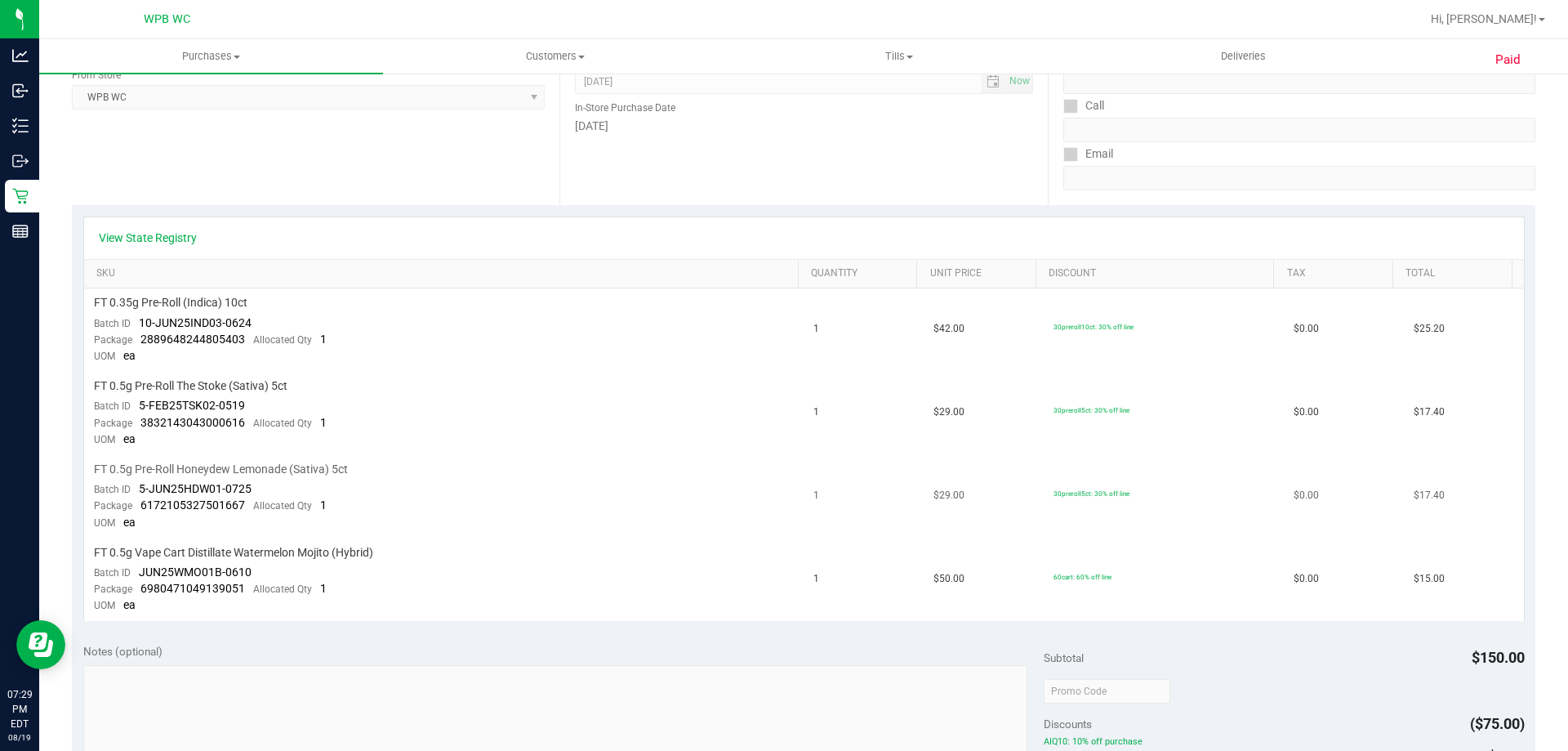
scroll to position [286, 0]
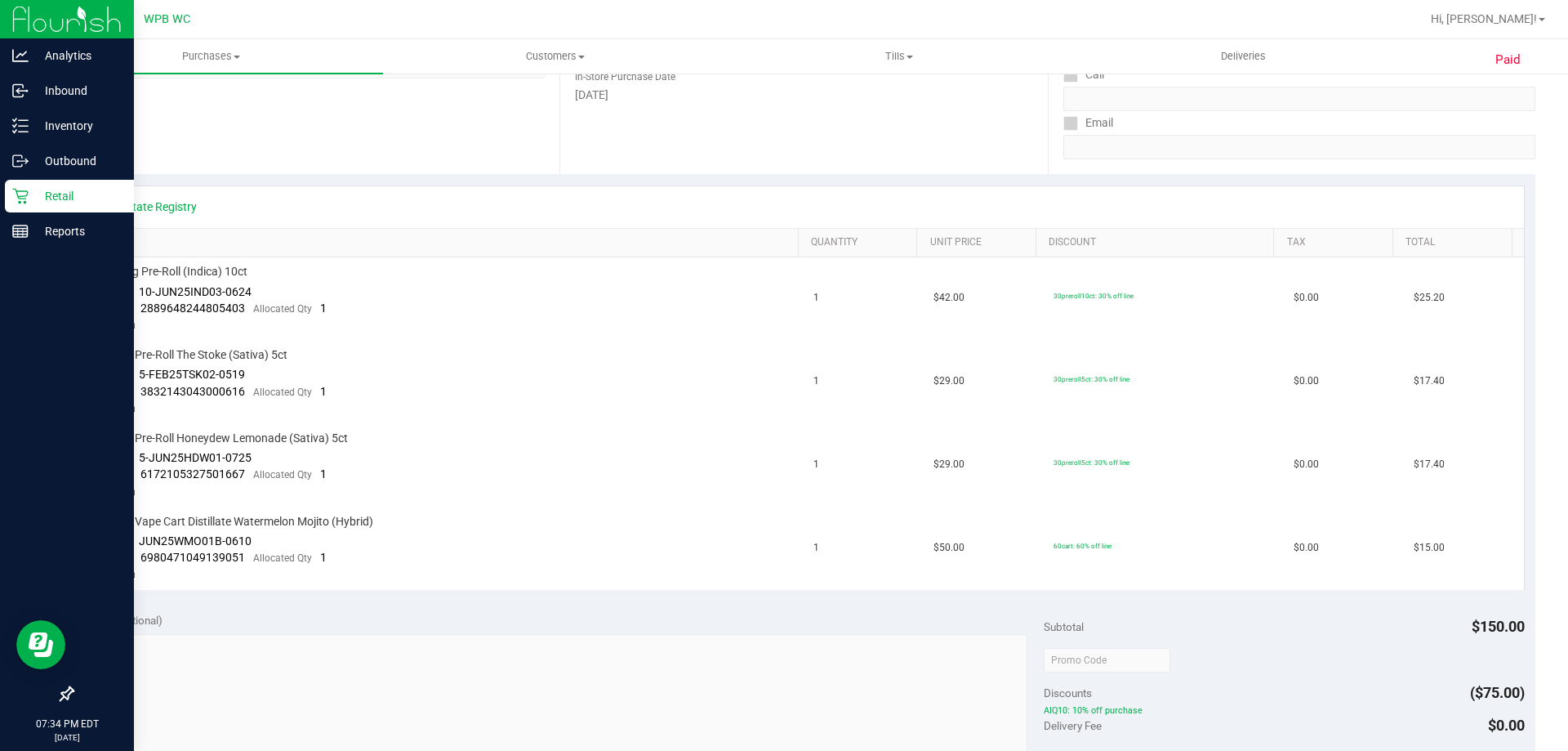
click at [102, 194] on p "Retail" at bounding box center [77, 196] width 98 height 19
